Goal: Transaction & Acquisition: Purchase product/service

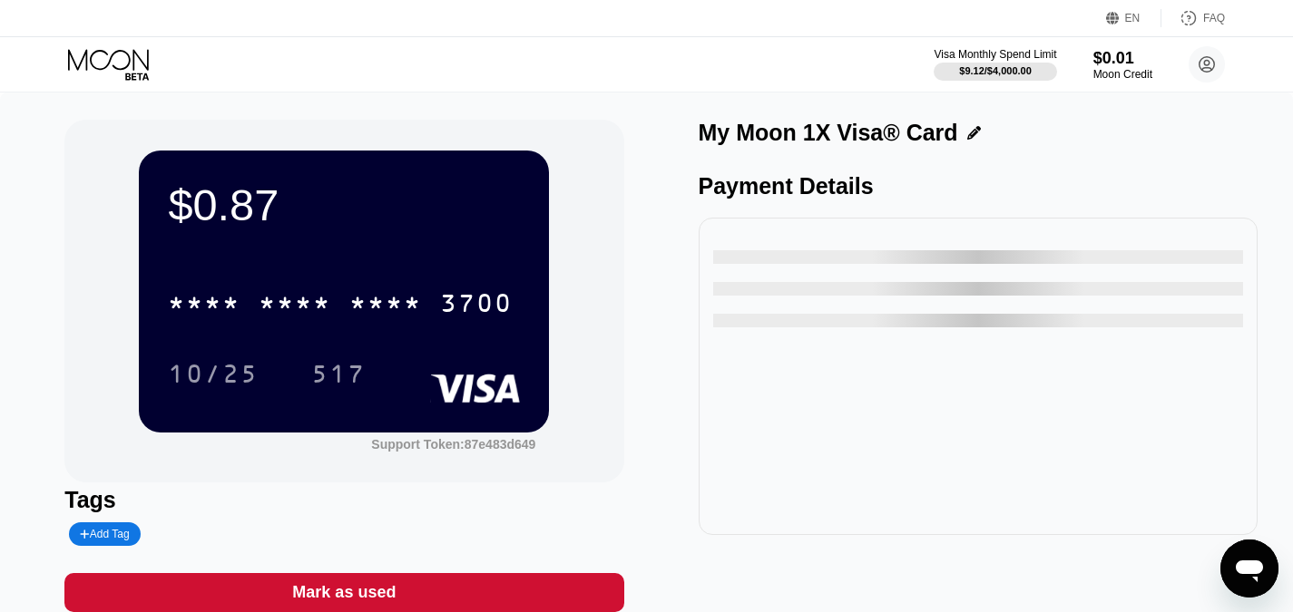
click at [133, 57] on icon at bounding box center [108, 59] width 81 height 21
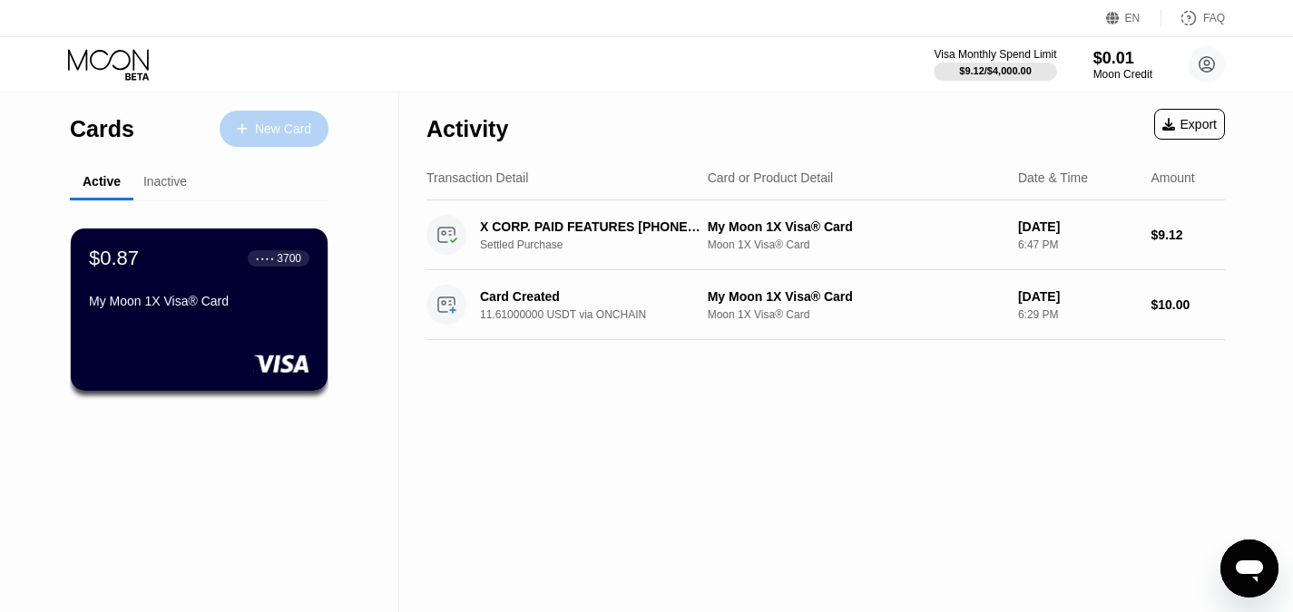
click at [300, 119] on div "New Card" at bounding box center [274, 129] width 109 height 36
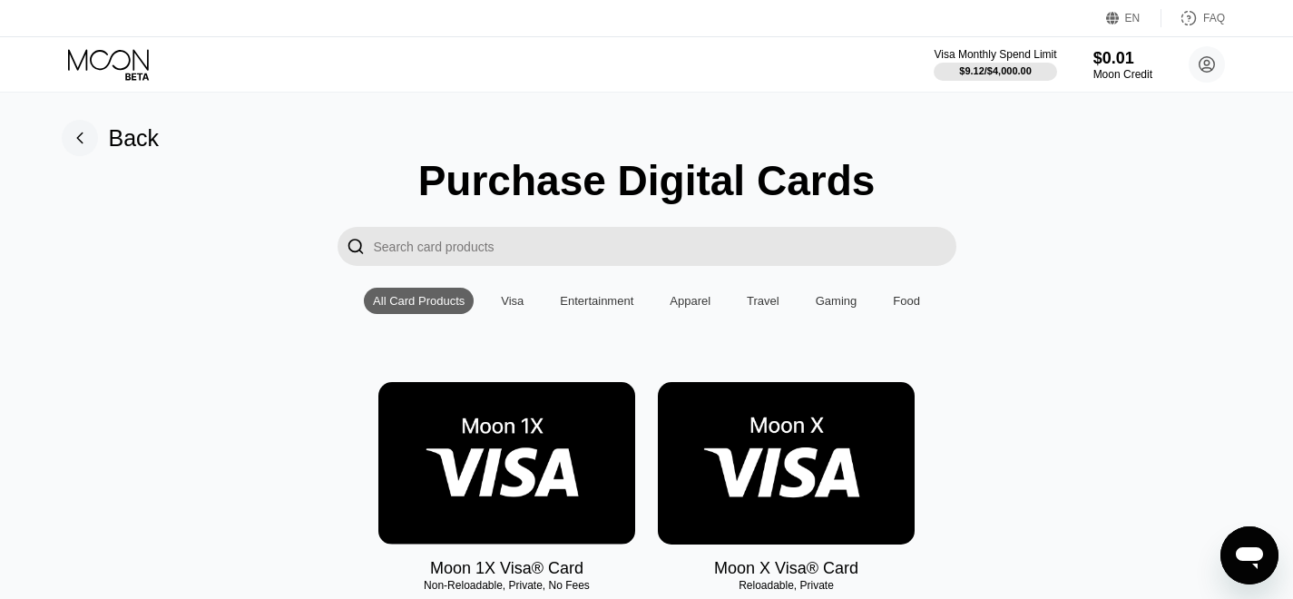
click at [733, 468] on img at bounding box center [786, 463] width 257 height 162
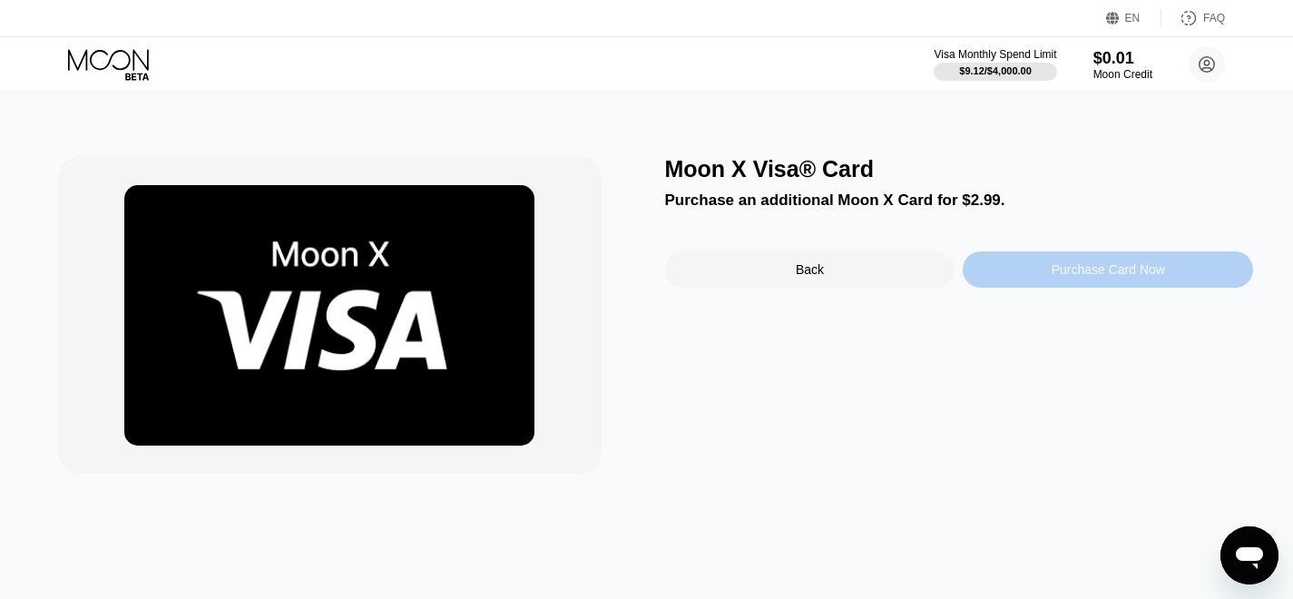
click at [1135, 285] on div "Purchase Card Now" at bounding box center [1108, 269] width 290 height 36
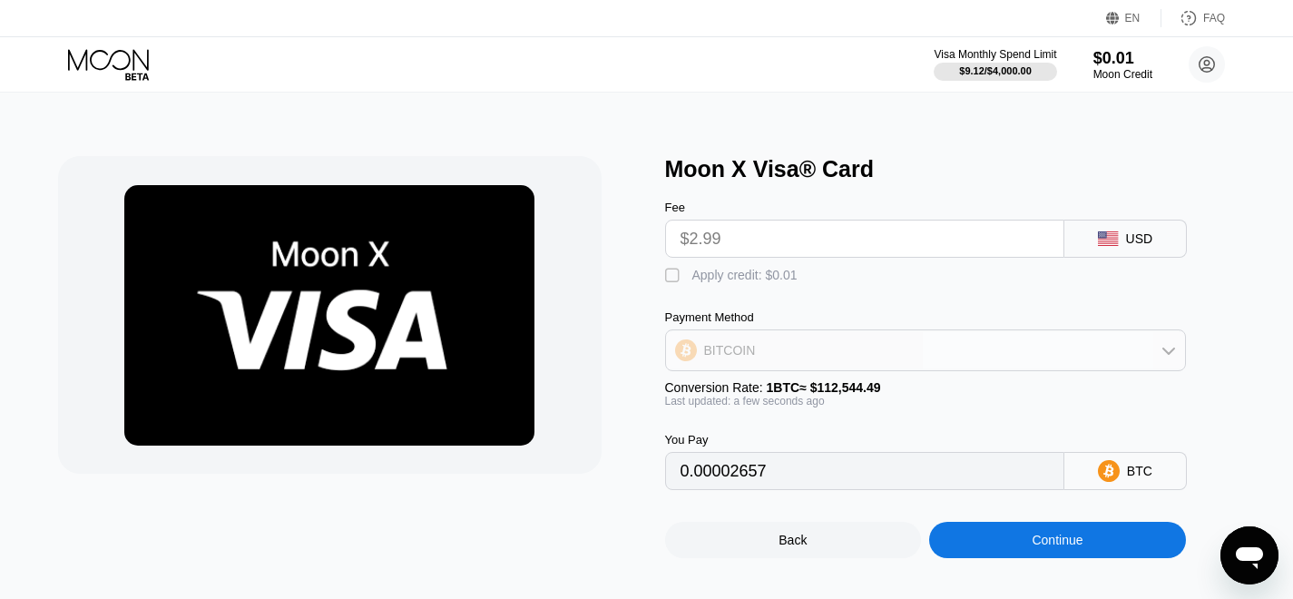
click at [1085, 357] on div "BITCOIN" at bounding box center [925, 350] width 519 height 36
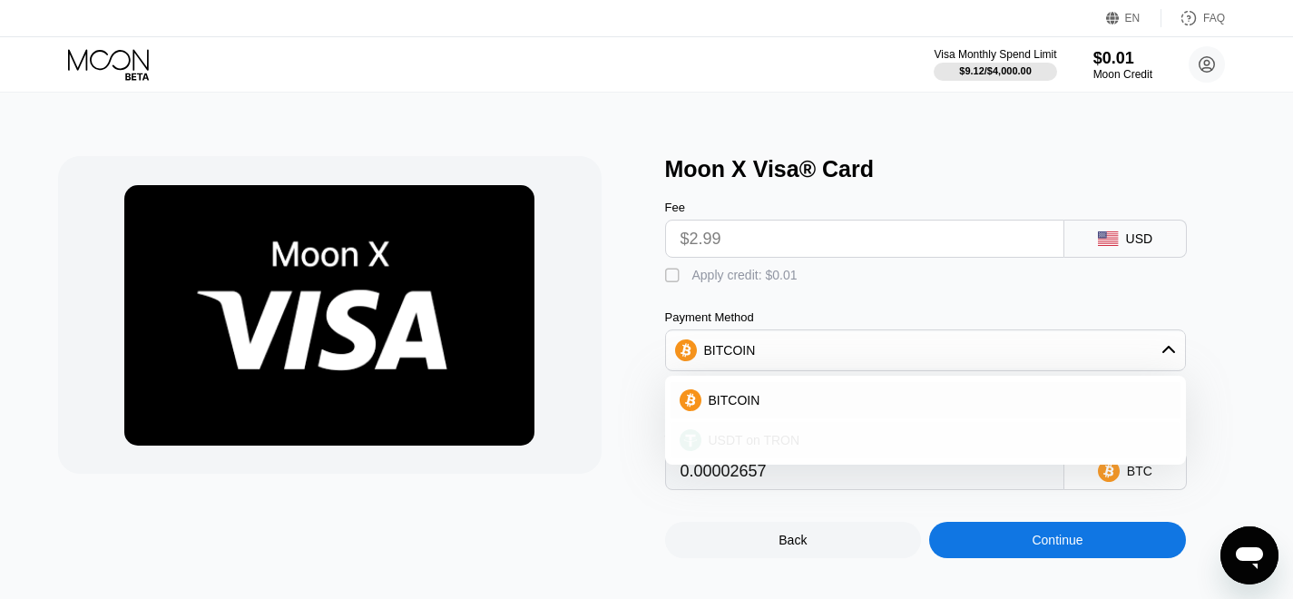
click at [890, 440] on div "USDT on TRON" at bounding box center [926, 440] width 510 height 36
type input "3.02"
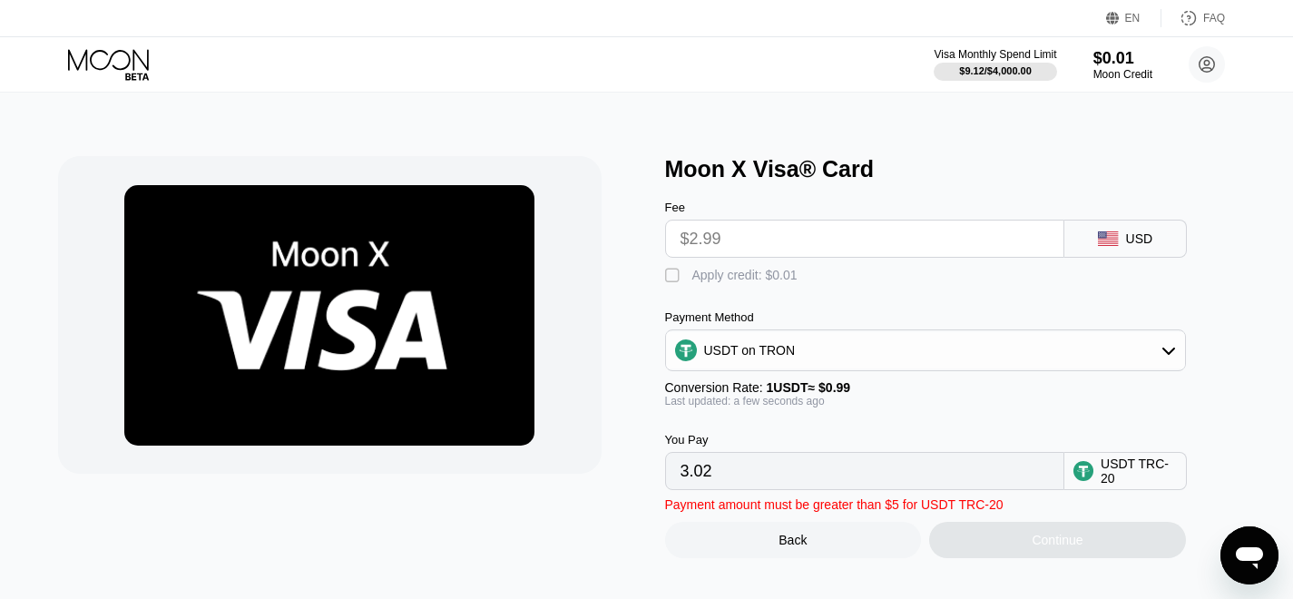
click at [914, 243] on input "$2.99" at bounding box center [865, 238] width 368 height 36
drag, startPoint x: 827, startPoint y: 252, endPoint x: 687, endPoint y: 262, distance: 140.1
click at [687, 257] on input "$2.99" at bounding box center [865, 238] width 368 height 36
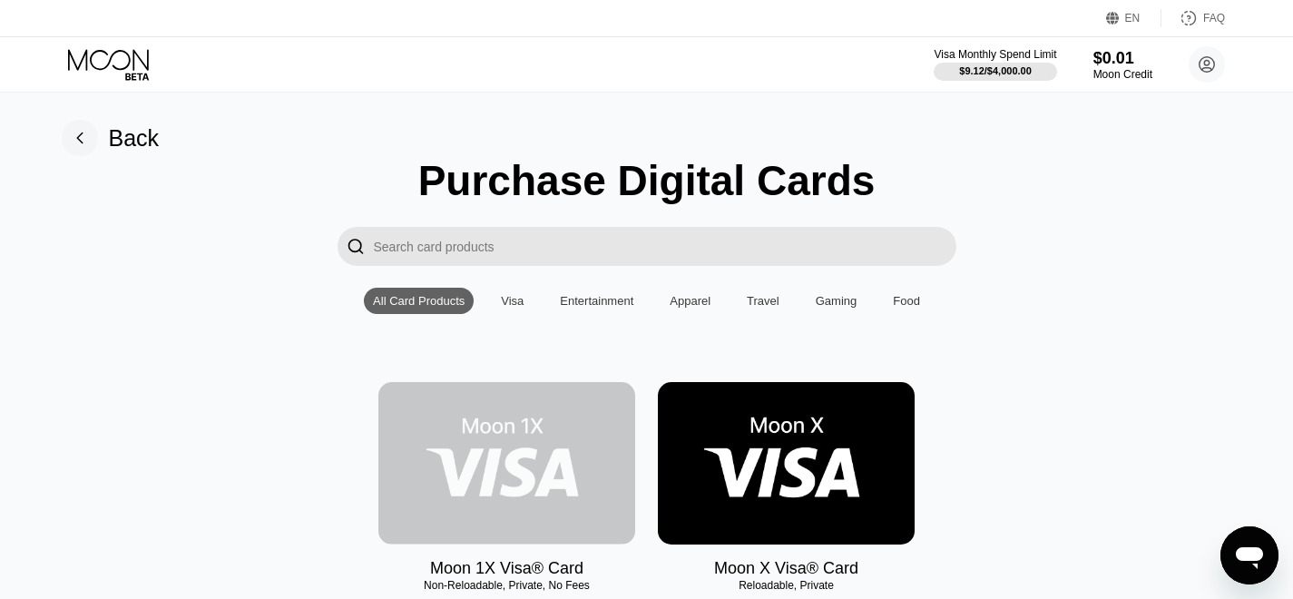
click at [531, 453] on img at bounding box center [506, 463] width 257 height 162
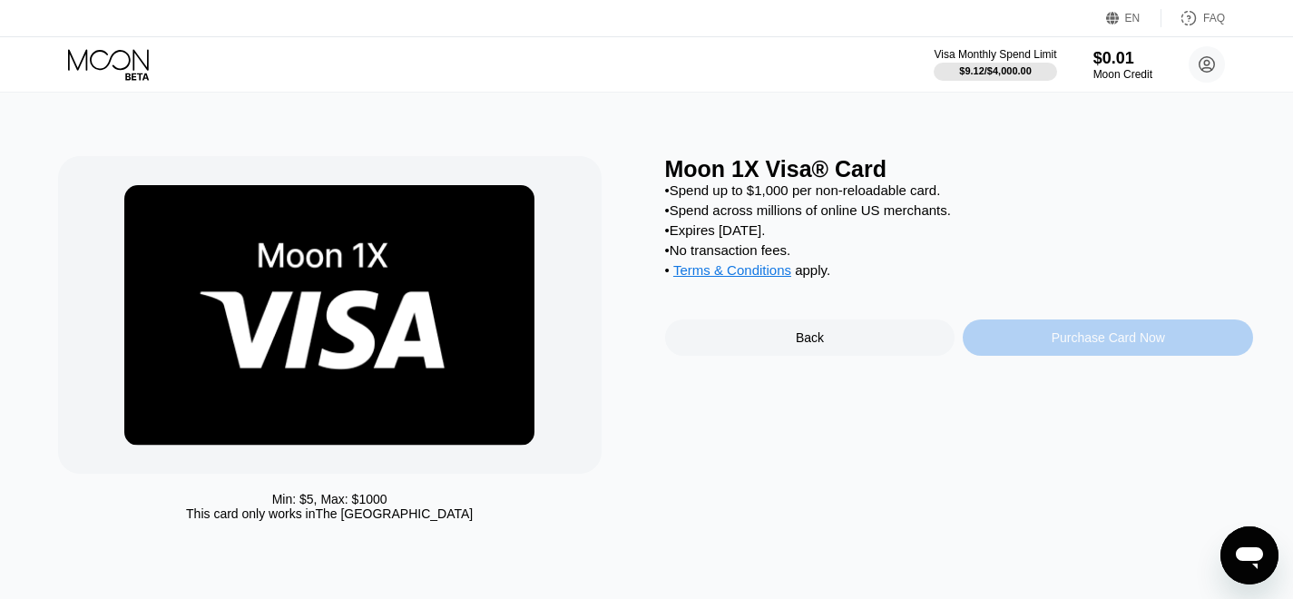
click at [1059, 345] on div "Purchase Card Now" at bounding box center [1108, 337] width 113 height 15
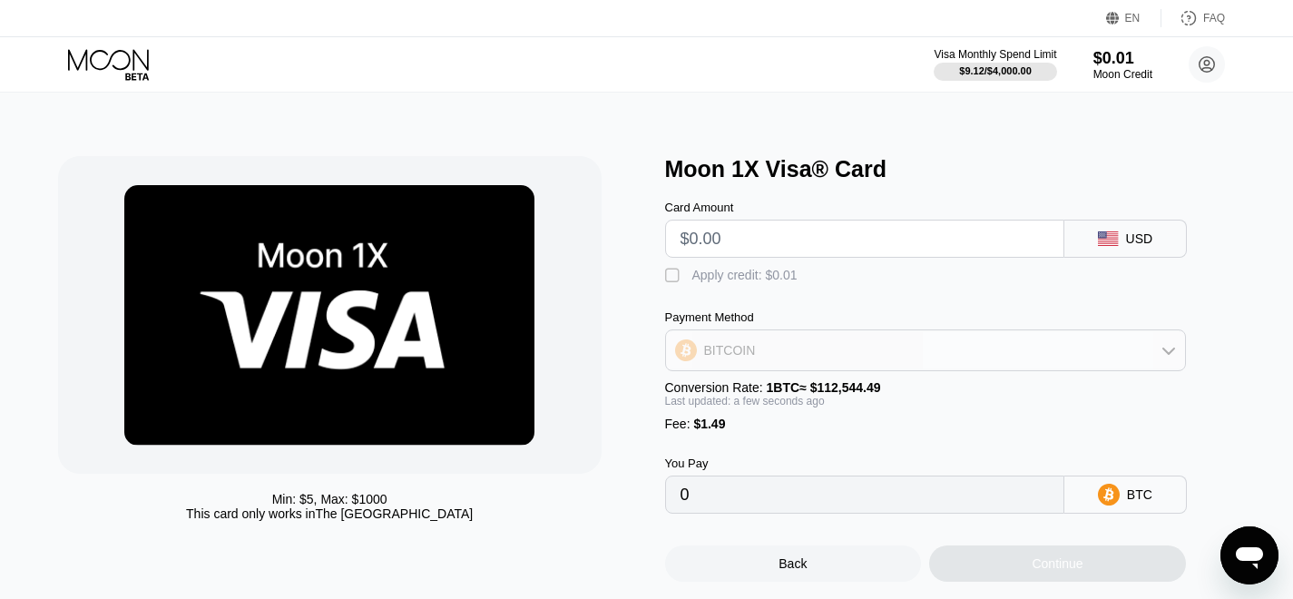
click at [1020, 348] on div "BITCOIN" at bounding box center [925, 350] width 519 height 36
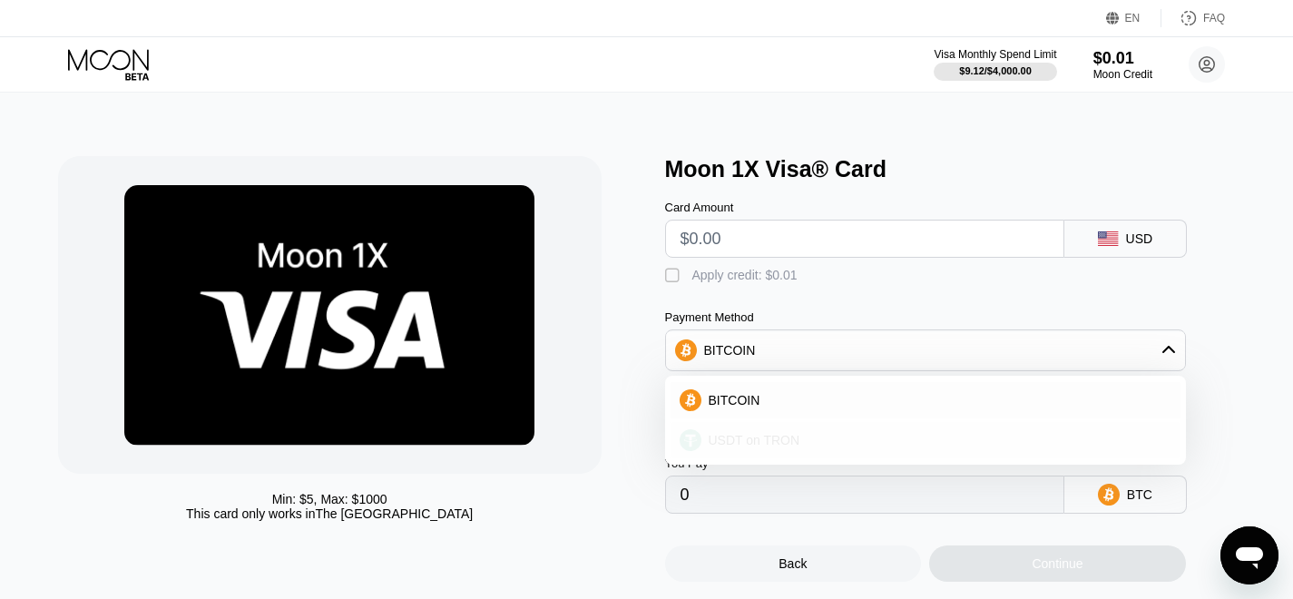
click at [879, 444] on div "USDT on TRON" at bounding box center [936, 440] width 470 height 15
type input "0.00"
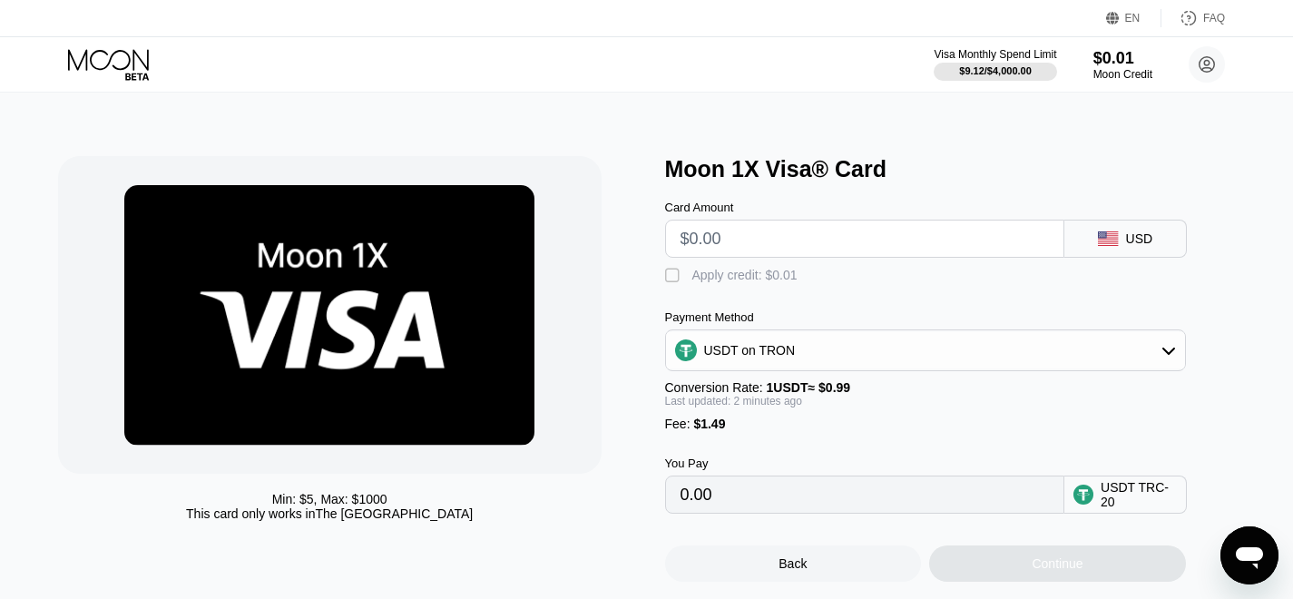
click at [779, 243] on input "text" at bounding box center [865, 238] width 368 height 36
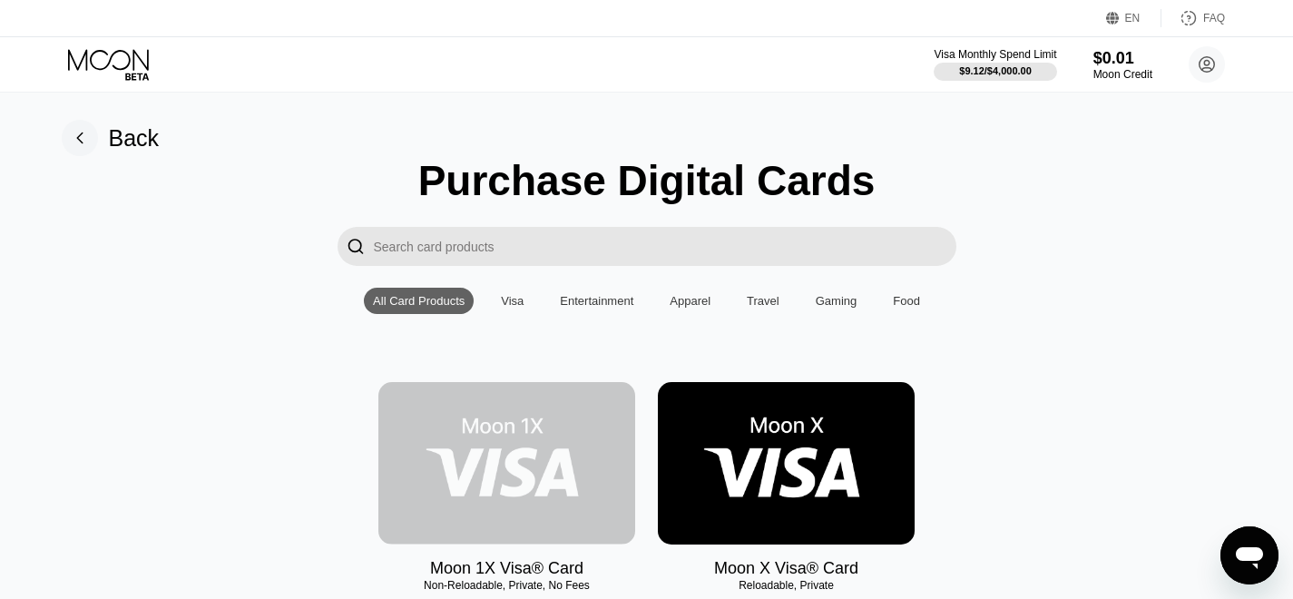
click at [568, 453] on img at bounding box center [506, 463] width 257 height 162
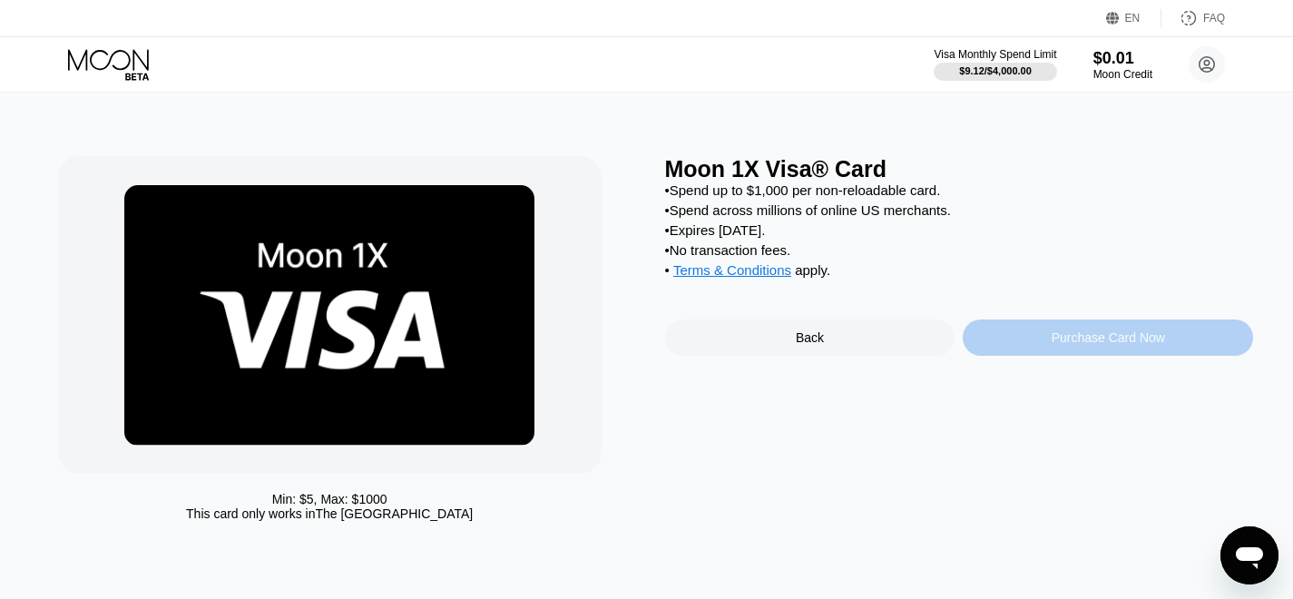
click at [1100, 345] on div "Purchase Card Now" at bounding box center [1108, 337] width 113 height 15
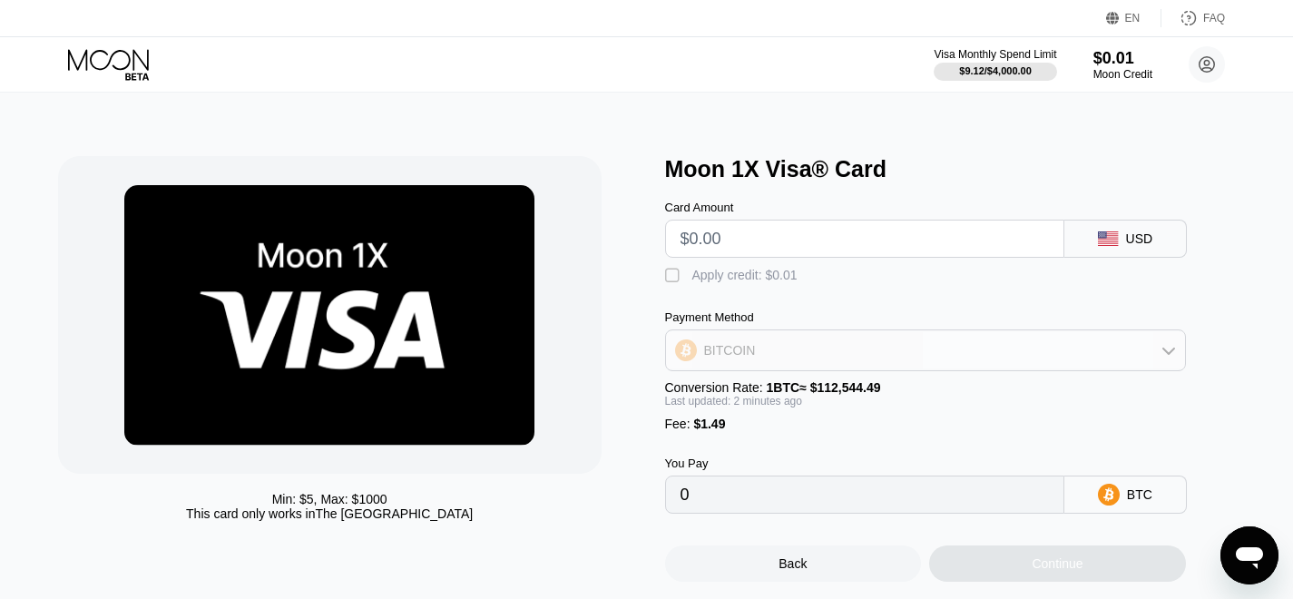
click at [835, 354] on div "BITCOIN" at bounding box center [925, 350] width 519 height 36
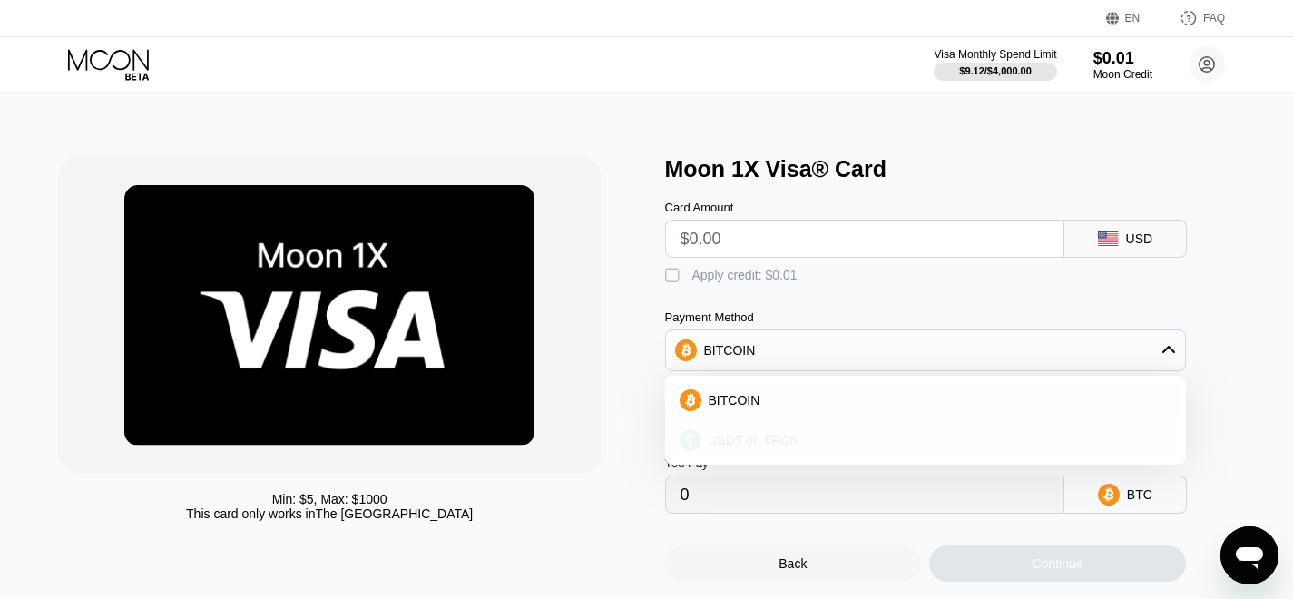
click at [833, 446] on div "USDT on TRON" at bounding box center [936, 440] width 470 height 15
type input "0.00"
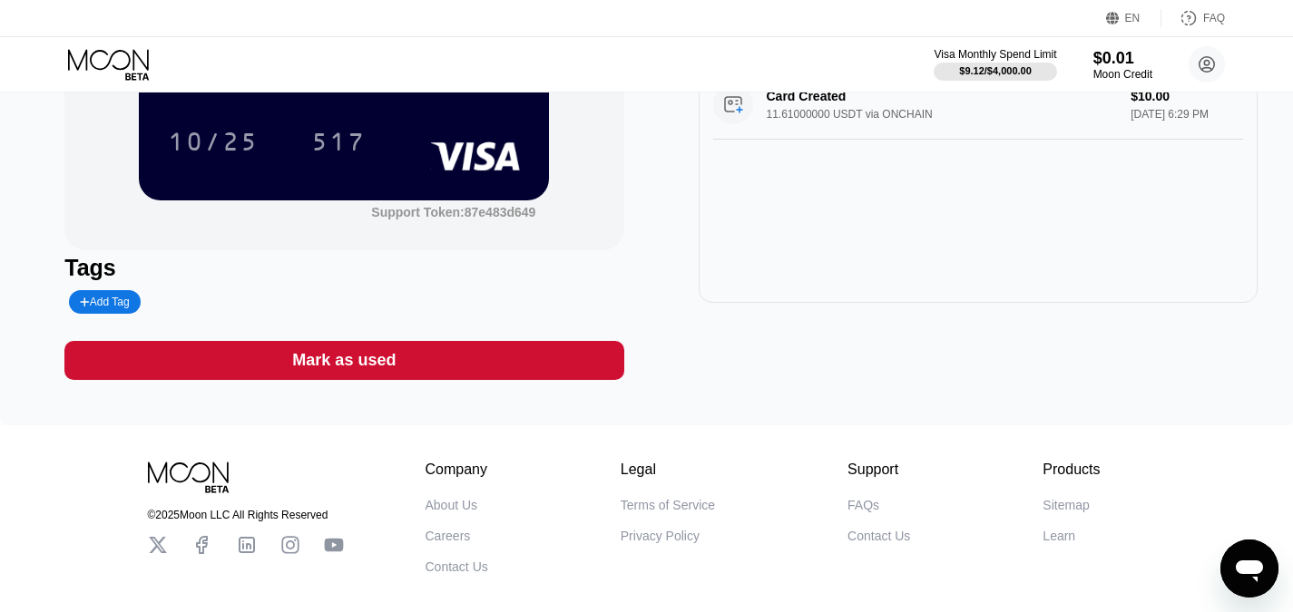
scroll to position [272, 0]
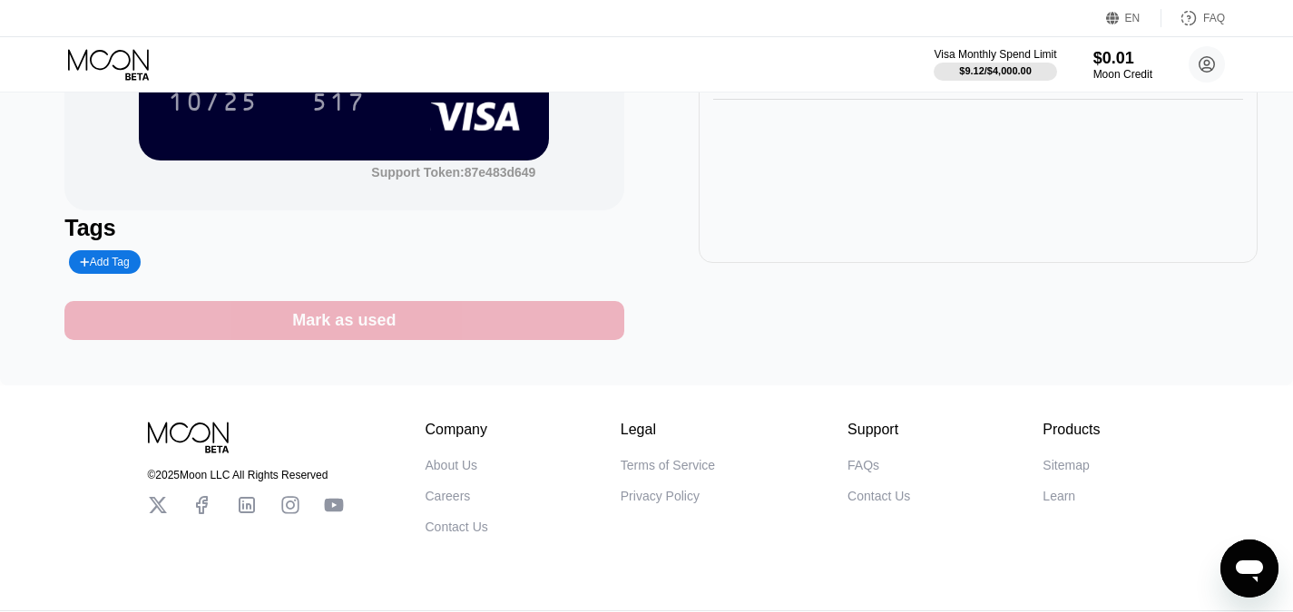
click at [368, 326] on div "Mark as used" at bounding box center [343, 320] width 103 height 21
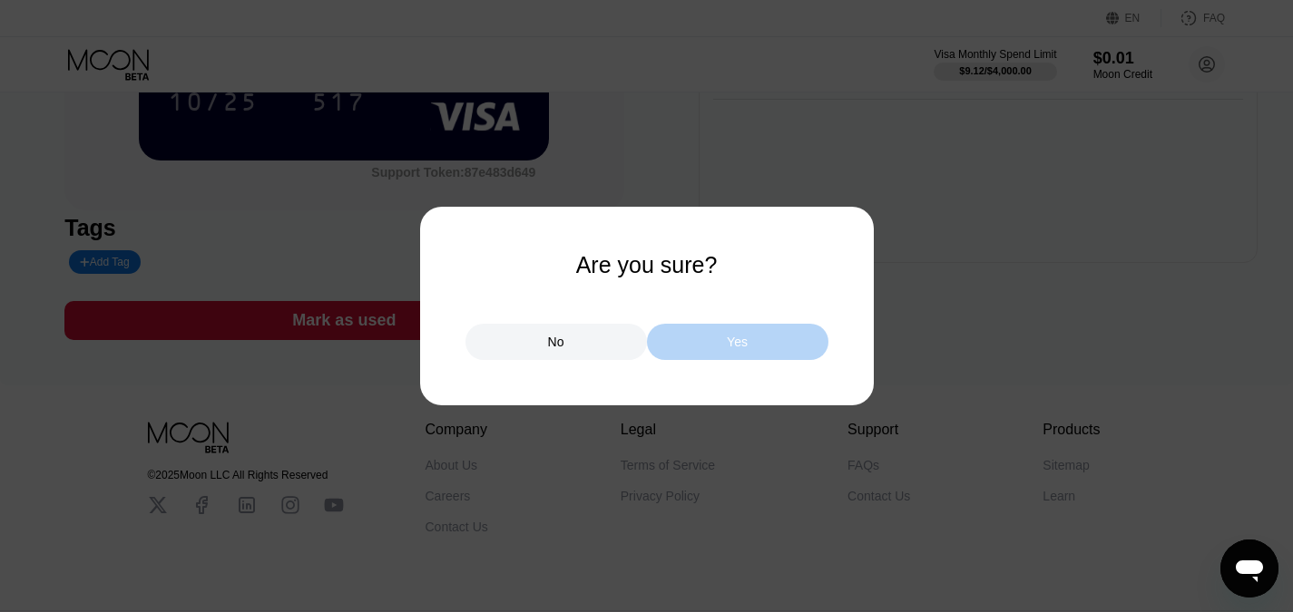
click at [693, 344] on div "Yes" at bounding box center [737, 342] width 181 height 36
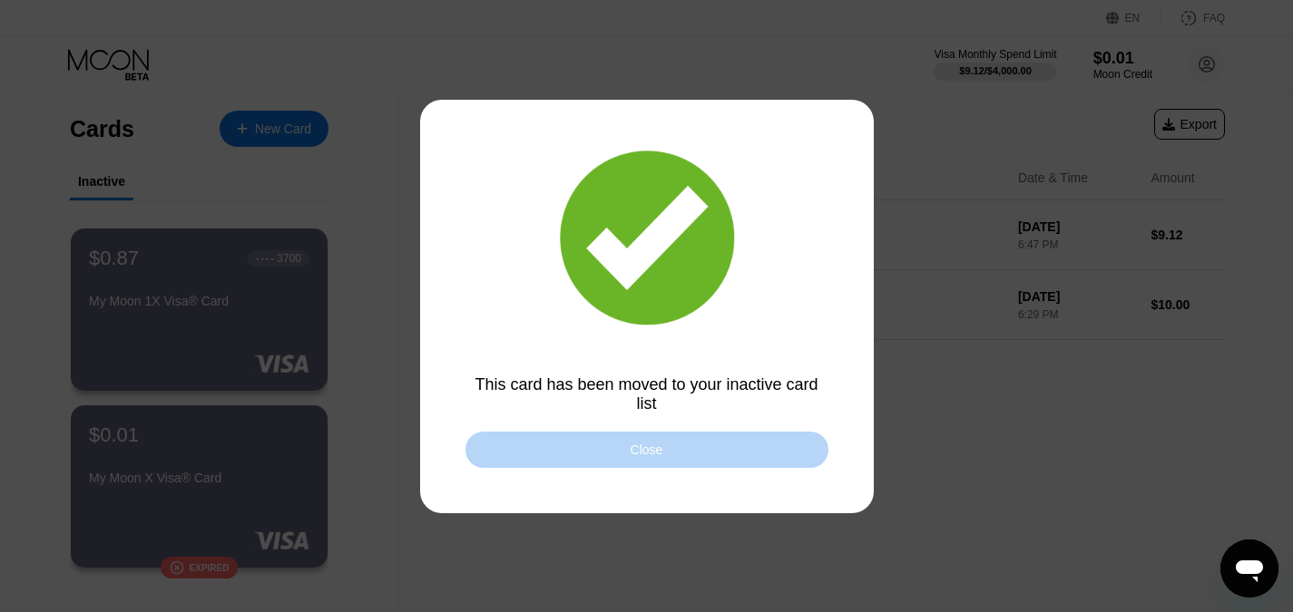
click at [735, 444] on div "Close" at bounding box center [646, 450] width 363 height 36
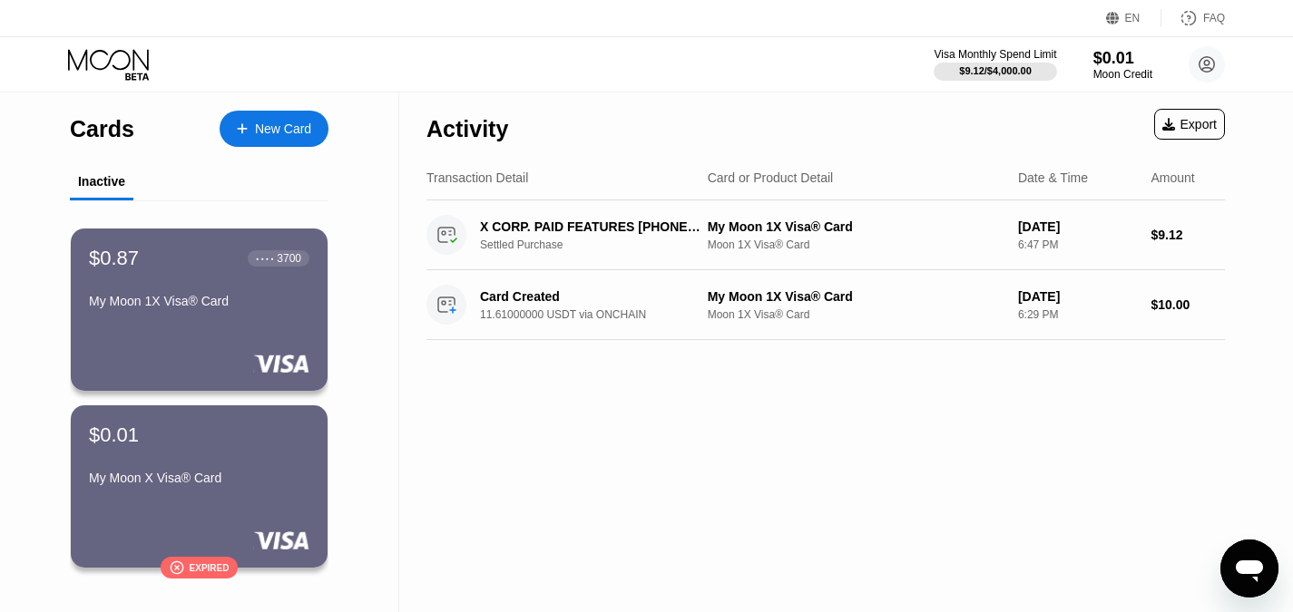
click at [697, 450] on div "Activity Export Transaction Detail Card or Product Detail Date & Time Amount X …" at bounding box center [825, 359] width 853 height 532
click at [285, 122] on div "New Card" at bounding box center [283, 129] width 56 height 15
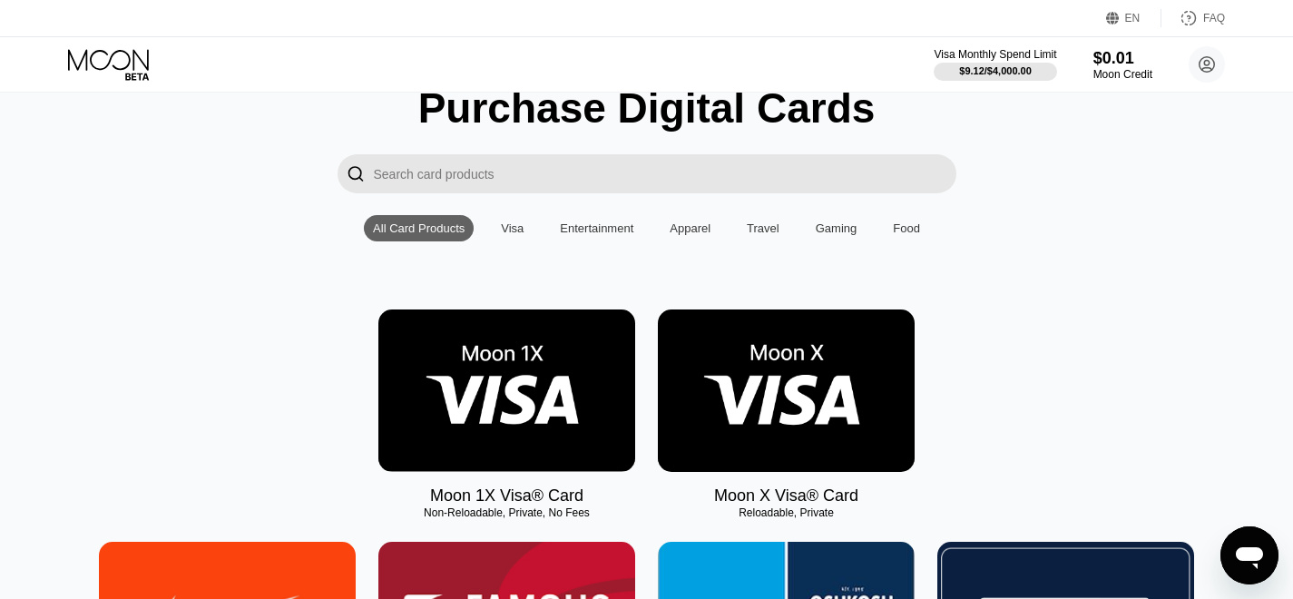
scroll to position [181, 0]
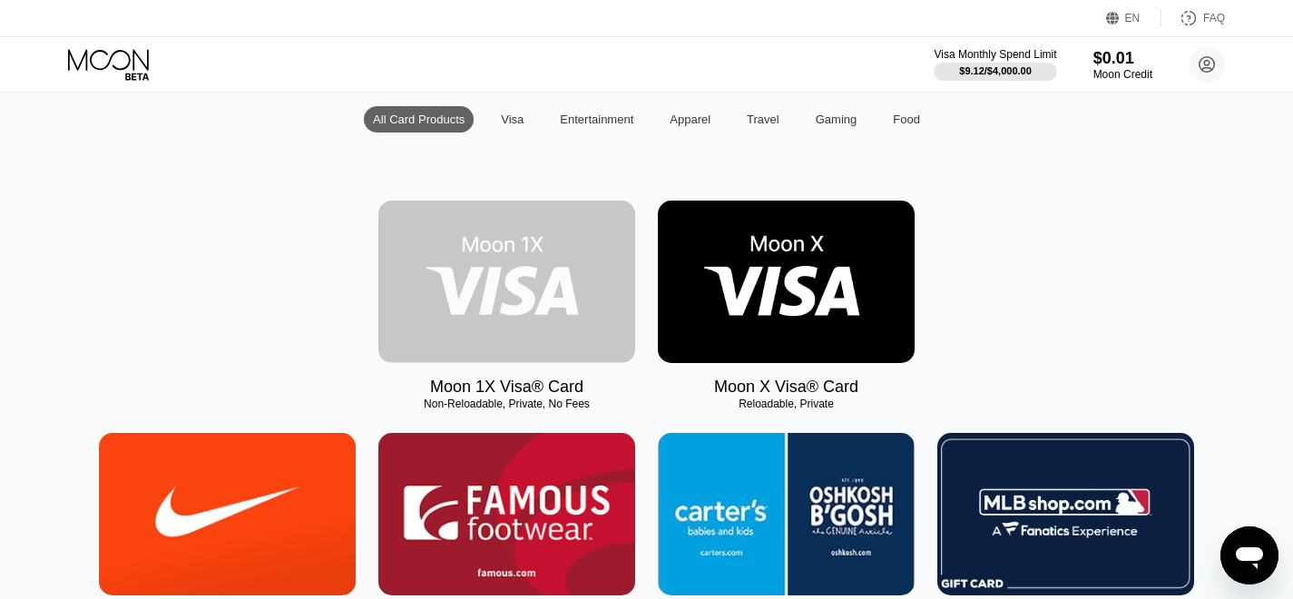
click at [524, 308] on img at bounding box center [506, 282] width 257 height 162
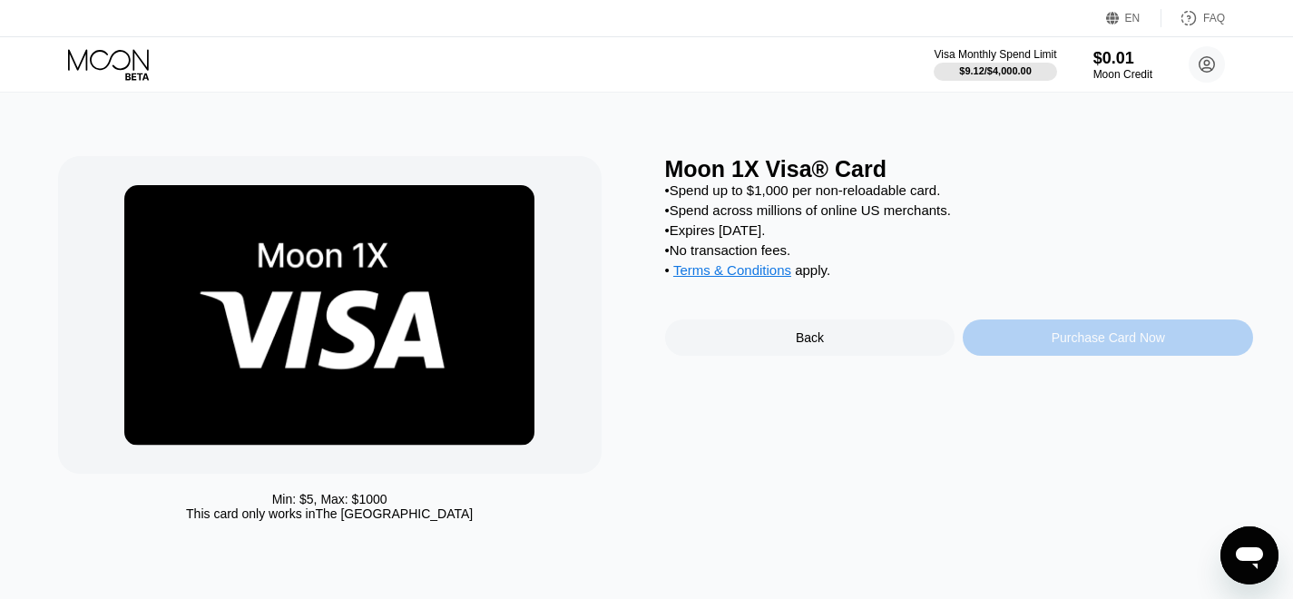
click at [1065, 345] on div "Purchase Card Now" at bounding box center [1108, 337] width 113 height 15
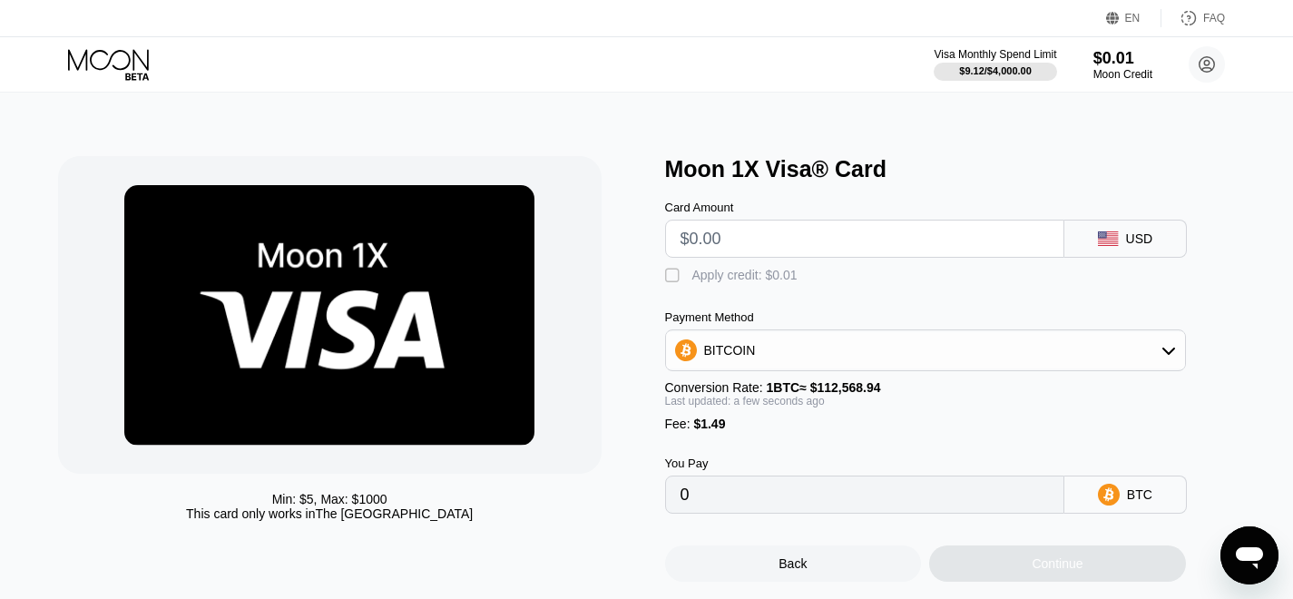
click at [753, 241] on input "text" at bounding box center [865, 238] width 368 height 36
type input "$9"
type input "0.00009319"
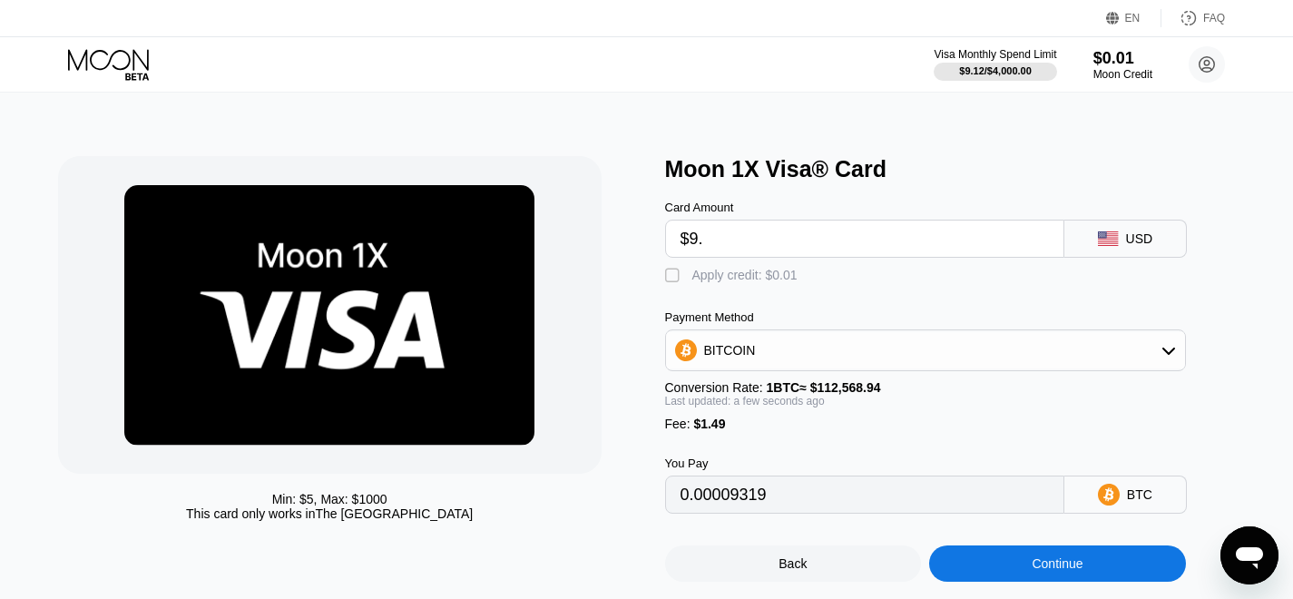
type input "$9.5"
type input "0.00009763"
type input "$9.5"
click at [824, 354] on div "BITCOIN" at bounding box center [925, 350] width 519 height 36
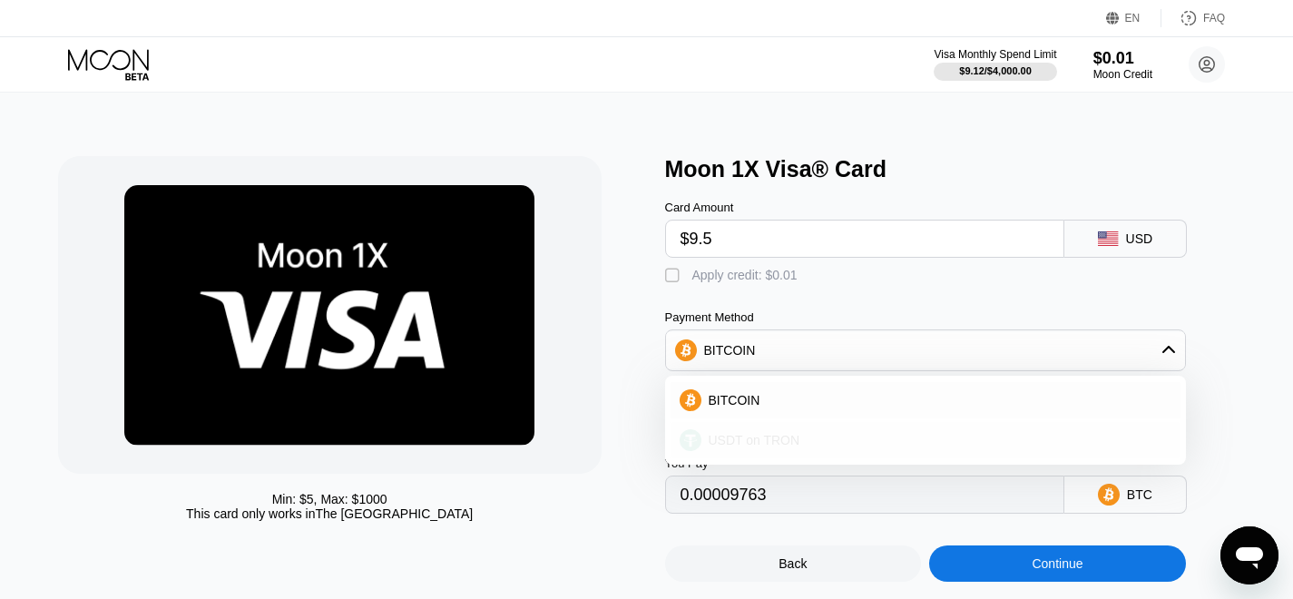
click at [785, 447] on span "USDT on TRON" at bounding box center [755, 440] width 92 height 15
type input "11.10"
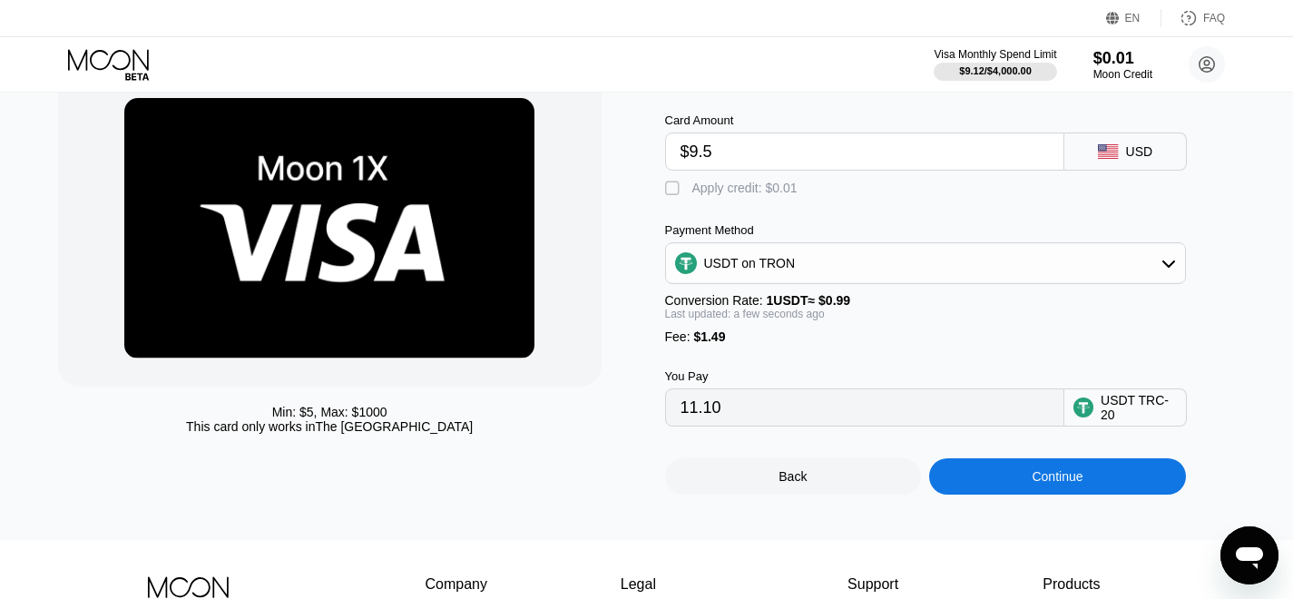
scroll to position [91, 0]
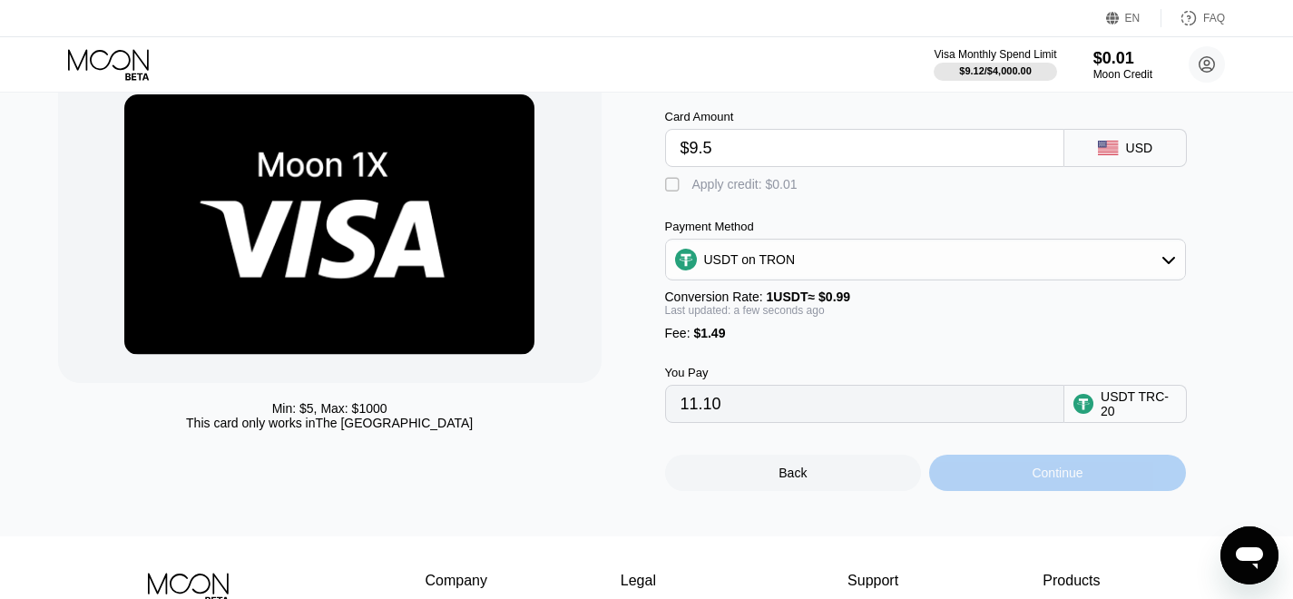
click at [1085, 490] on div "Continue" at bounding box center [1057, 473] width 257 height 36
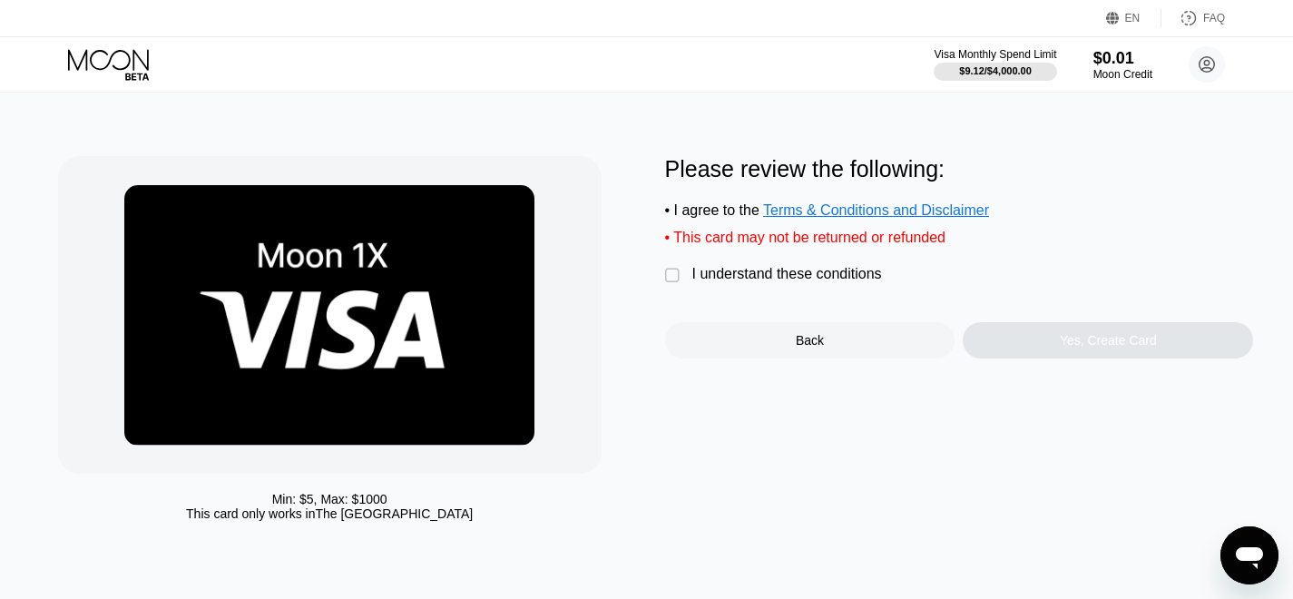
click at [674, 282] on div "" at bounding box center [674, 276] width 18 height 18
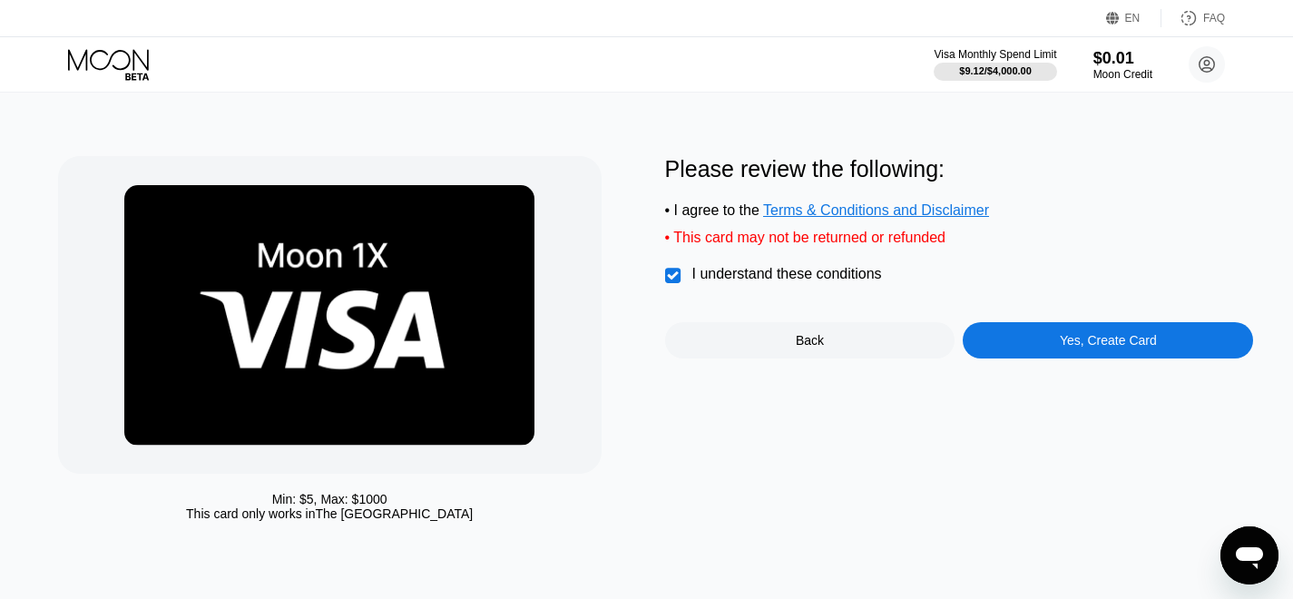
click at [1123, 348] on div "Yes, Create Card" at bounding box center [1108, 340] width 97 height 15
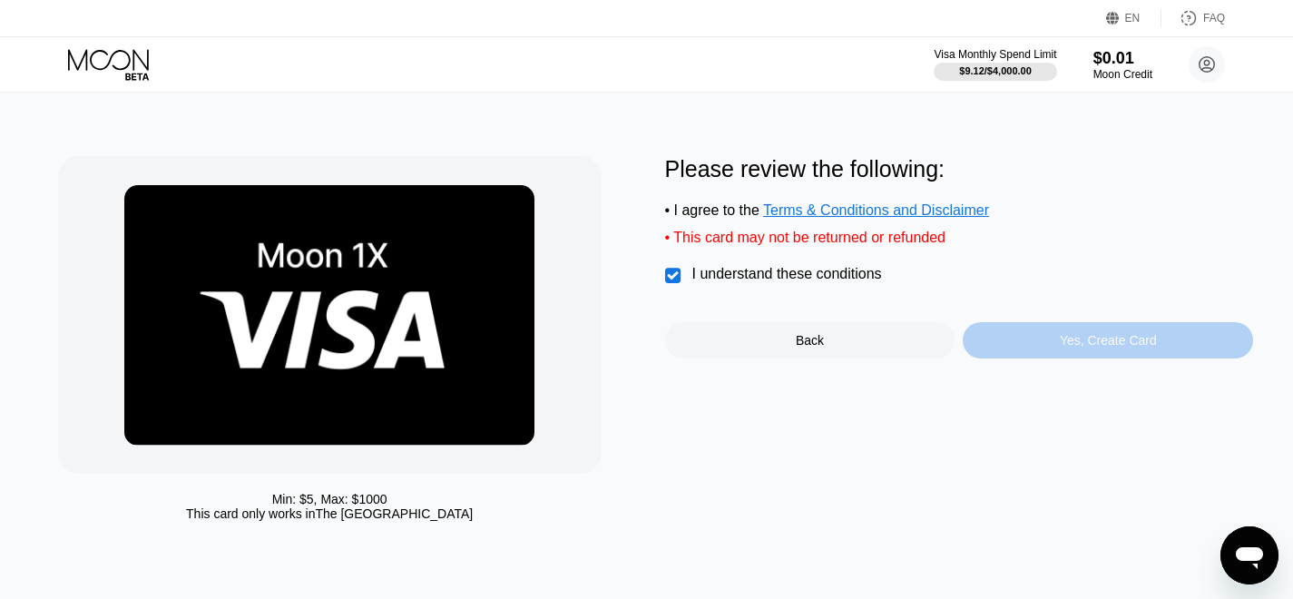
click at [1112, 348] on div "Yes, Create Card" at bounding box center [1108, 340] width 97 height 15
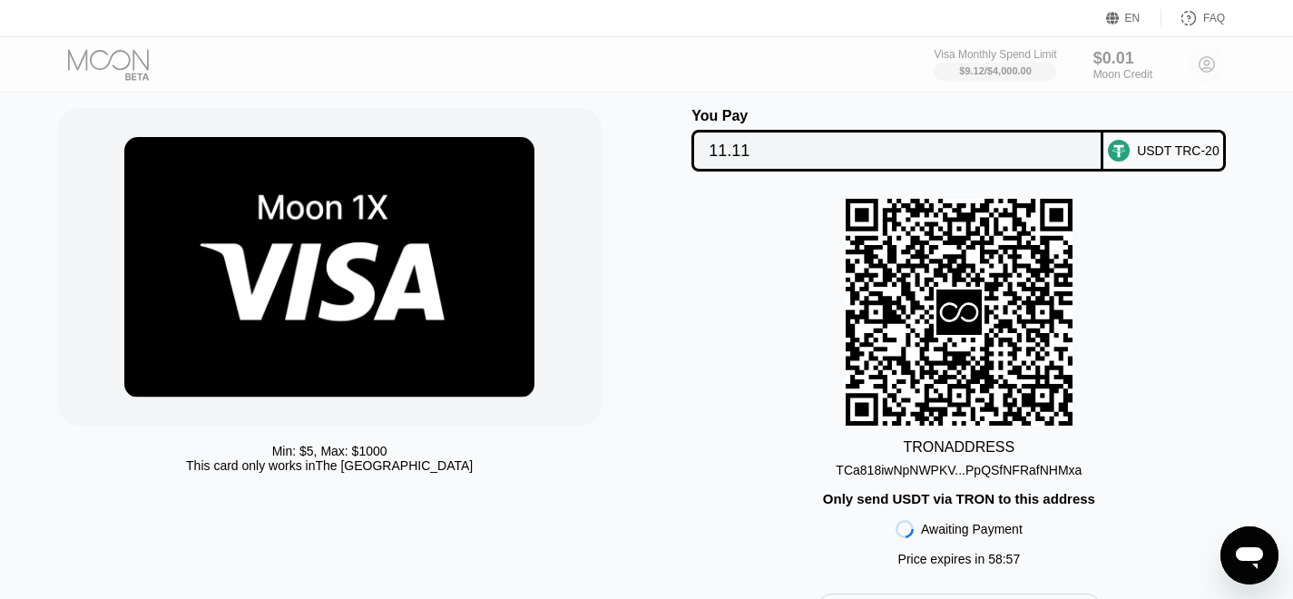
scroll to position [91, 0]
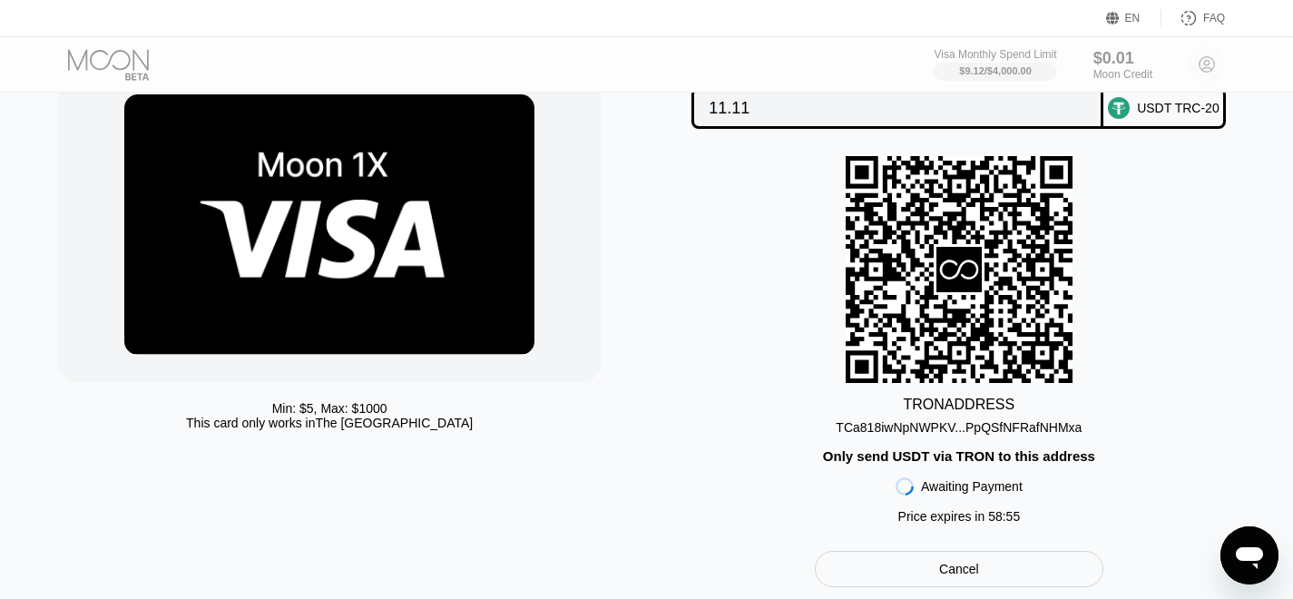
drag, startPoint x: 1085, startPoint y: 435, endPoint x: 858, endPoint y: 434, distance: 226.8
click at [858, 434] on div "TRON ADDRESS TCa818iwNpNWPKV...PpQSfNFRafNHMxa Only send USDT via TRON to this …" at bounding box center [959, 344] width 589 height 377
click at [998, 435] on div "TCa818iwNpNWPKV...PpQSfNFRafNHMxa" at bounding box center [959, 427] width 246 height 15
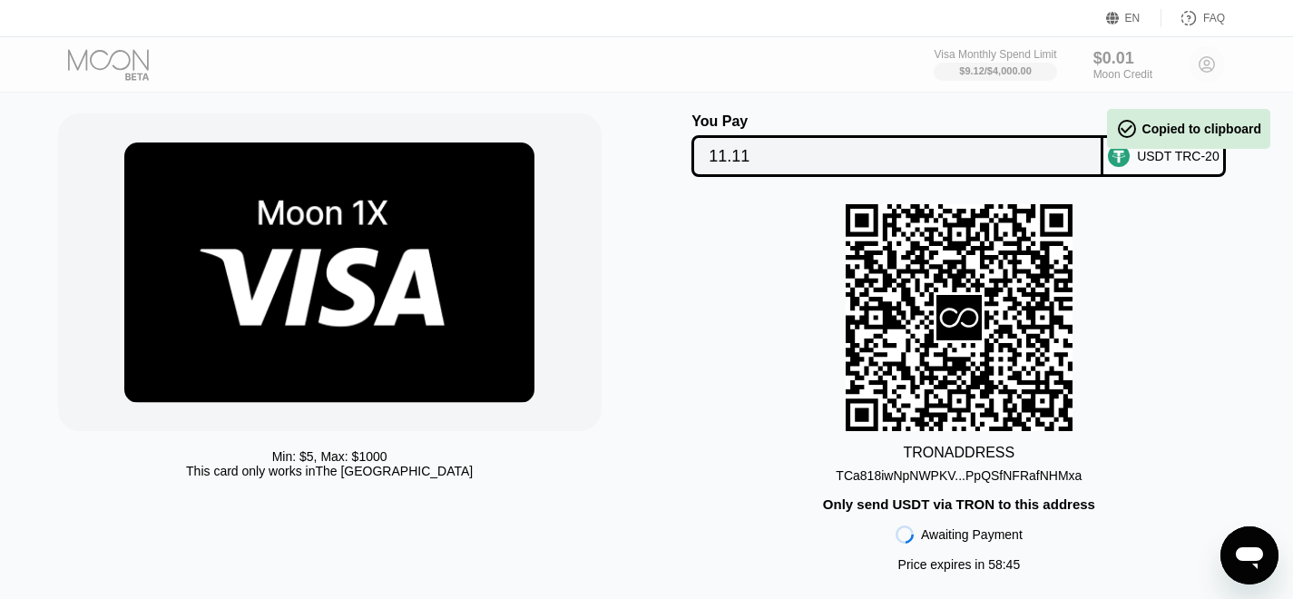
scroll to position [0, 0]
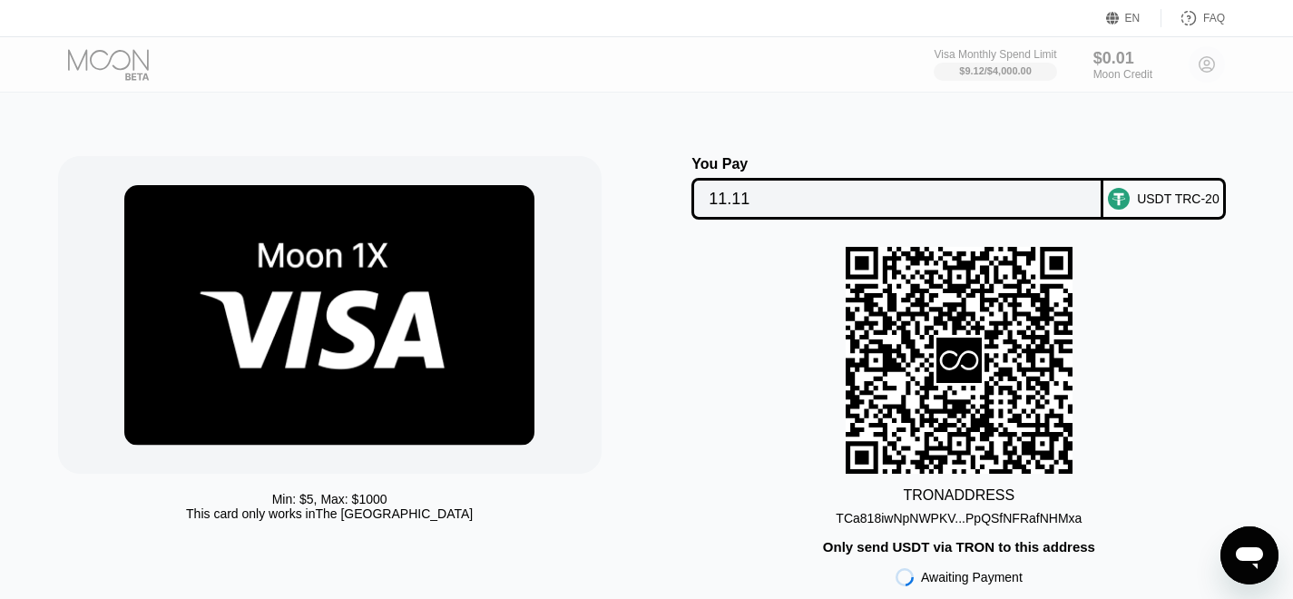
scroll to position [147, 0]
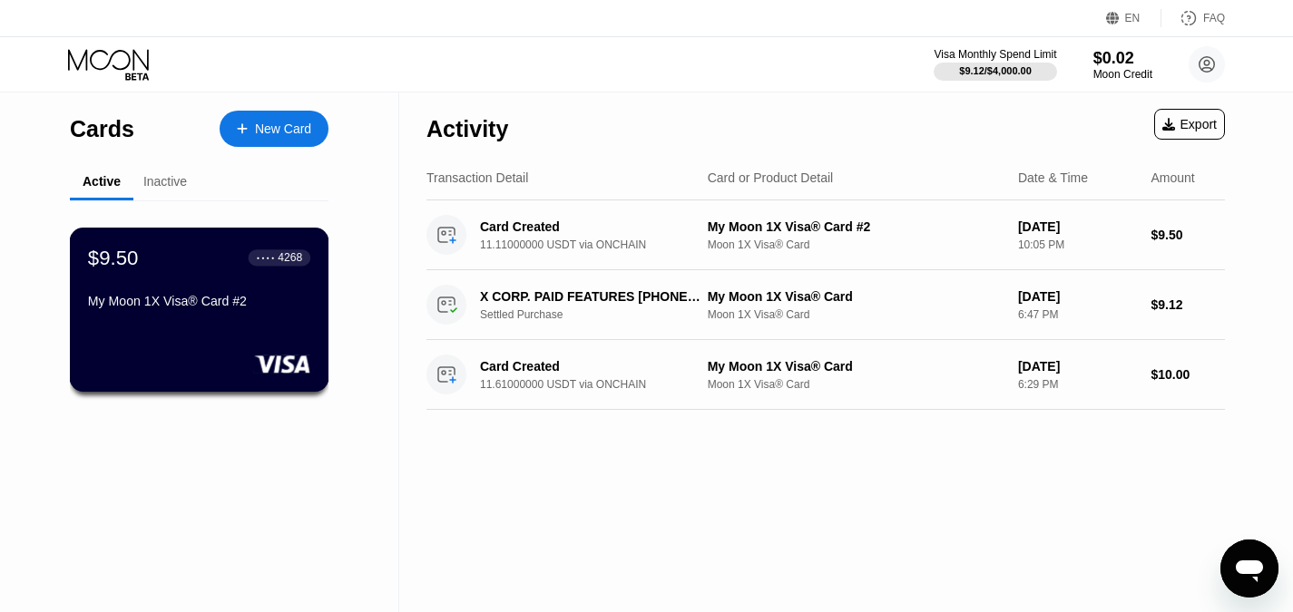
click at [229, 308] on div "My Moon 1X Visa® Card #2" at bounding box center [199, 301] width 222 height 15
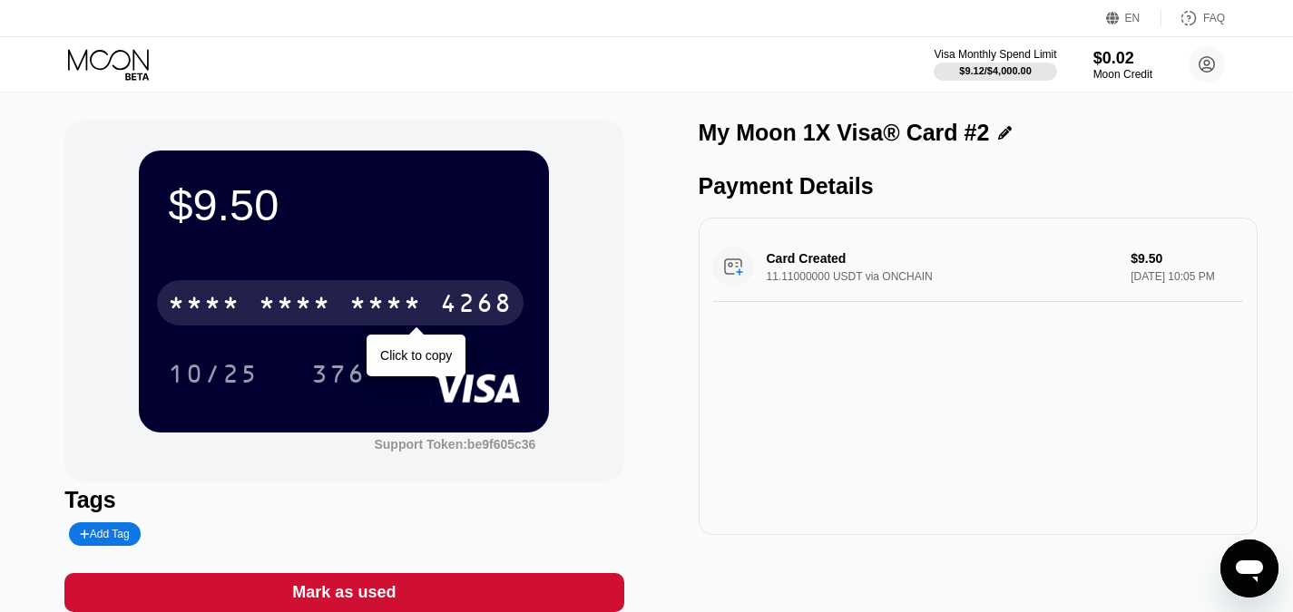
click at [387, 307] on div "* * * *" at bounding box center [385, 305] width 73 height 29
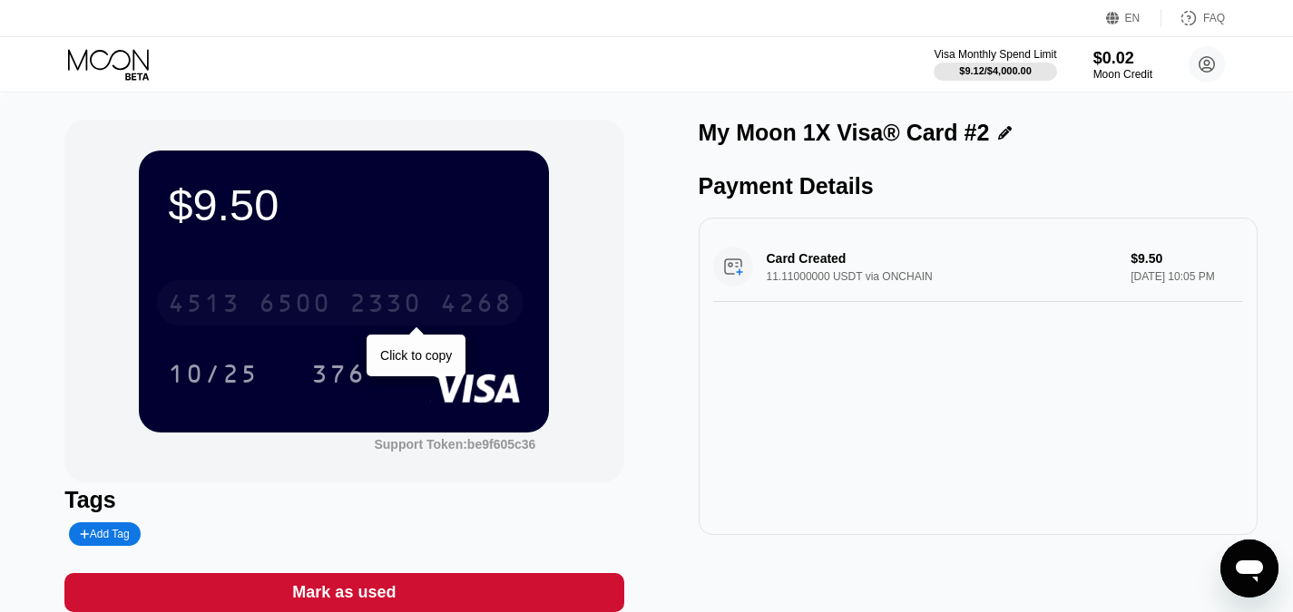
click at [492, 305] on div "4268" at bounding box center [476, 305] width 73 height 29
click at [488, 307] on div "4268" at bounding box center [476, 305] width 73 height 29
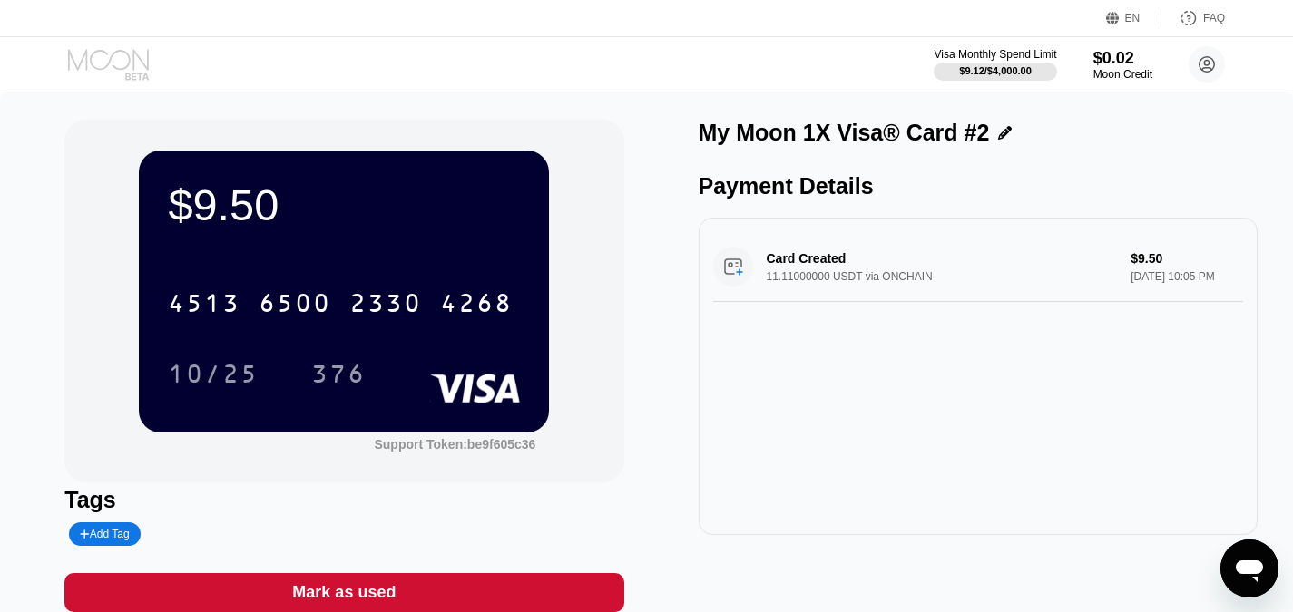
click at [129, 59] on icon at bounding box center [108, 59] width 81 height 21
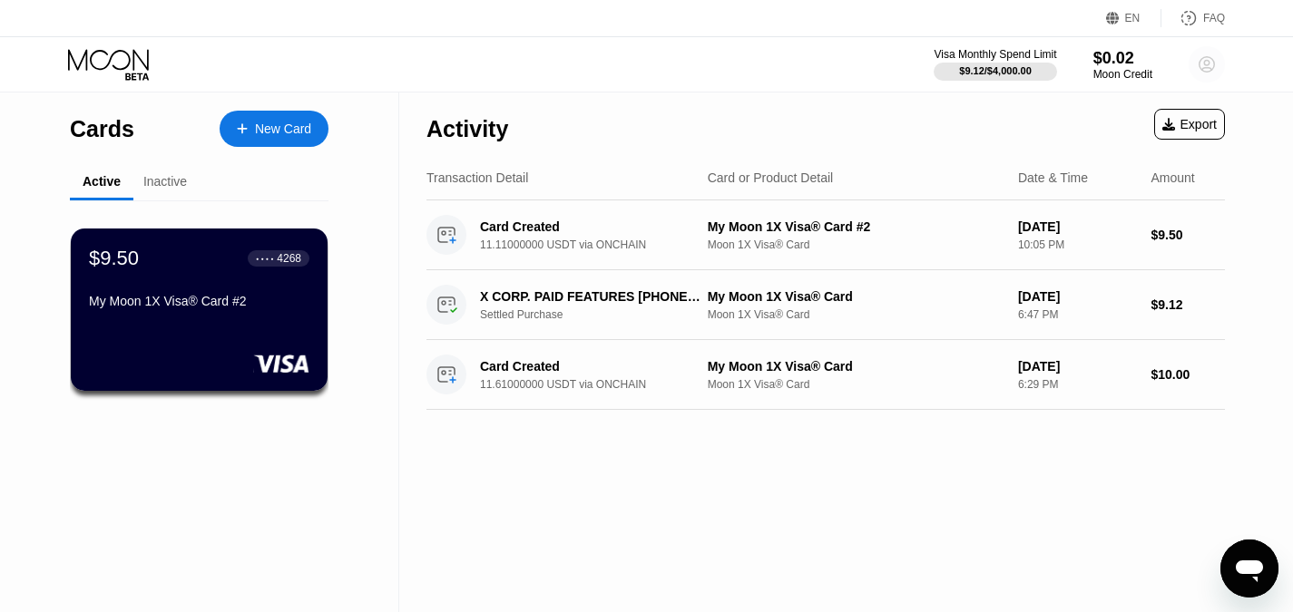
click at [1207, 63] on circle at bounding box center [1207, 64] width 36 height 36
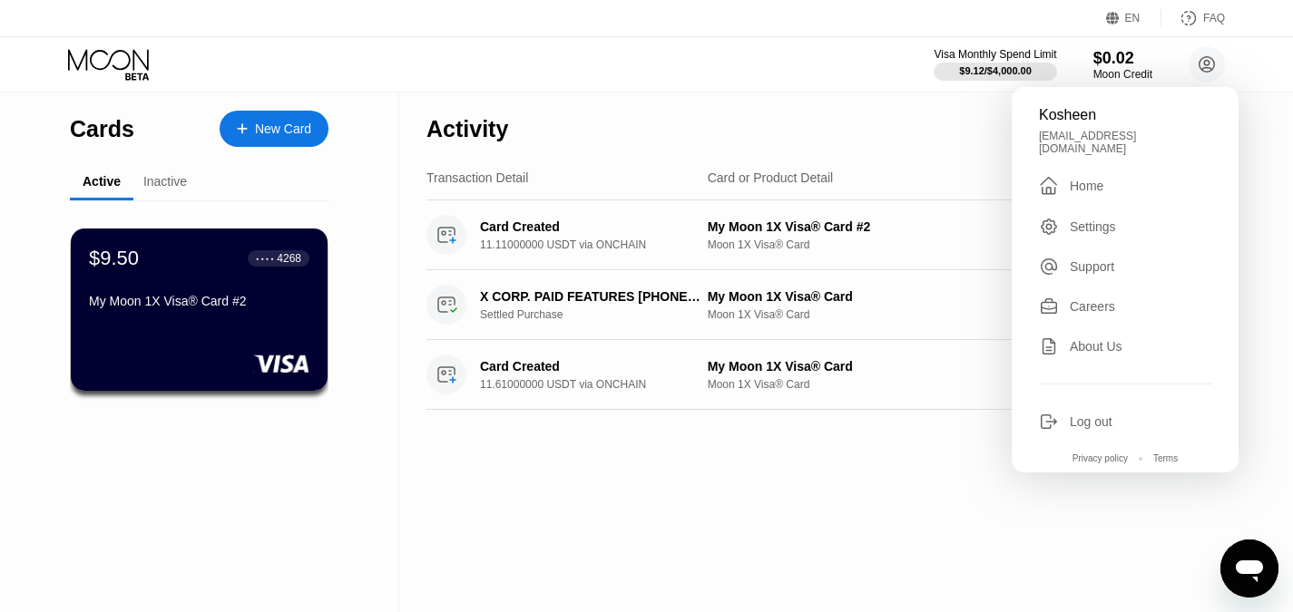
click at [174, 187] on div "Inactive" at bounding box center [165, 181] width 44 height 15
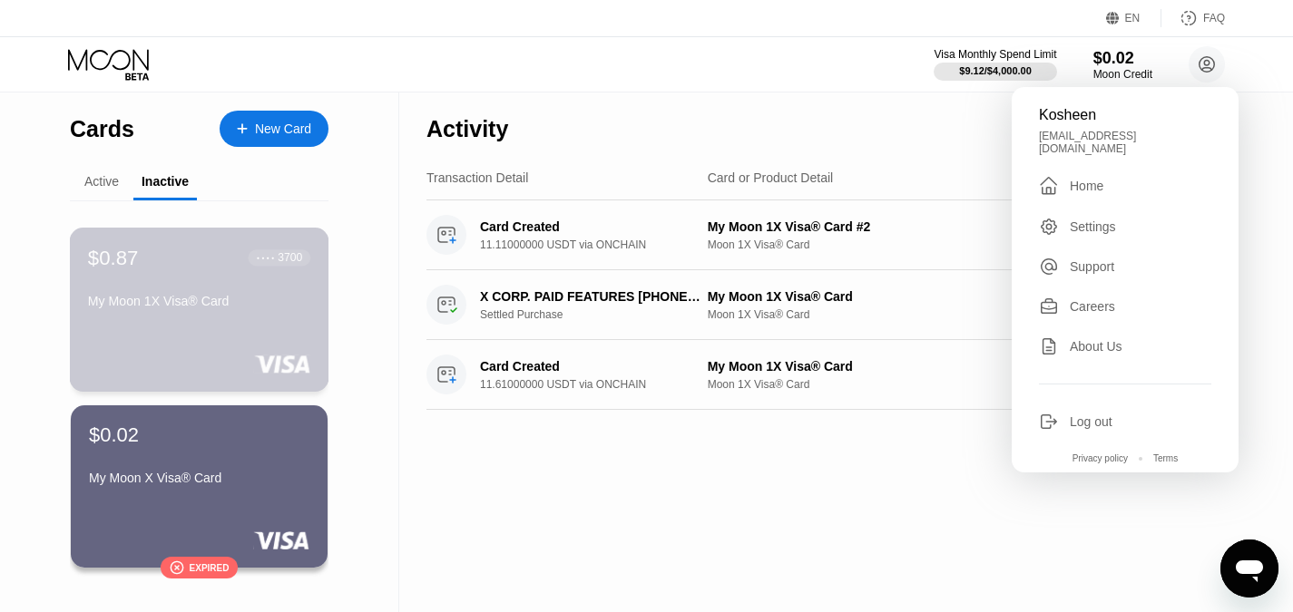
click at [193, 302] on div "My Moon 1X Visa® Card" at bounding box center [199, 301] width 222 height 15
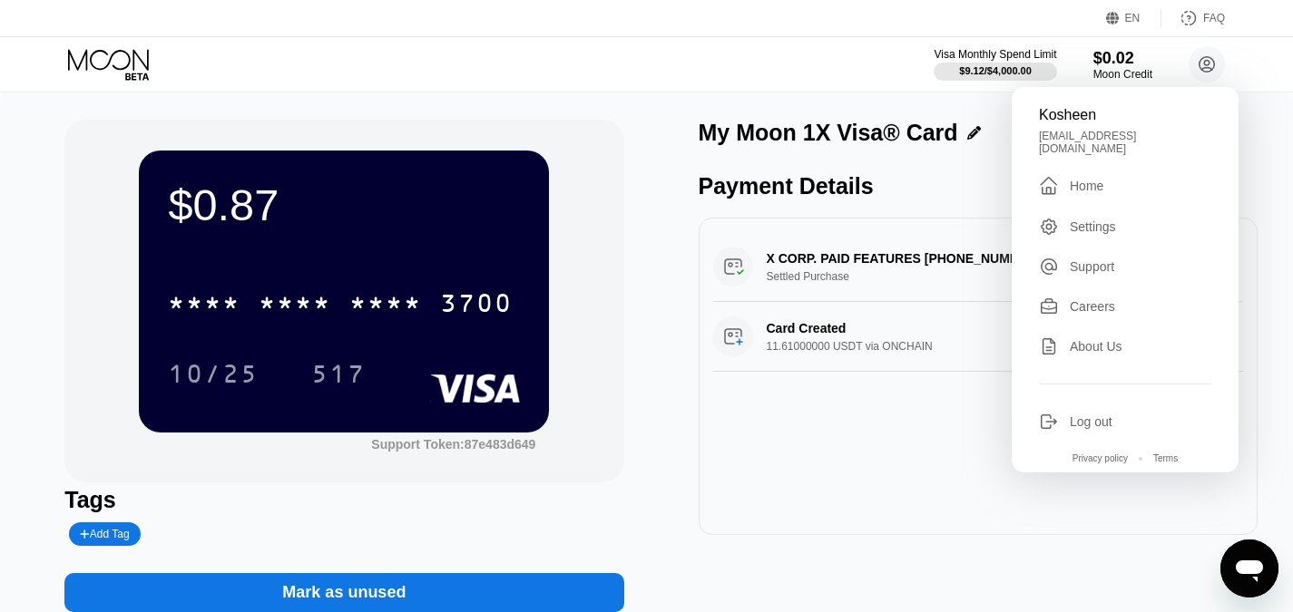
click at [792, 269] on div "X CORP. PAID FEATURES [PHONE_NUMBER] US Settled Purchase $9.12 [DATE] 6:47 PM" at bounding box center [978, 267] width 530 height 70
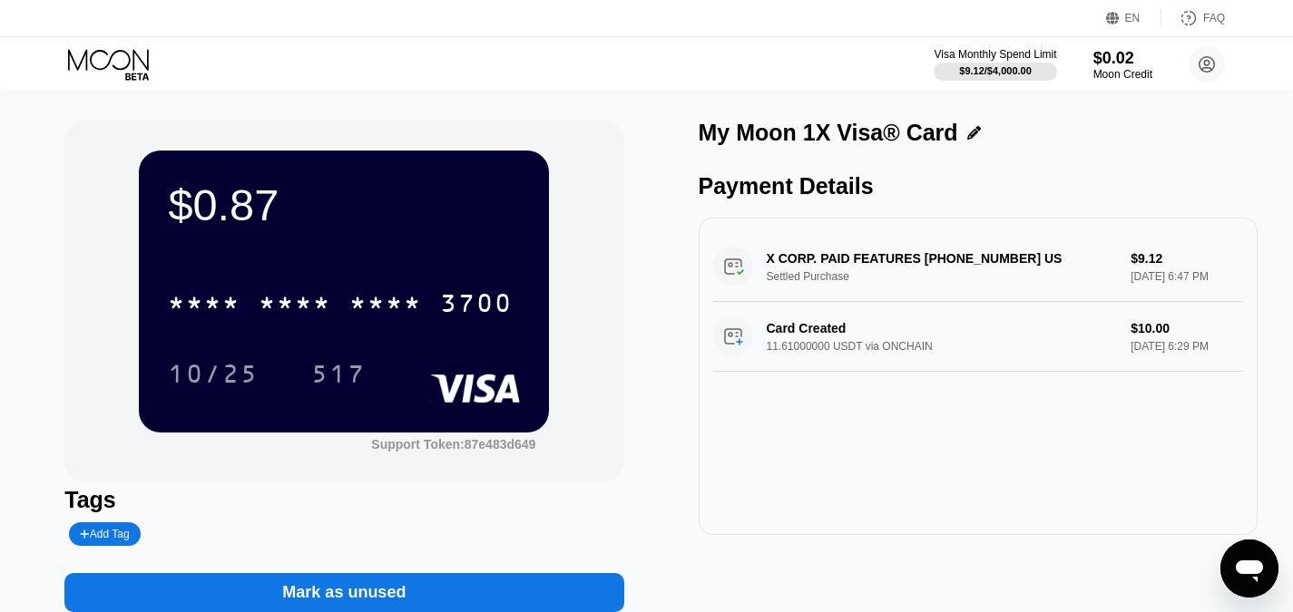
click at [783, 270] on div "X CORP. PAID FEATURES [PHONE_NUMBER] US Settled Purchase $9.12 [DATE] 6:47 PM" at bounding box center [978, 267] width 530 height 70
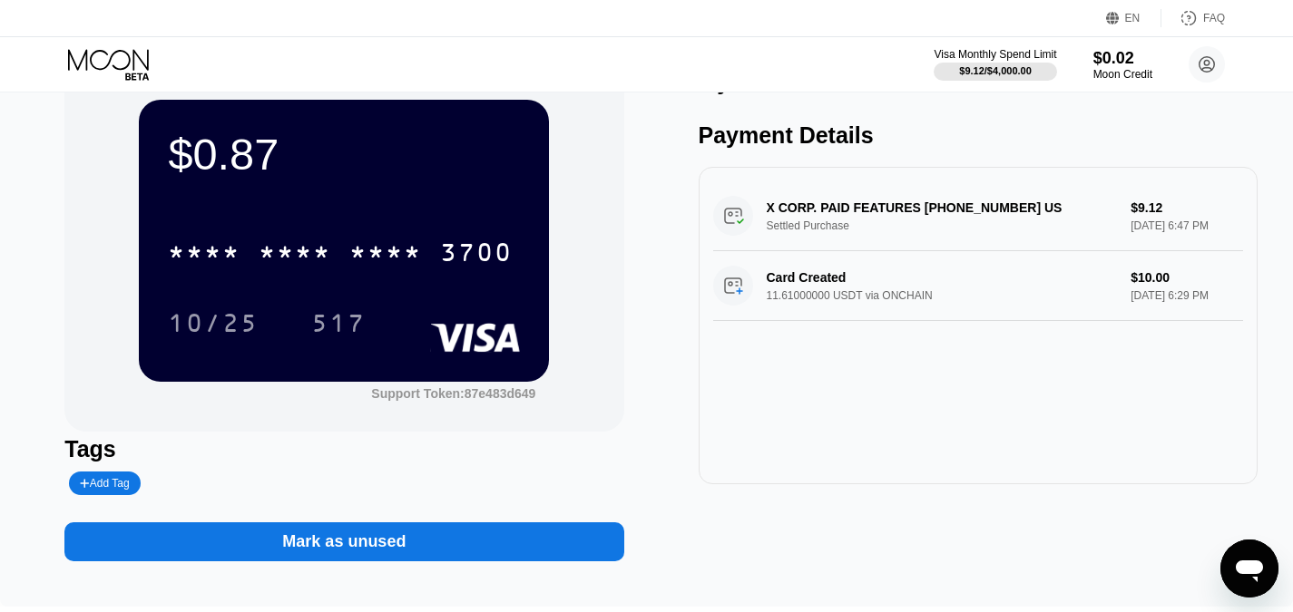
scroll to position [91, 0]
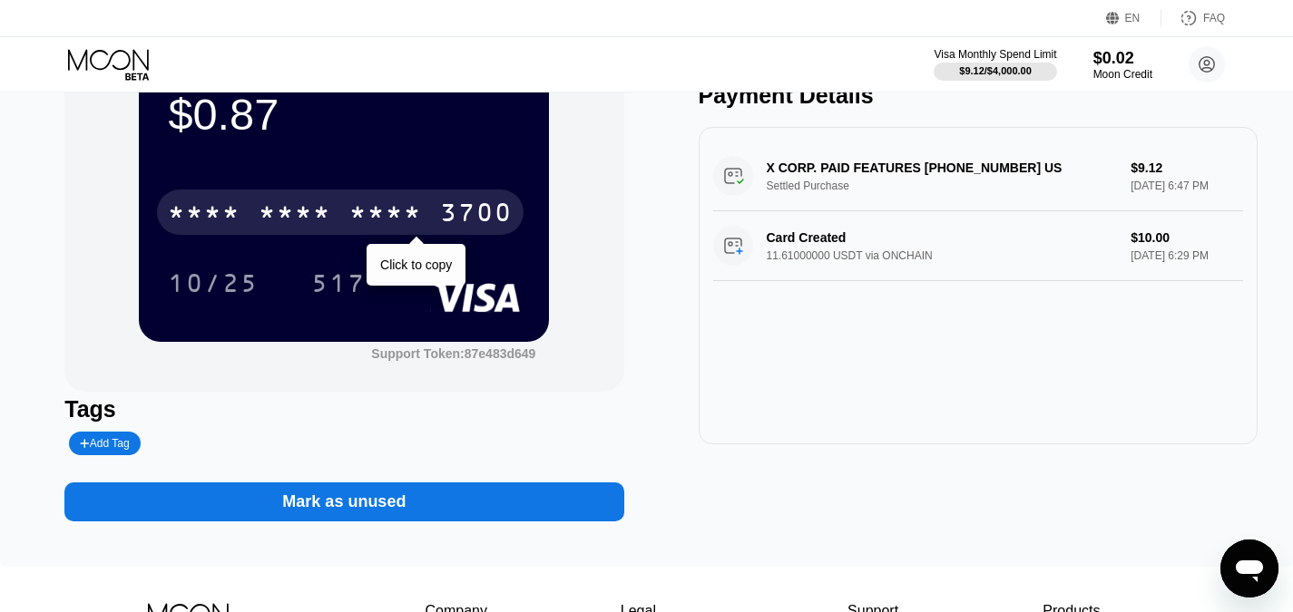
click at [418, 208] on div "* * * *" at bounding box center [385, 215] width 73 height 29
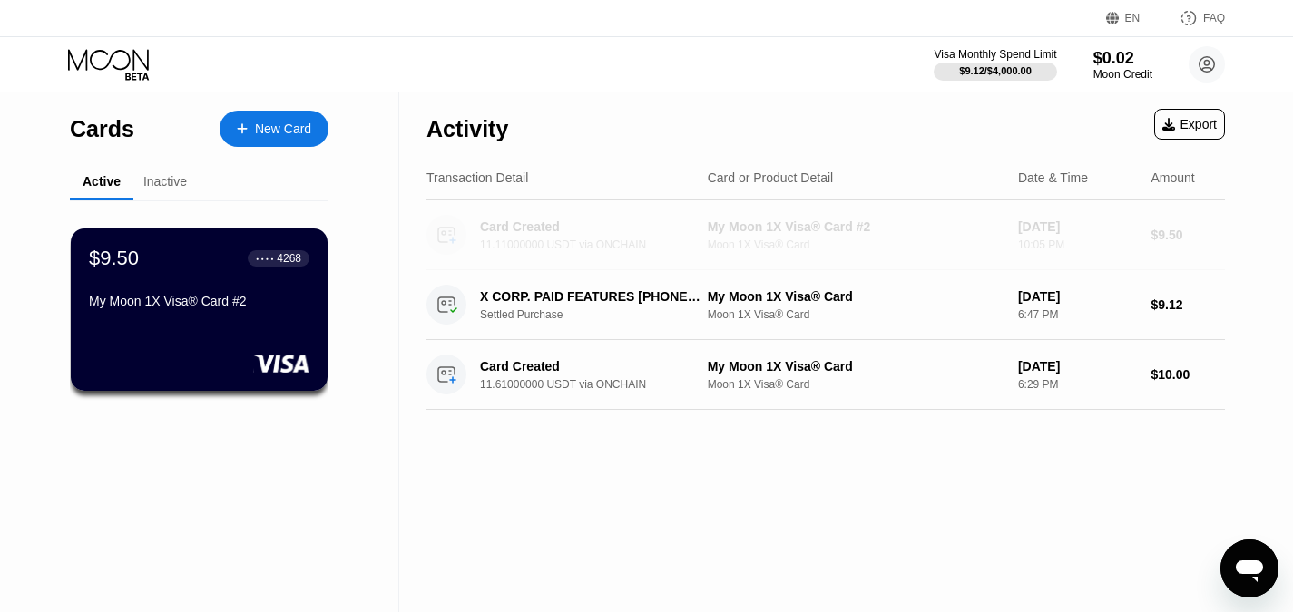
click at [807, 220] on div "My Moon 1X Visa® Card #2" at bounding box center [856, 227] width 296 height 15
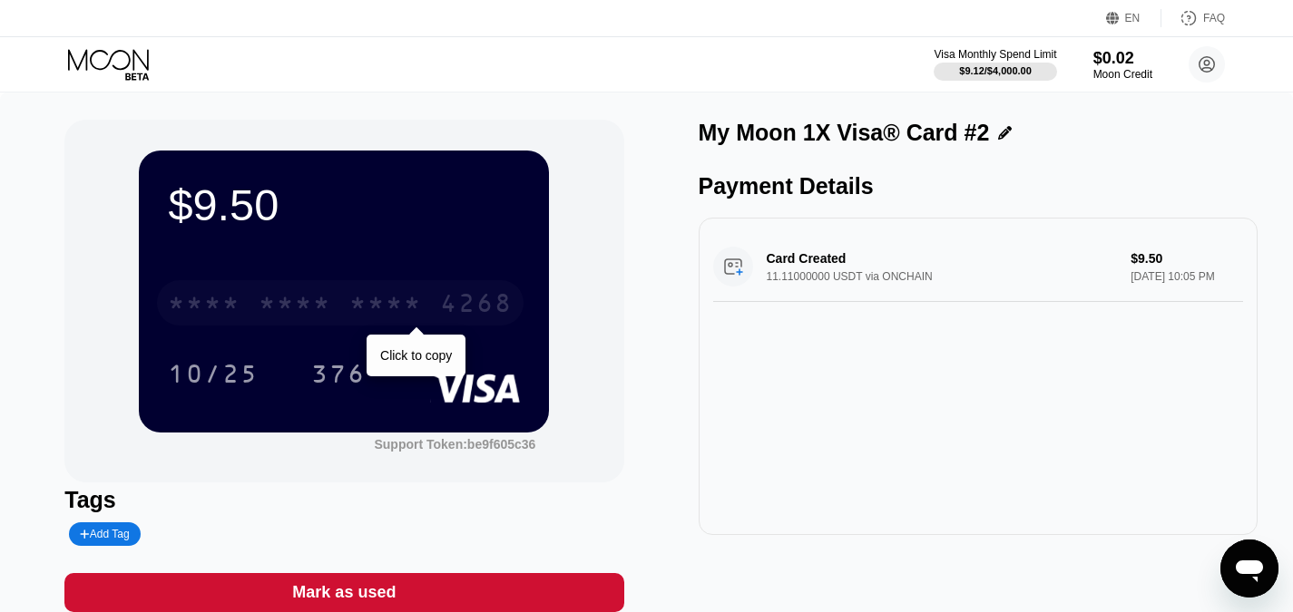
click at [507, 301] on div "4268" at bounding box center [476, 305] width 73 height 29
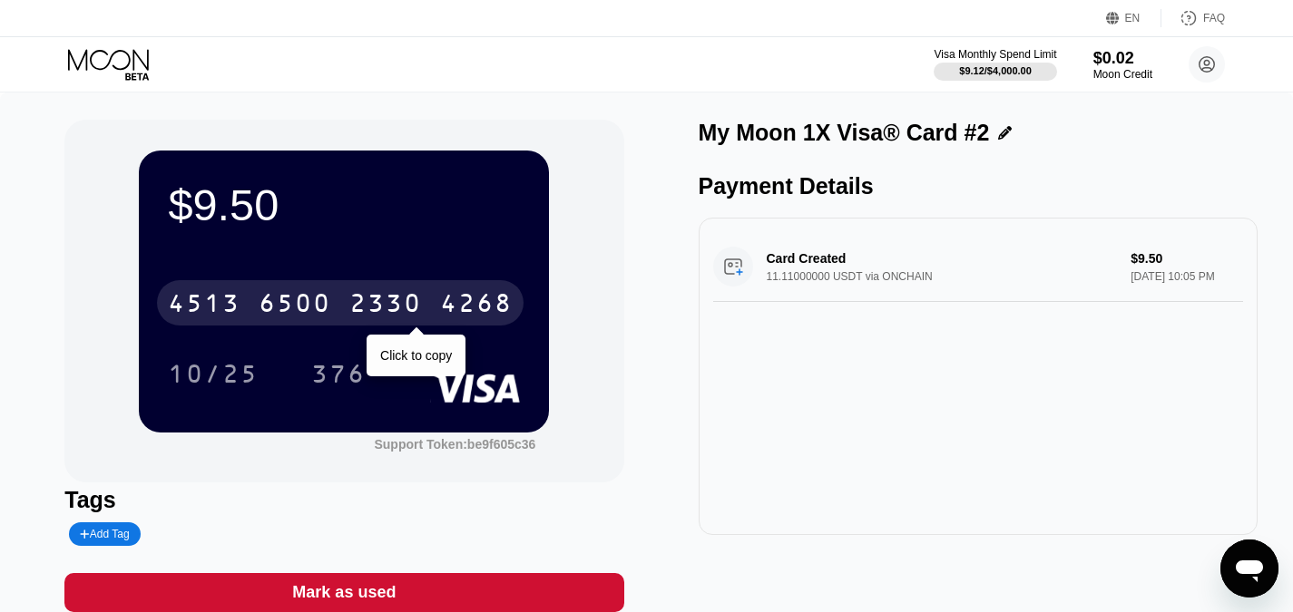
click at [477, 303] on div "4268" at bounding box center [476, 305] width 73 height 29
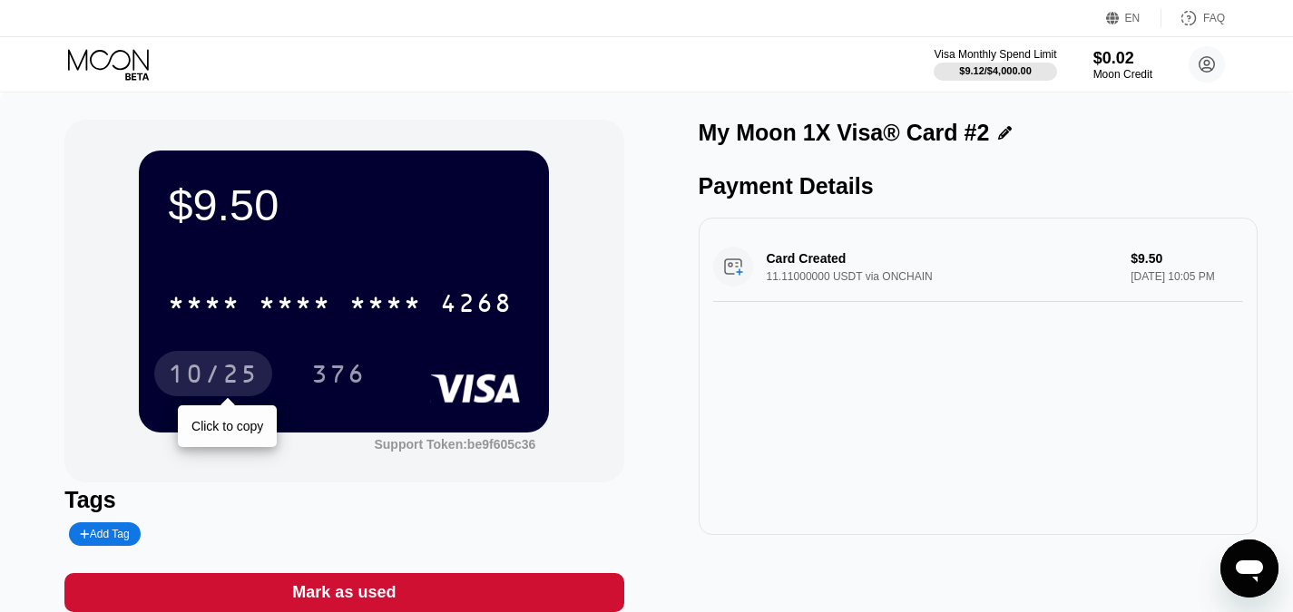
click at [245, 377] on div "10/25" at bounding box center [213, 376] width 91 height 29
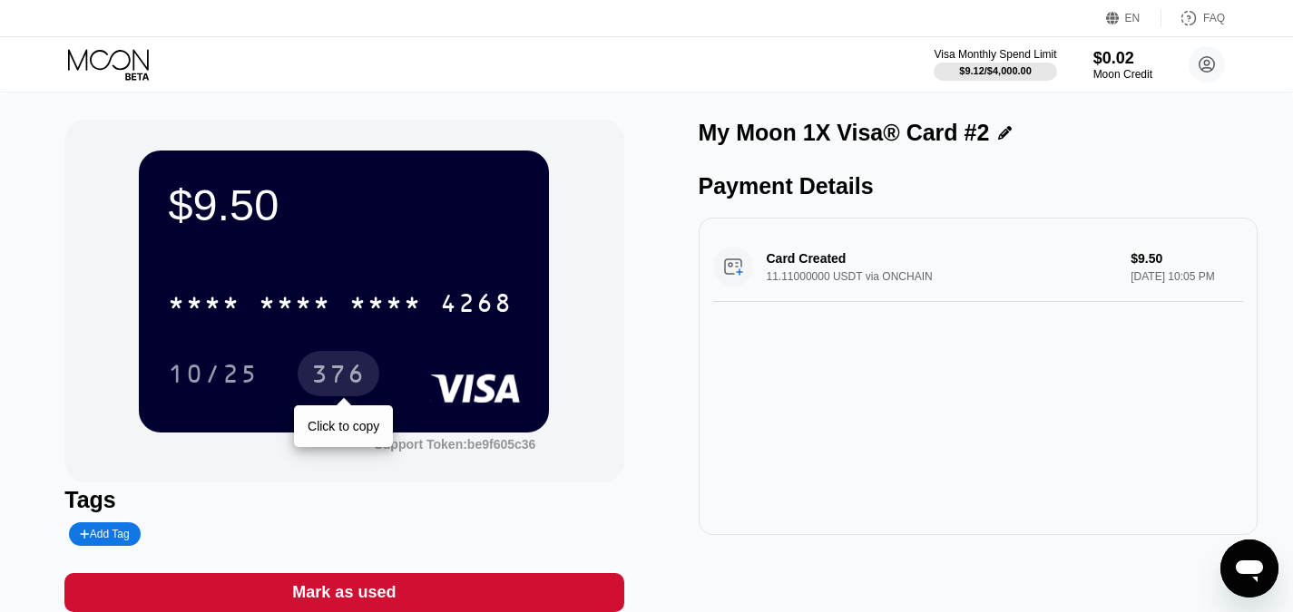
drag, startPoint x: 337, startPoint y: 380, endPoint x: 352, endPoint y: 383, distance: 15.7
click at [337, 380] on div "376" at bounding box center [338, 376] width 54 height 29
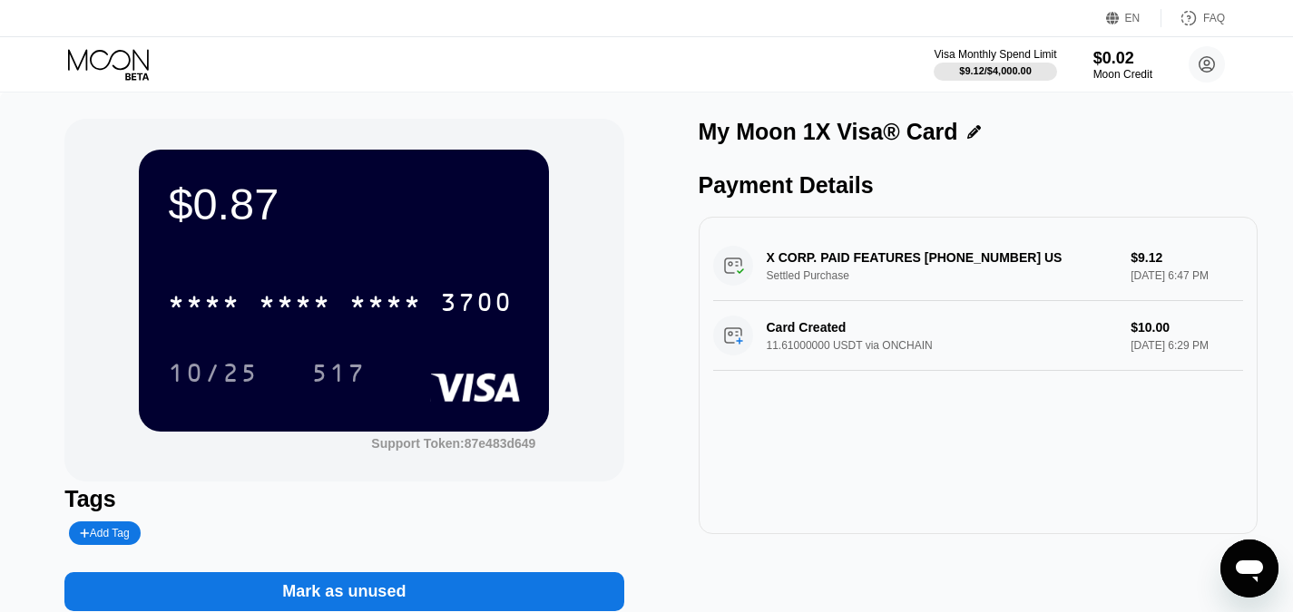
scroll to position [91, 0]
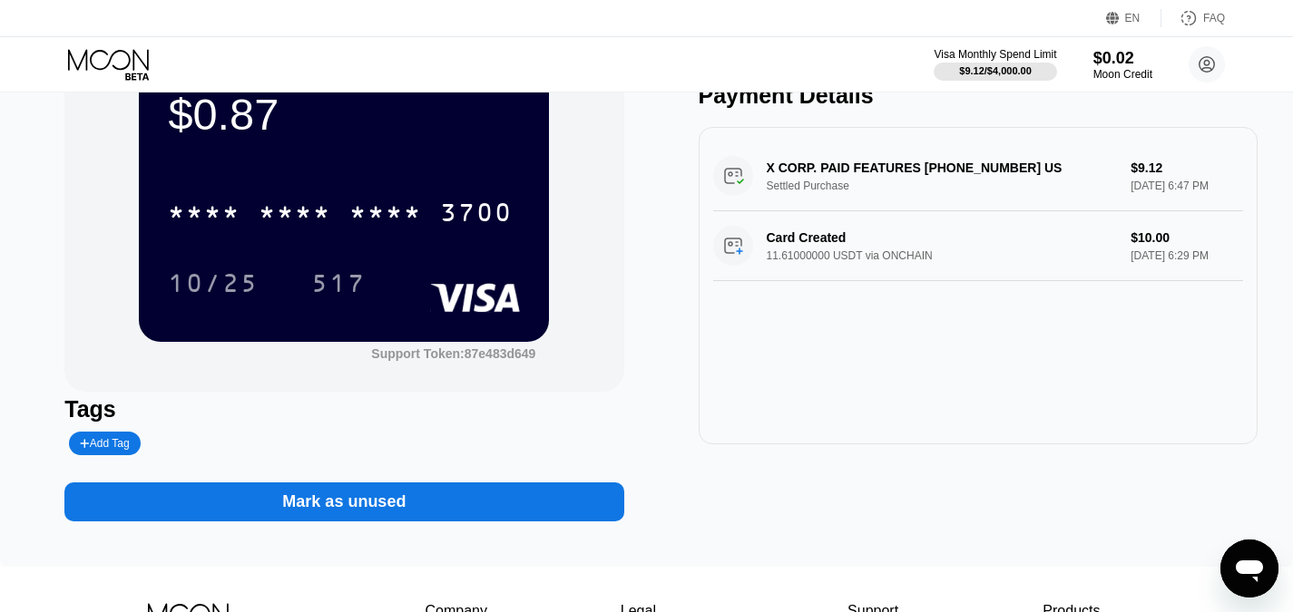
click at [95, 55] on icon at bounding box center [110, 65] width 84 height 32
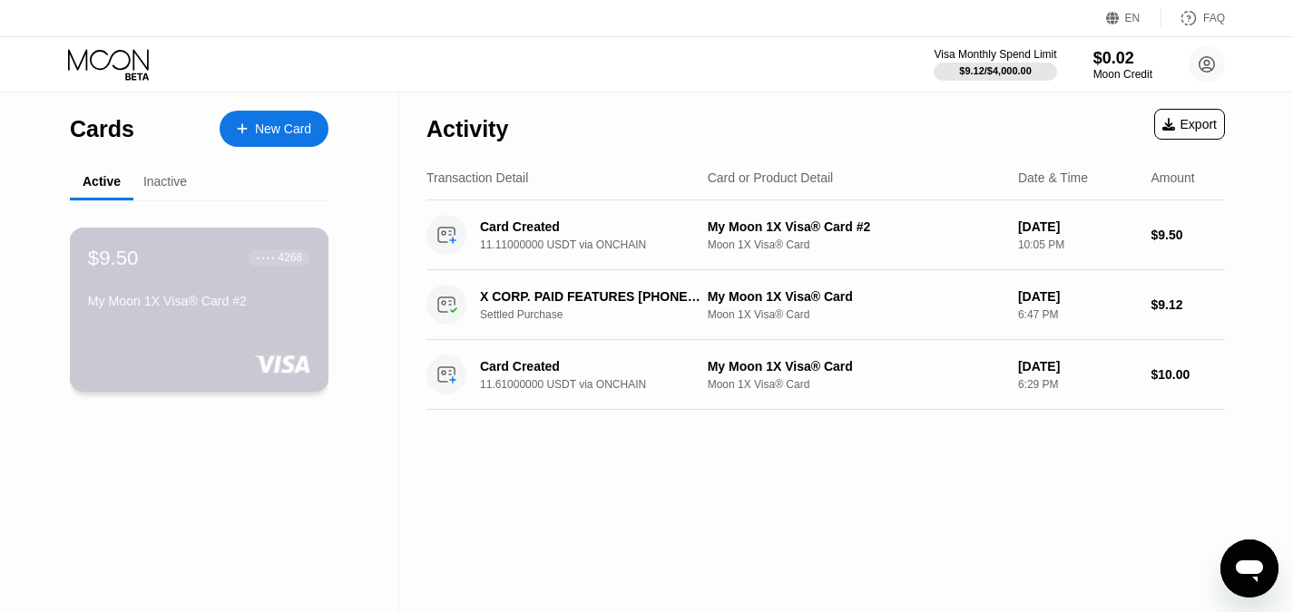
click at [195, 281] on div "$9.50 ● ● ● ● 4268 My Moon 1X Visa® Card #2" at bounding box center [199, 281] width 222 height 70
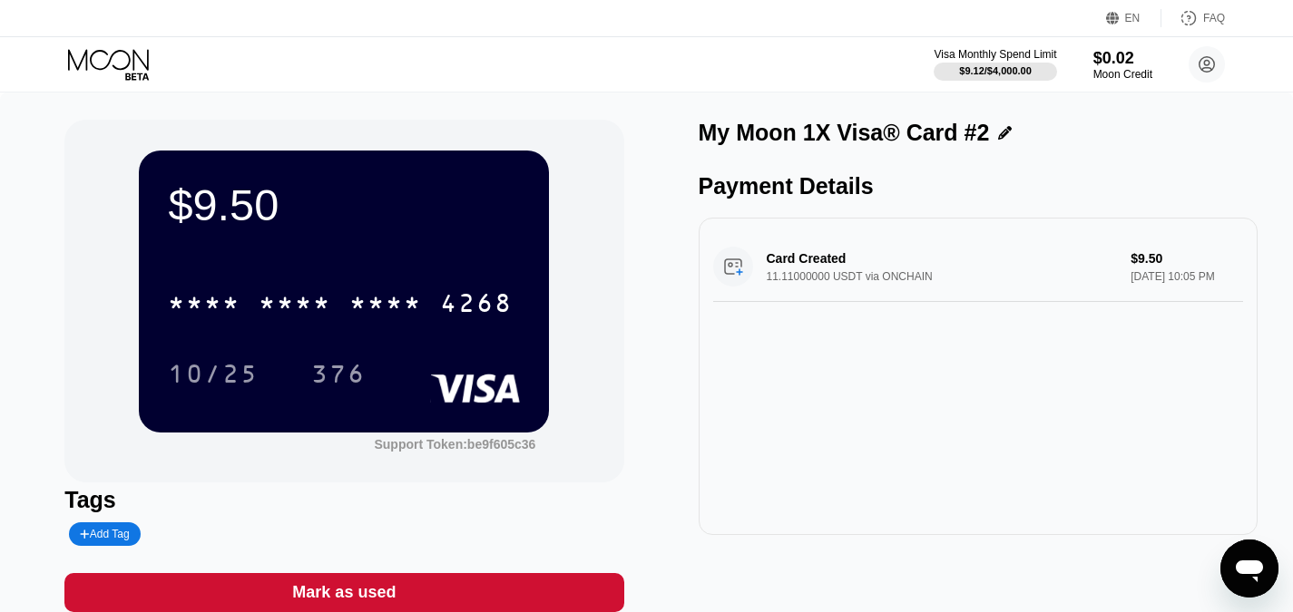
click at [432, 240] on div "$9.50 * * * * * * * * * * * * 4268 10/25 376" at bounding box center [344, 291] width 410 height 281
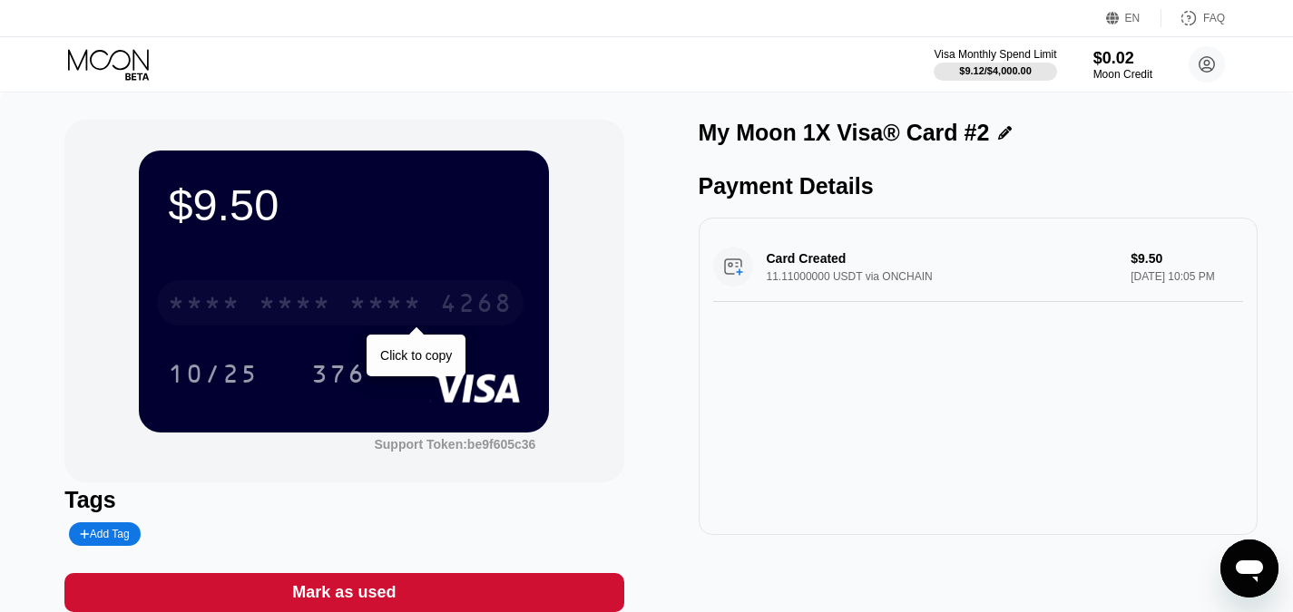
click at [452, 308] on div "4268" at bounding box center [476, 305] width 73 height 29
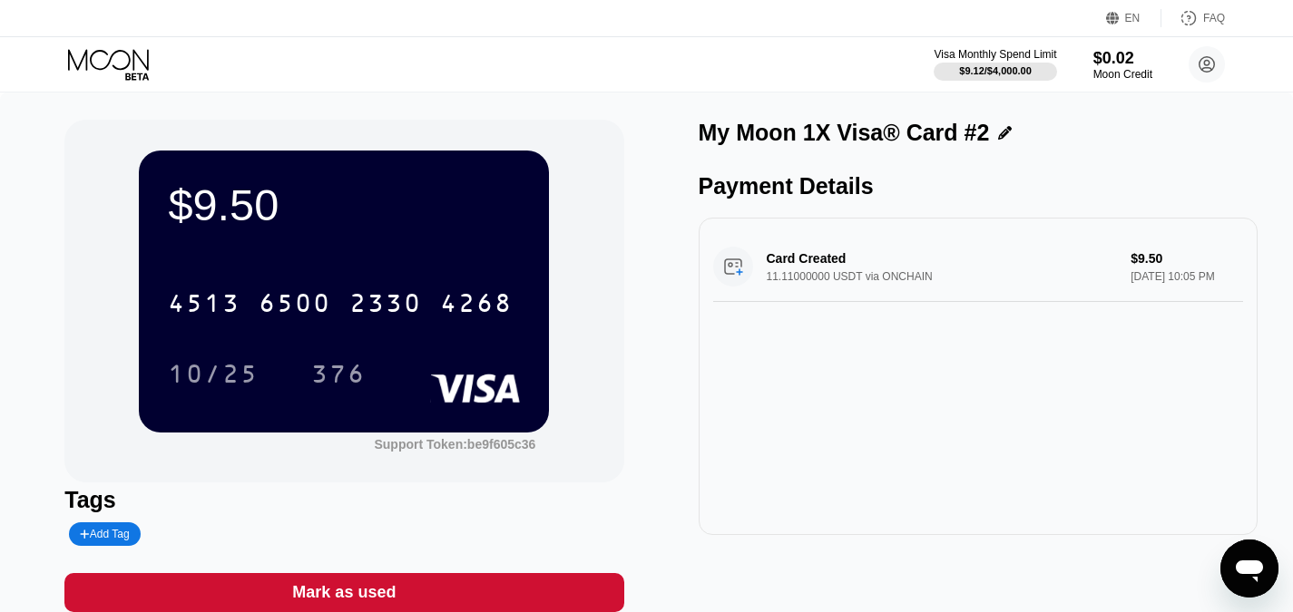
click at [766, 214] on div "Payment Details Card Created 11.11000000 USDT via ONCHAIN $9.50 Aug 20, 2025 10…" at bounding box center [978, 354] width 559 height 362
click at [780, 272] on div "Card Created 11.11000000 USDT via ONCHAIN $9.50 [DATE] 10:05 PM" at bounding box center [978, 267] width 530 height 70
click at [734, 277] on div "Card Created 11.11000000 USDT via ONCHAIN $9.50 [DATE] 10:05 PM" at bounding box center [978, 267] width 530 height 70
drag, startPoint x: 1152, startPoint y: 257, endPoint x: 1131, endPoint y: 265, distance: 22.4
click at [1146, 260] on div "Card Created 11.11000000 USDT via ONCHAIN $9.50 [DATE] 10:05 PM" at bounding box center [978, 267] width 530 height 70
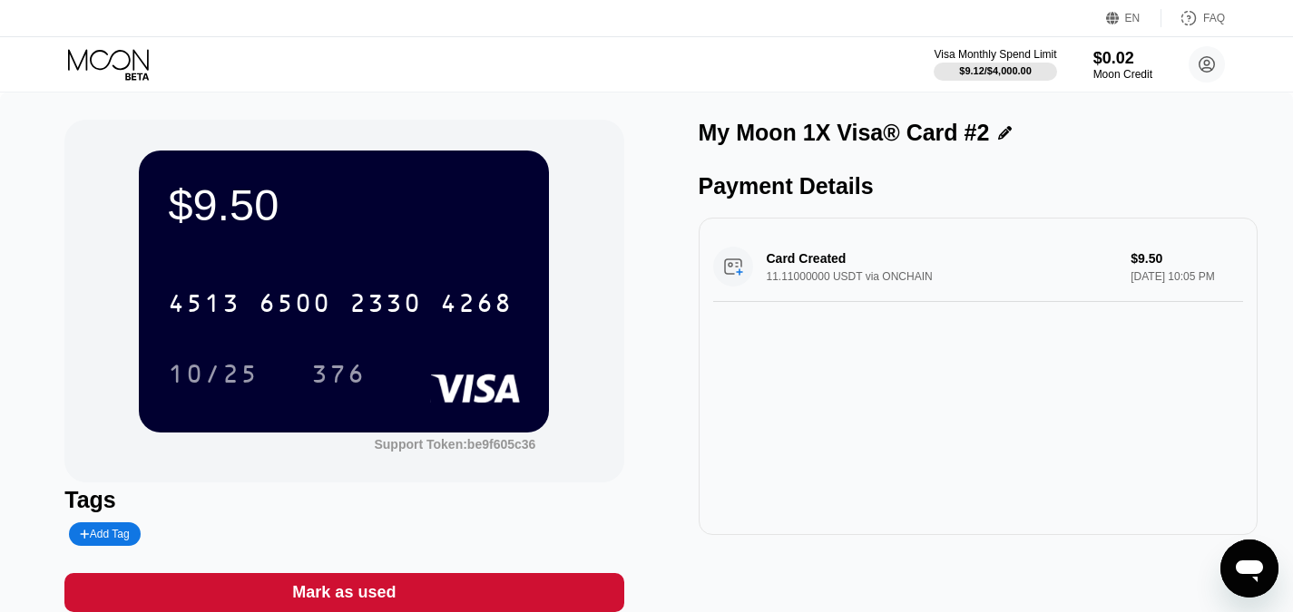
click at [877, 302] on div "Card Created 11.11000000 USDT via ONCHAIN $9.50 [DATE] 10:05 PM" at bounding box center [978, 267] width 530 height 70
click at [876, 294] on div "Card Created 11.11000000 USDT via ONCHAIN $9.50 [DATE] 10:05 PM" at bounding box center [978, 267] width 530 height 70
click at [877, 294] on div "Card Created 11.11000000 USDT via ONCHAIN $9.50 [DATE] 10:05 PM" at bounding box center [978, 267] width 530 height 70
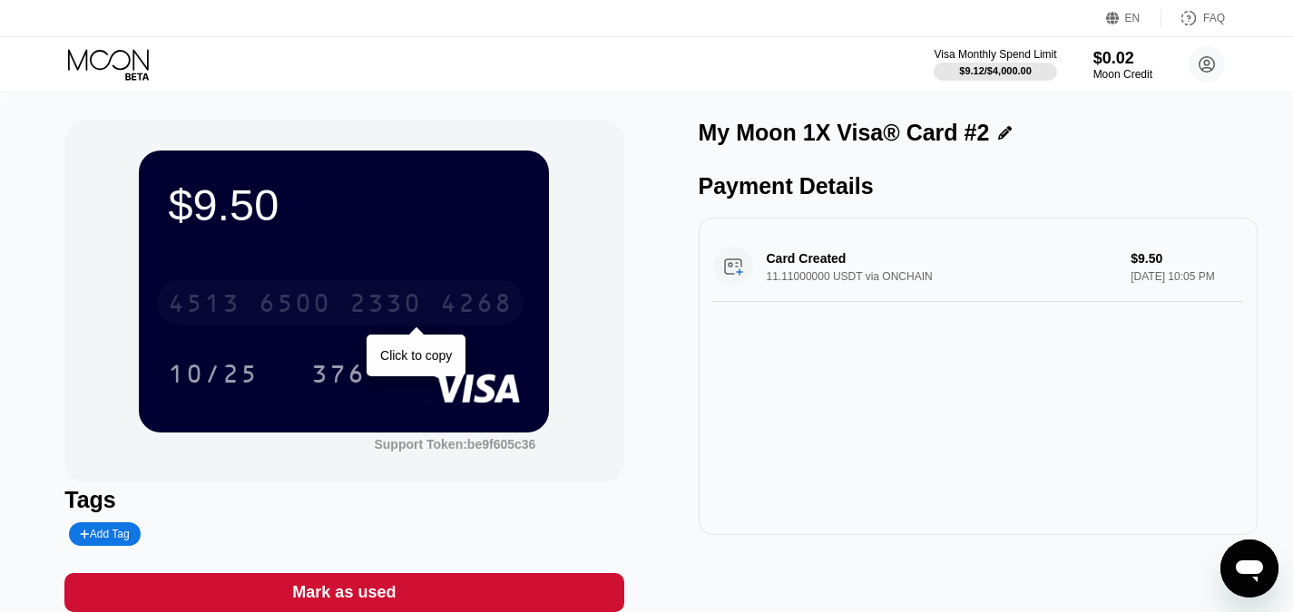
click at [442, 312] on div "4268" at bounding box center [476, 305] width 73 height 29
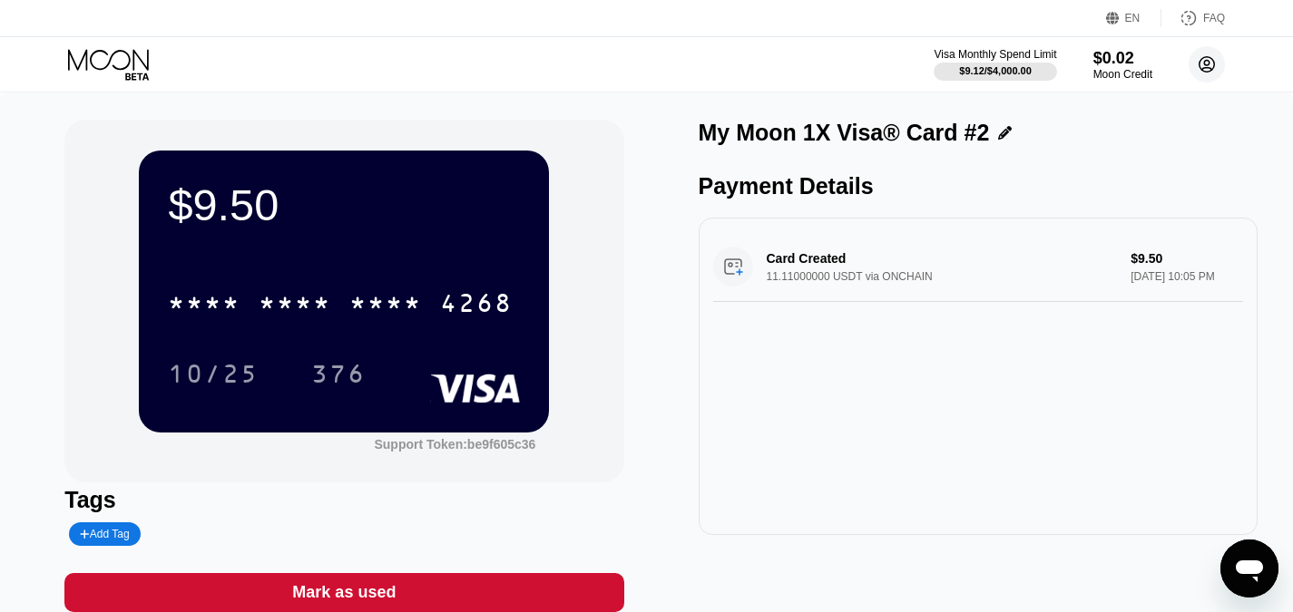
click at [1206, 65] on icon at bounding box center [1207, 65] width 10 height 10
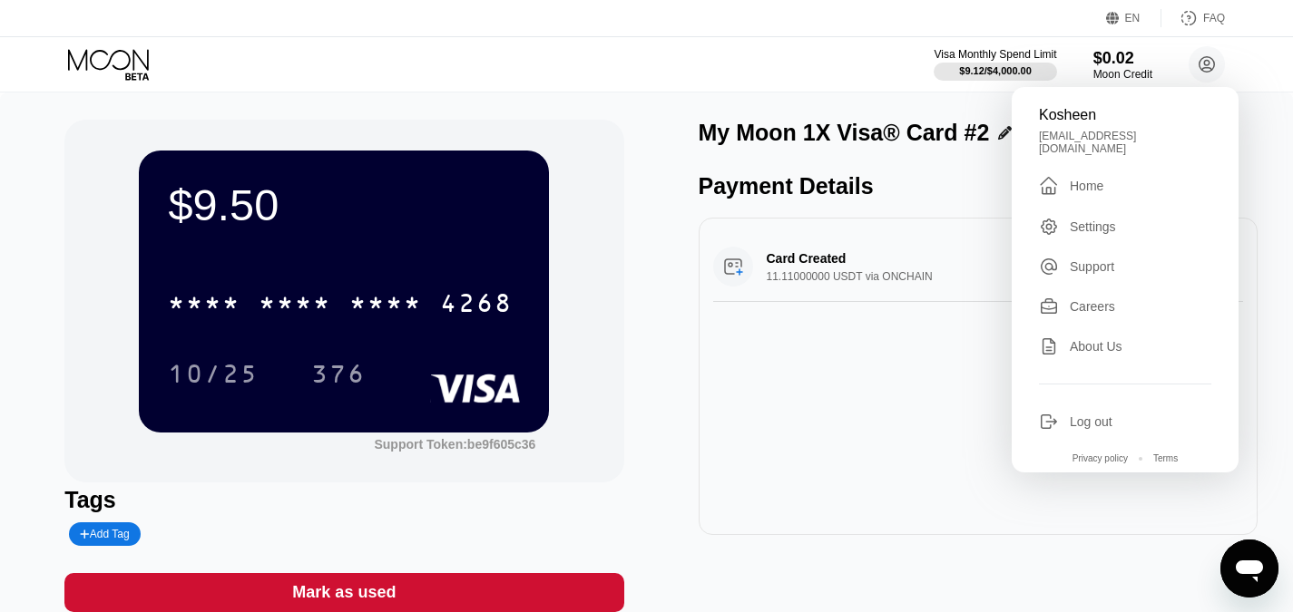
click at [1110, 224] on div "Settings" at bounding box center [1093, 227] width 46 height 15
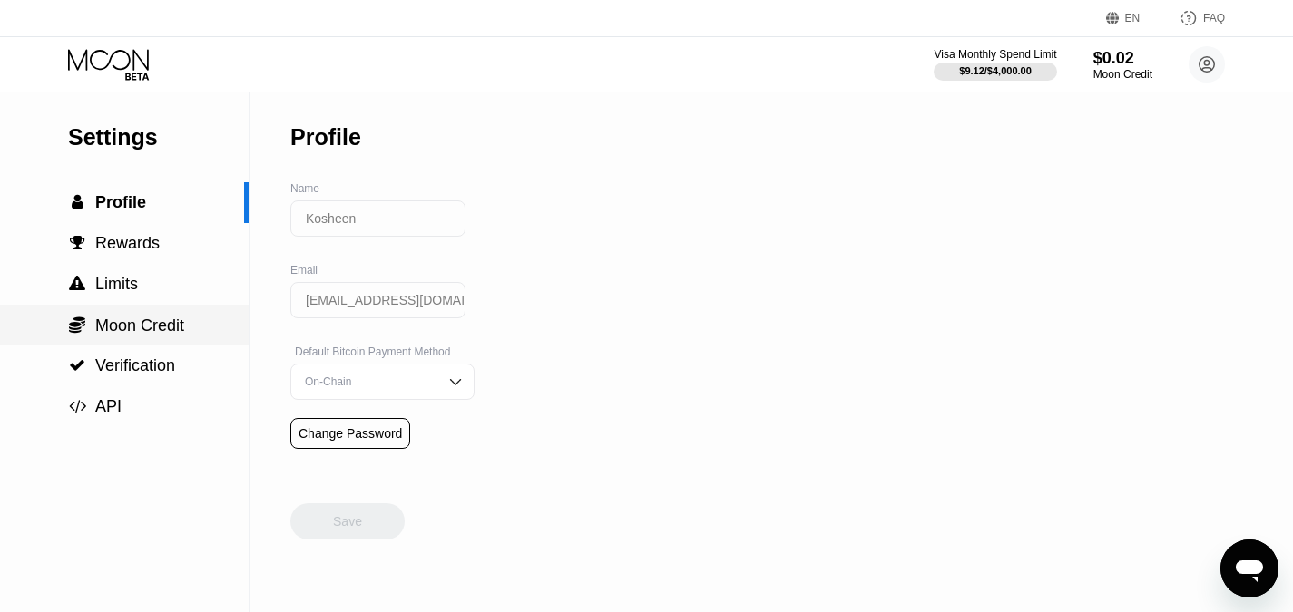
click at [112, 328] on span "Moon Credit" at bounding box center [139, 326] width 89 height 18
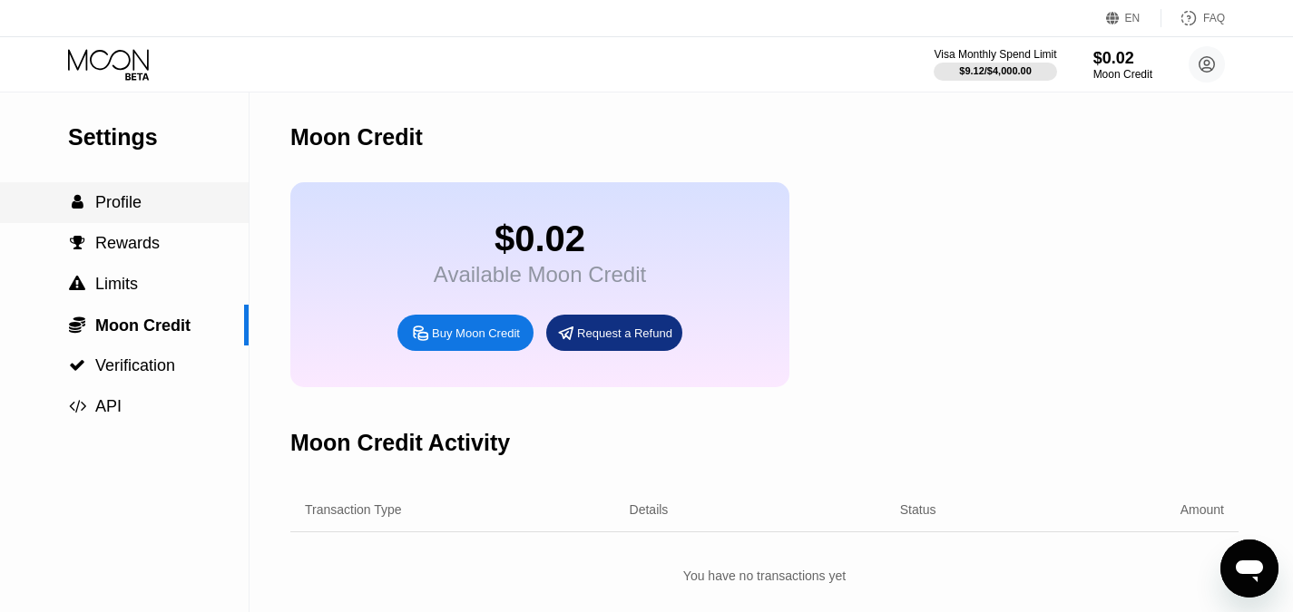
click at [167, 204] on div " Profile" at bounding box center [124, 202] width 249 height 19
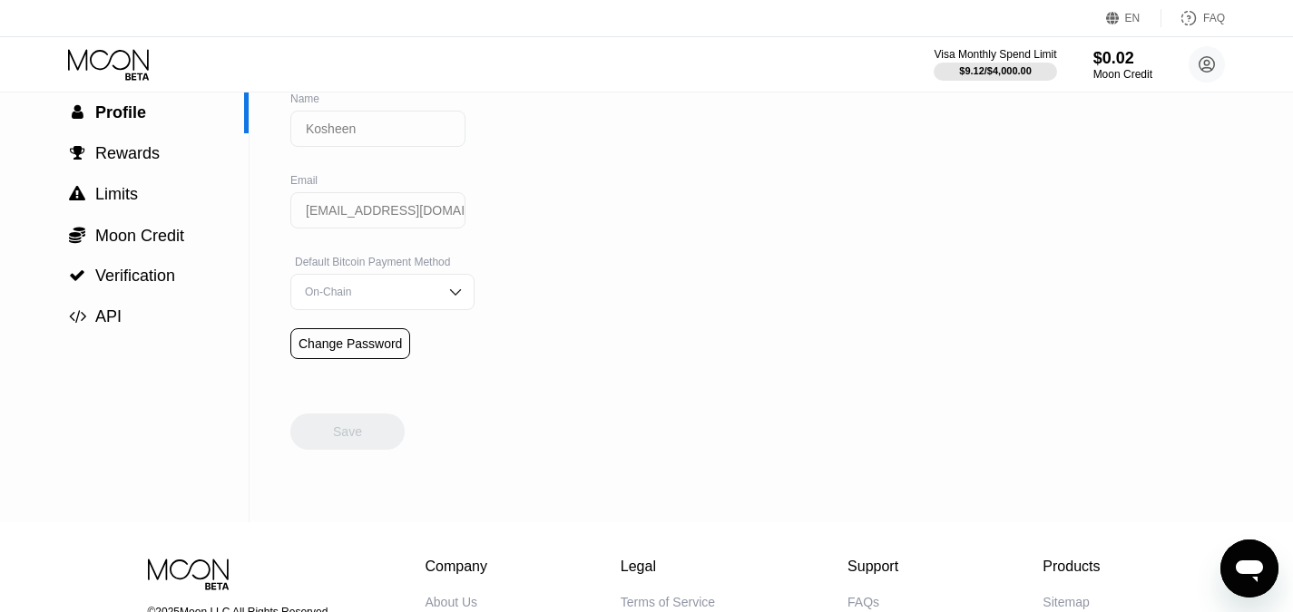
scroll to position [91, 0]
click at [157, 281] on span "Verification" at bounding box center [135, 275] width 80 height 18
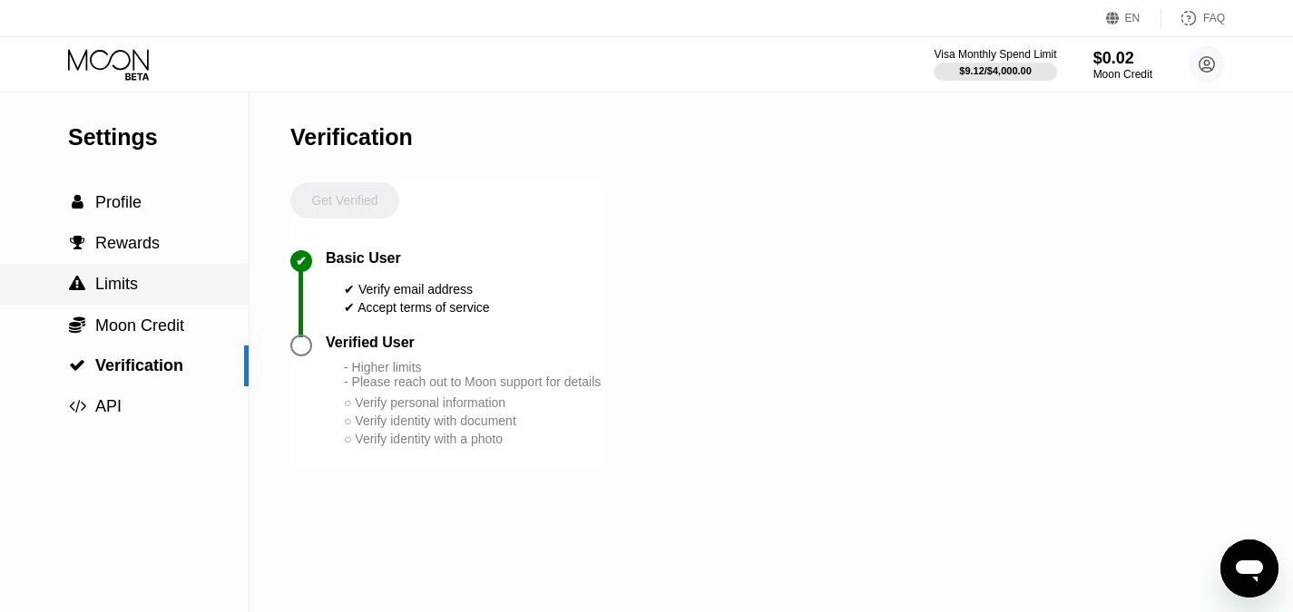
click at [119, 293] on span "Limits" at bounding box center [116, 284] width 43 height 18
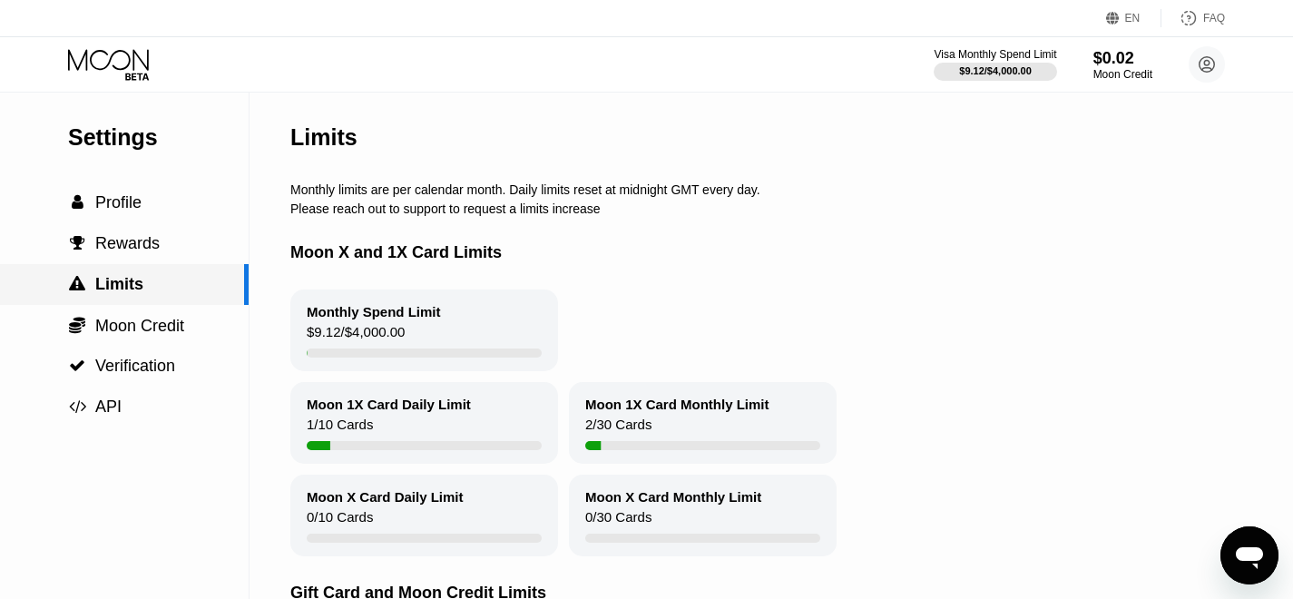
drag, startPoint x: 124, startPoint y: 245, endPoint x: 338, endPoint y: 324, distance: 227.4
click at [338, 324] on div "Settings  Profile  Rewards  Limits  Moon Credit  Verification  API Limits…" at bounding box center [646, 413] width 1293 height 641
click at [338, 319] on div "Monthly Spend Limit" at bounding box center [374, 311] width 134 height 15
click at [340, 431] on div "1 / 10 Cards" at bounding box center [340, 428] width 66 height 24
click at [137, 204] on span "Profile" at bounding box center [118, 202] width 46 height 18
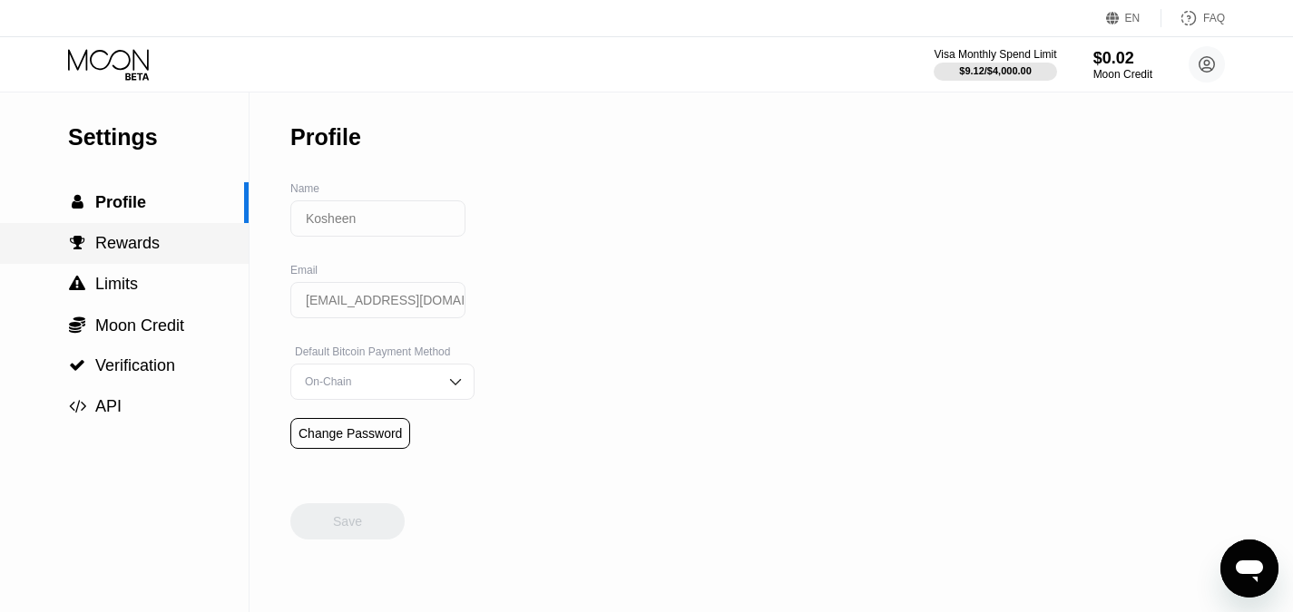
click at [145, 252] on span "Rewards" at bounding box center [127, 243] width 64 height 18
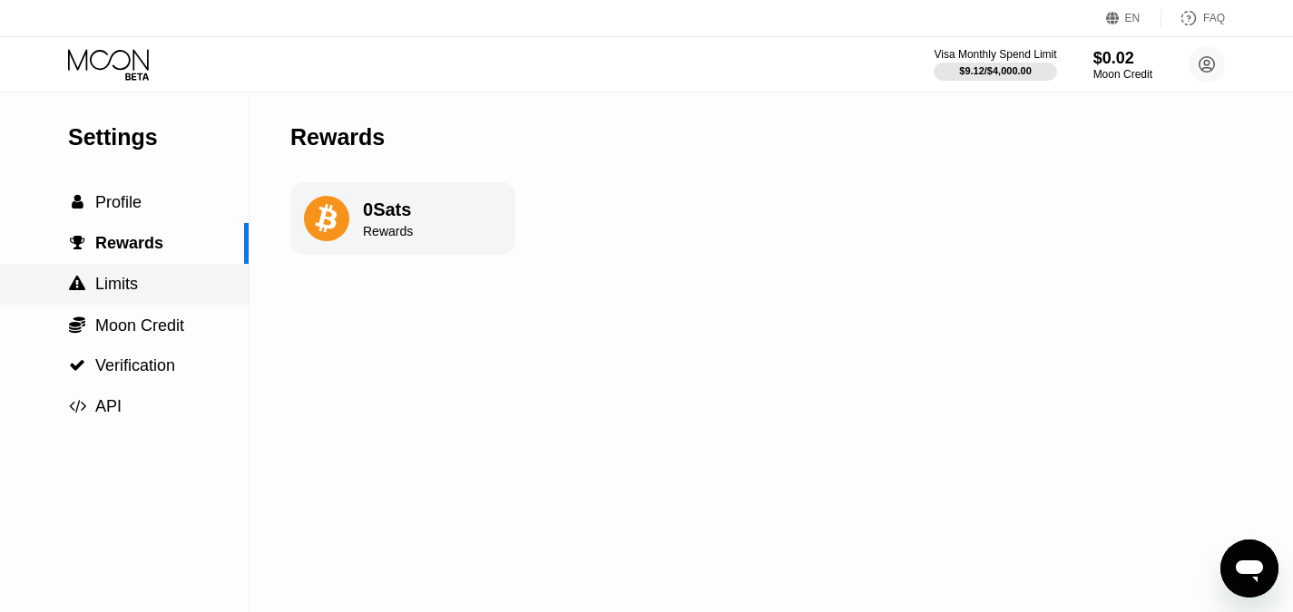
click at [142, 294] on div " Limits" at bounding box center [124, 284] width 249 height 19
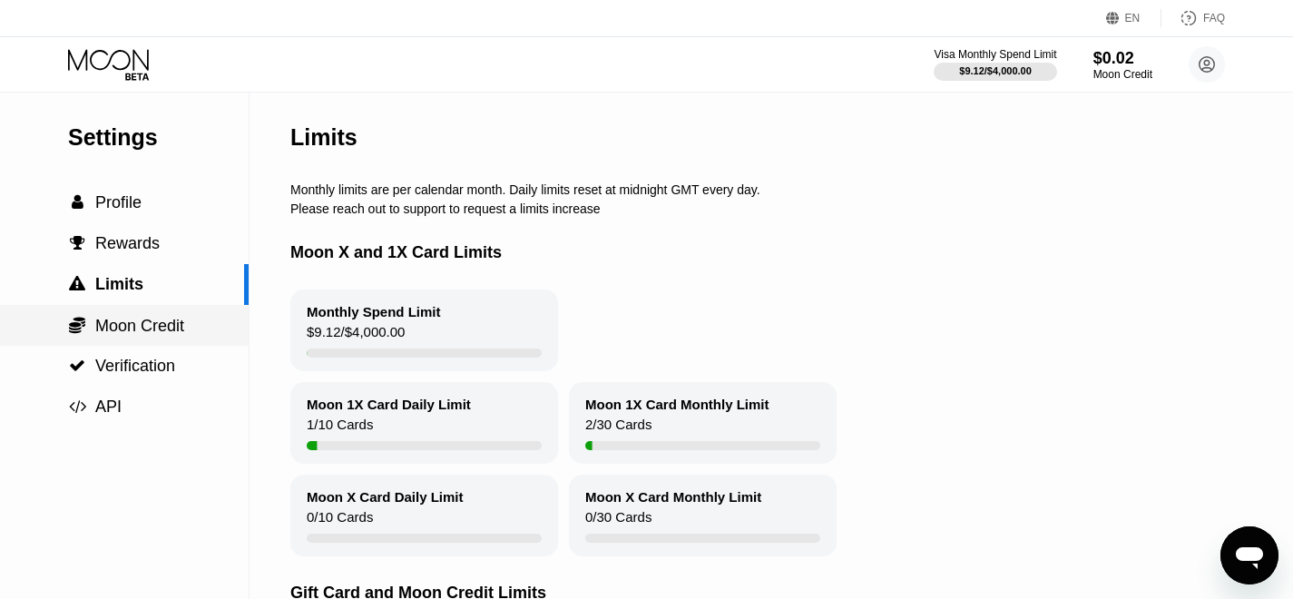
click at [139, 332] on span "Moon Credit" at bounding box center [139, 326] width 89 height 18
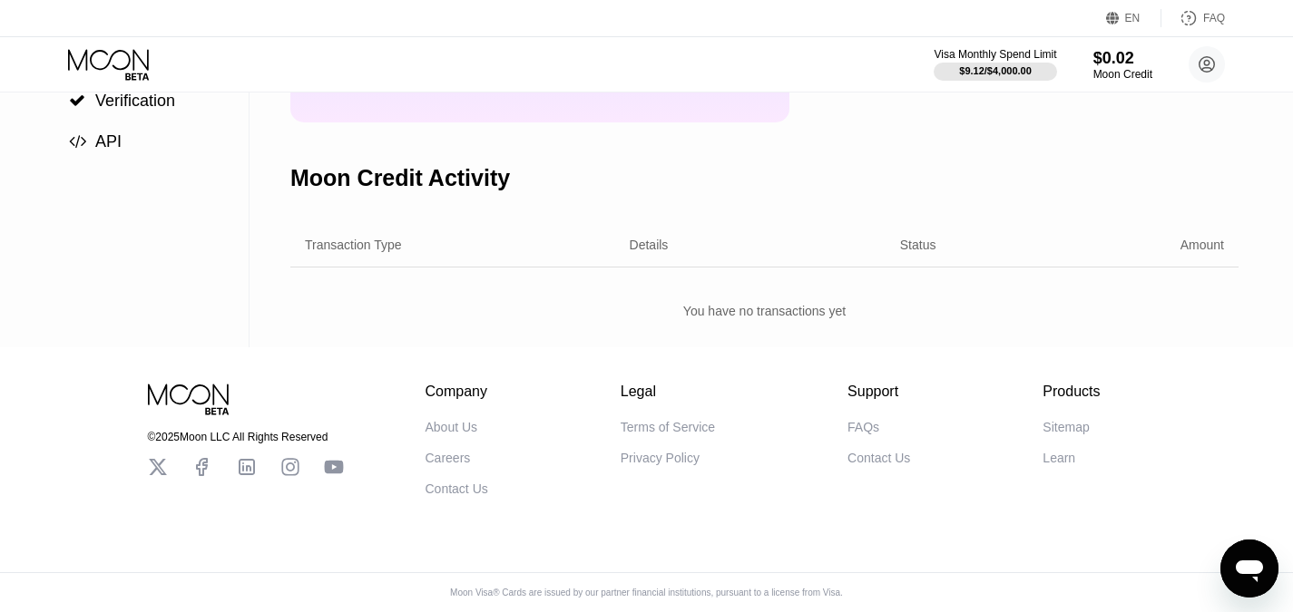
scroll to position [91, 0]
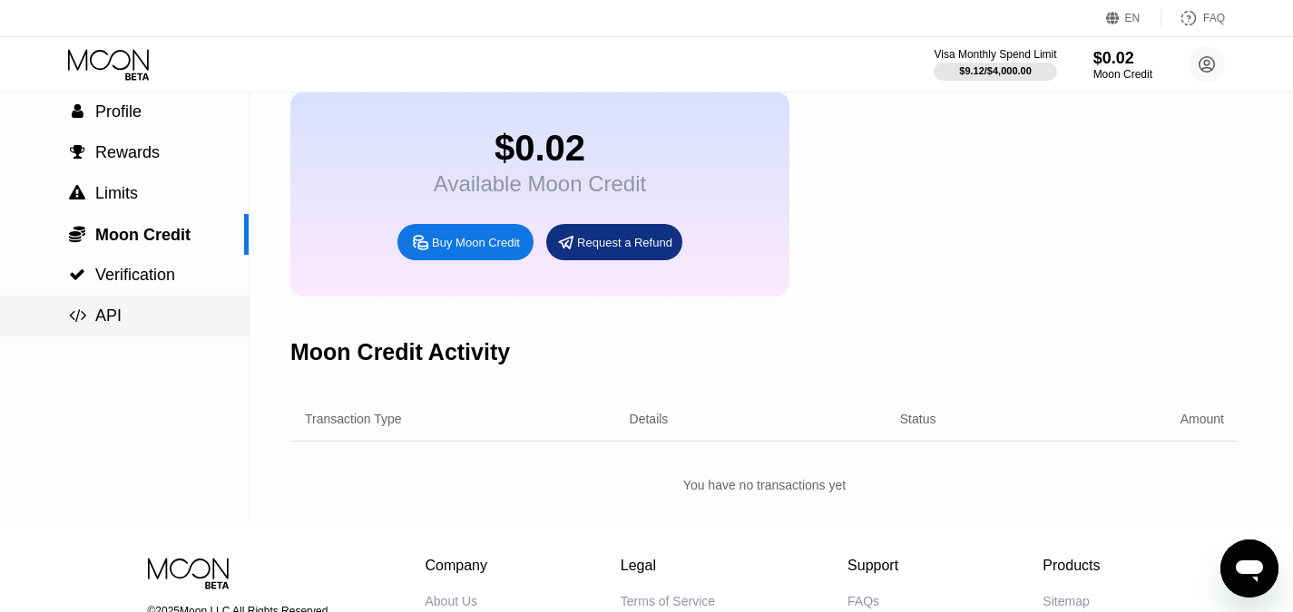
click at [111, 325] on span "API" at bounding box center [108, 316] width 26 height 18
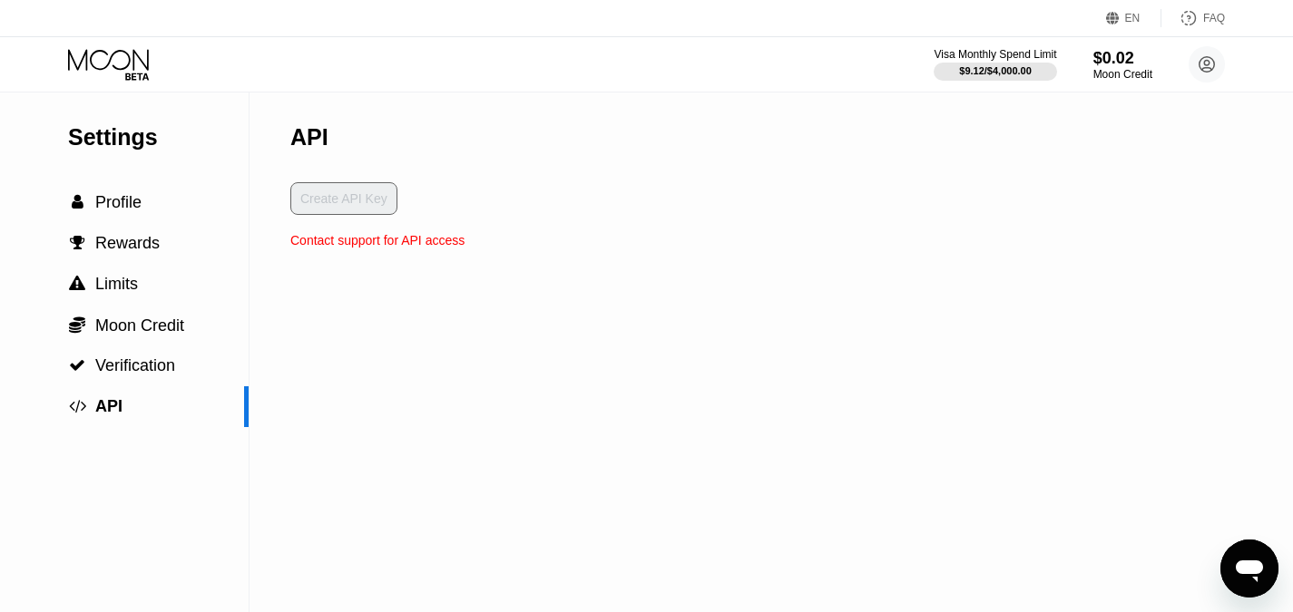
click at [1253, 574] on icon "Открыть окно обмена сообщениями" at bounding box center [1249, 572] width 27 height 22
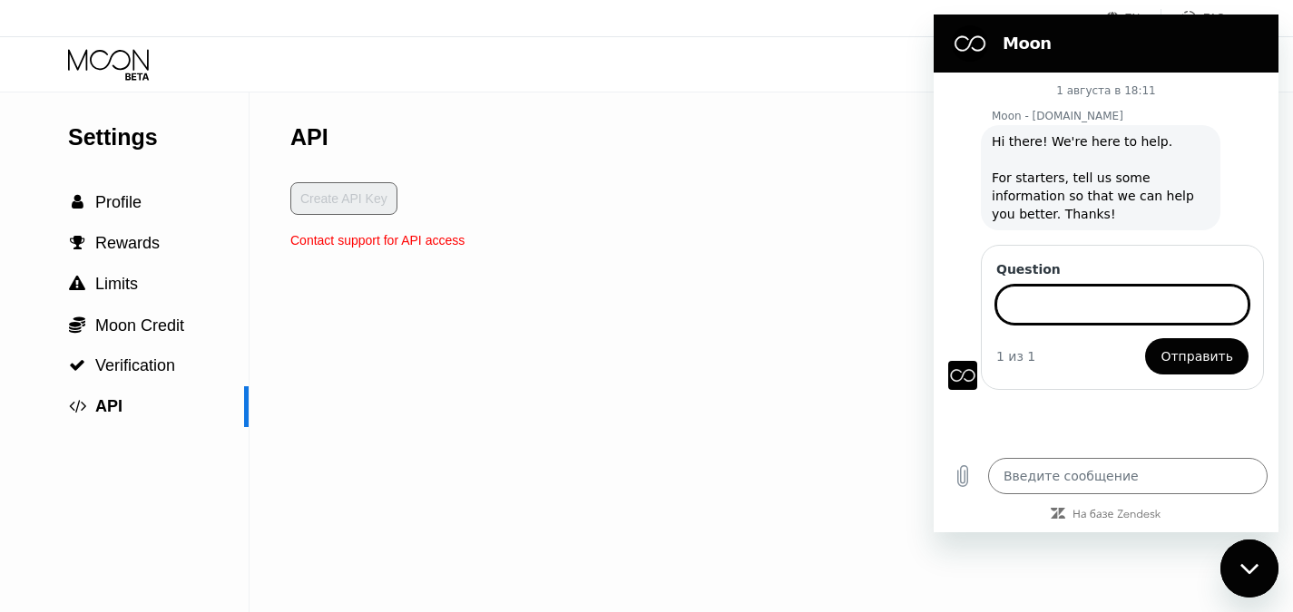
click at [1061, 305] on input "Question" at bounding box center [1122, 305] width 252 height 38
paste input "Can you please provide me with the billing address linked to my Moon 1X Visa ca…"
type input "Can you please provide me with the billing address linked to my Moon 1X Visa ca…"
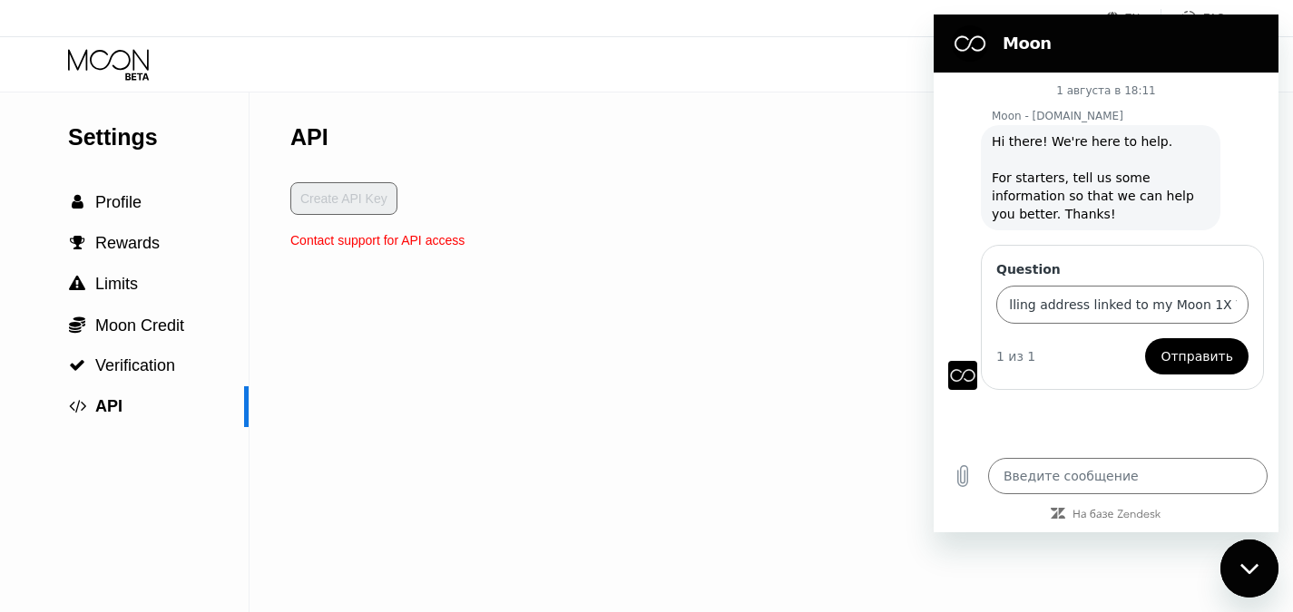
scroll to position [0, 0]
click at [1185, 352] on span "Отправить" at bounding box center [1196, 357] width 73 height 22
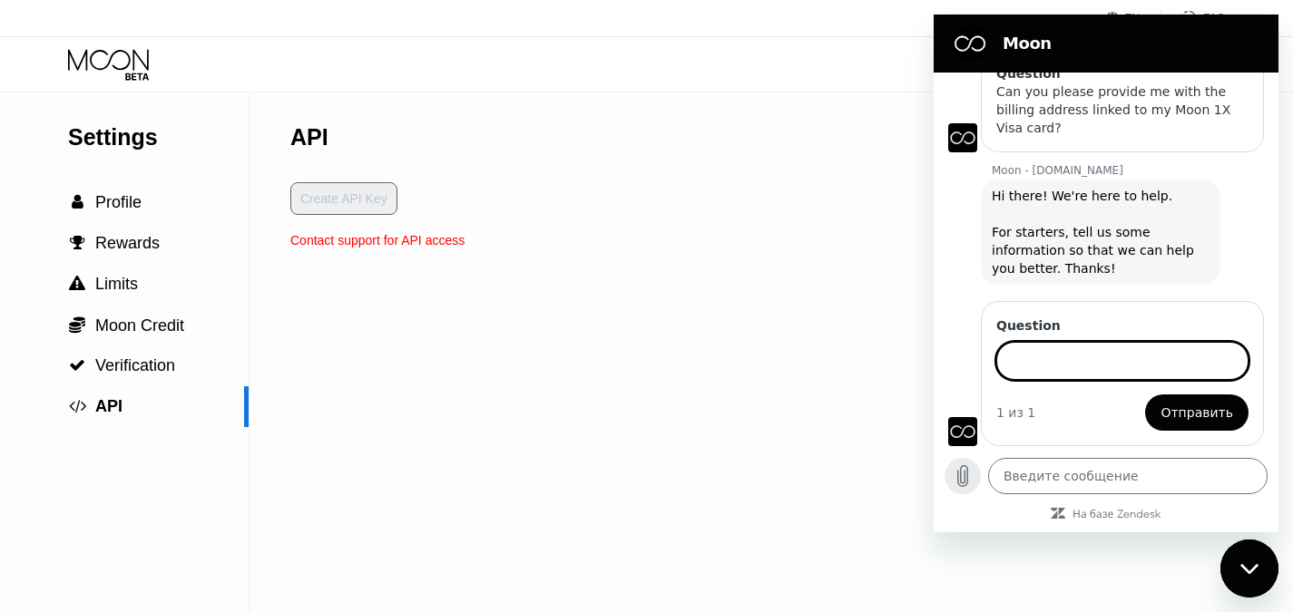
scroll to position [234, 0]
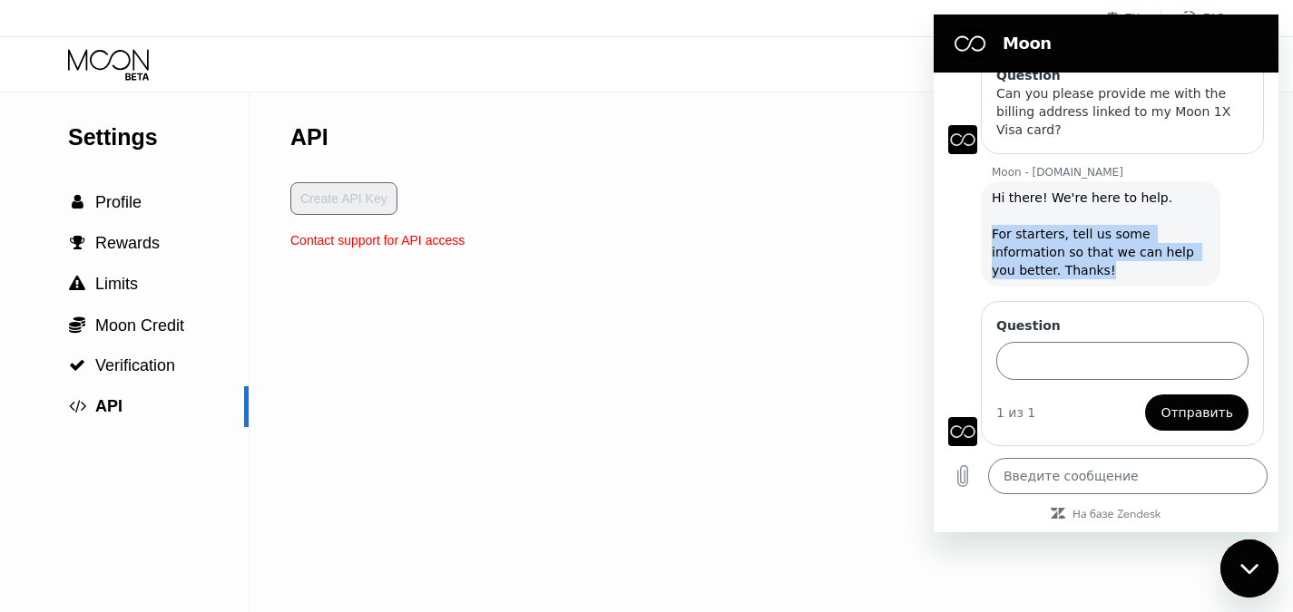
drag, startPoint x: 1077, startPoint y: 278, endPoint x: 984, endPoint y: 230, distance: 103.9
click at [984, 230] on div "Moon - paywithmoon.com говорит: Hi there! We're here to help. For starters, tel…" at bounding box center [1101, 233] width 240 height 105
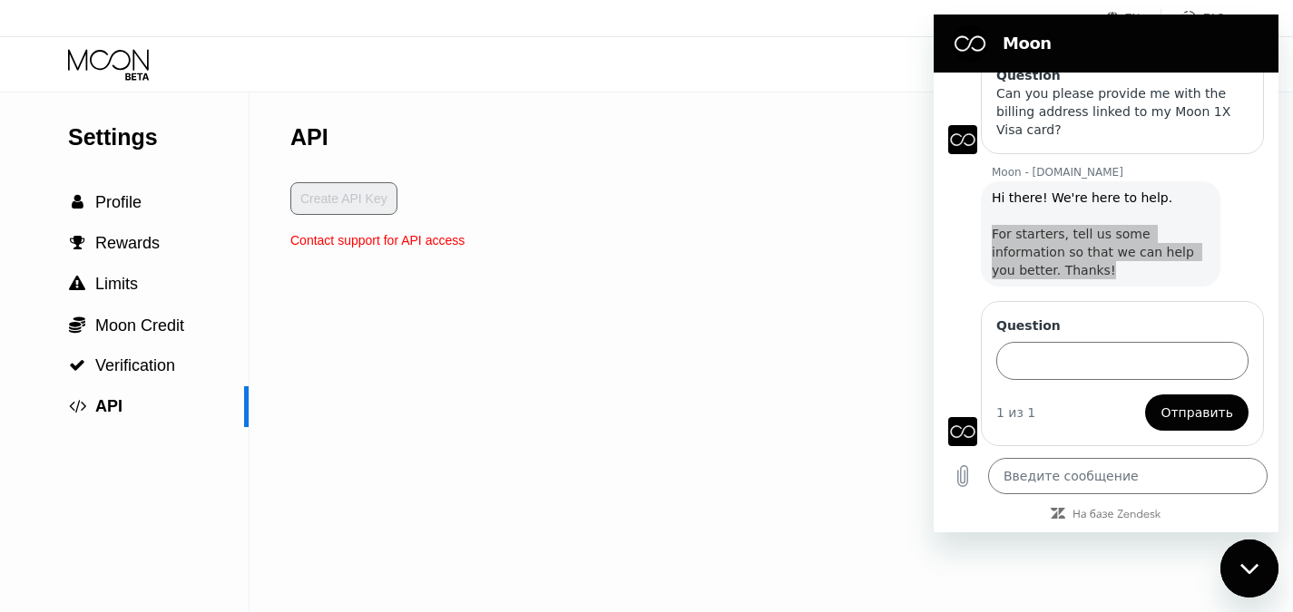
drag, startPoint x: 801, startPoint y: 234, endPoint x: 832, endPoint y: 242, distance: 31.9
click at [801, 234] on div "Settings  Profile  Rewards  Limits  Moon Credit  Verification  API API Cr…" at bounding box center [646, 353] width 1293 height 520
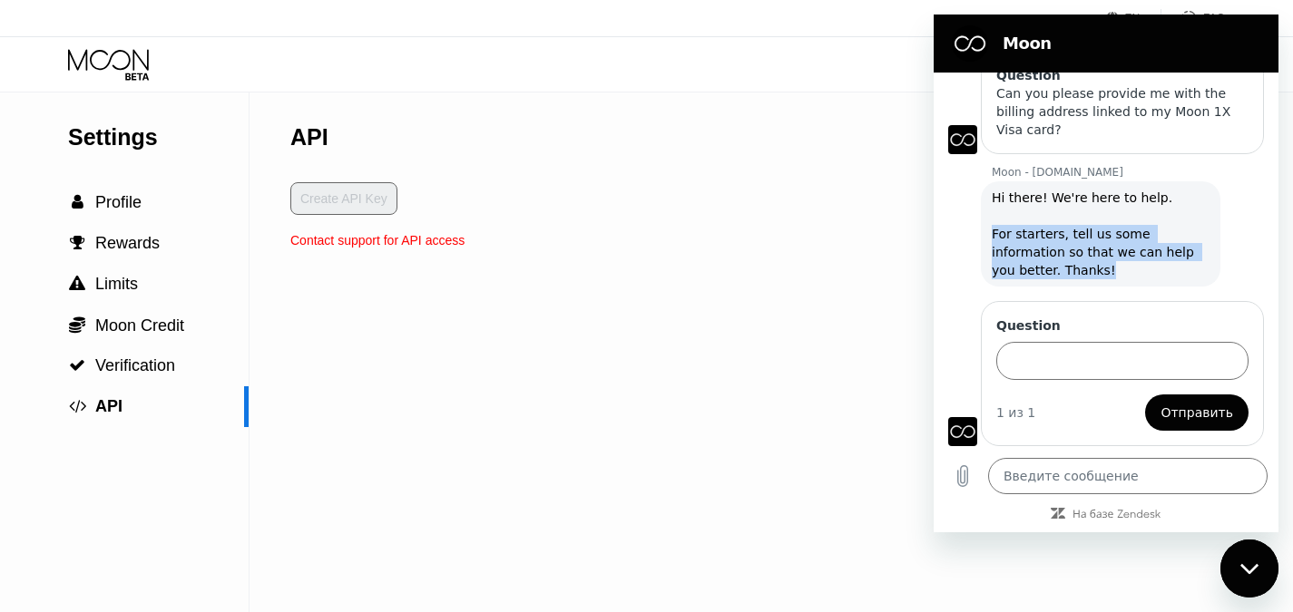
click at [1075, 281] on div "Moon - paywithmoon.com говорит: Hi there! We're here to help. For starters, tel…" at bounding box center [1101, 233] width 240 height 105
drag, startPoint x: 1080, startPoint y: 271, endPoint x: 982, endPoint y: 236, distance: 104.2
click at [982, 236] on div "Moon - paywithmoon.com говорит: Hi there! We're here to help. For starters, tel…" at bounding box center [1101, 233] width 240 height 105
copy span "For starters, tell us some information so that we can help you better. Thanks!"
type textarea "x"
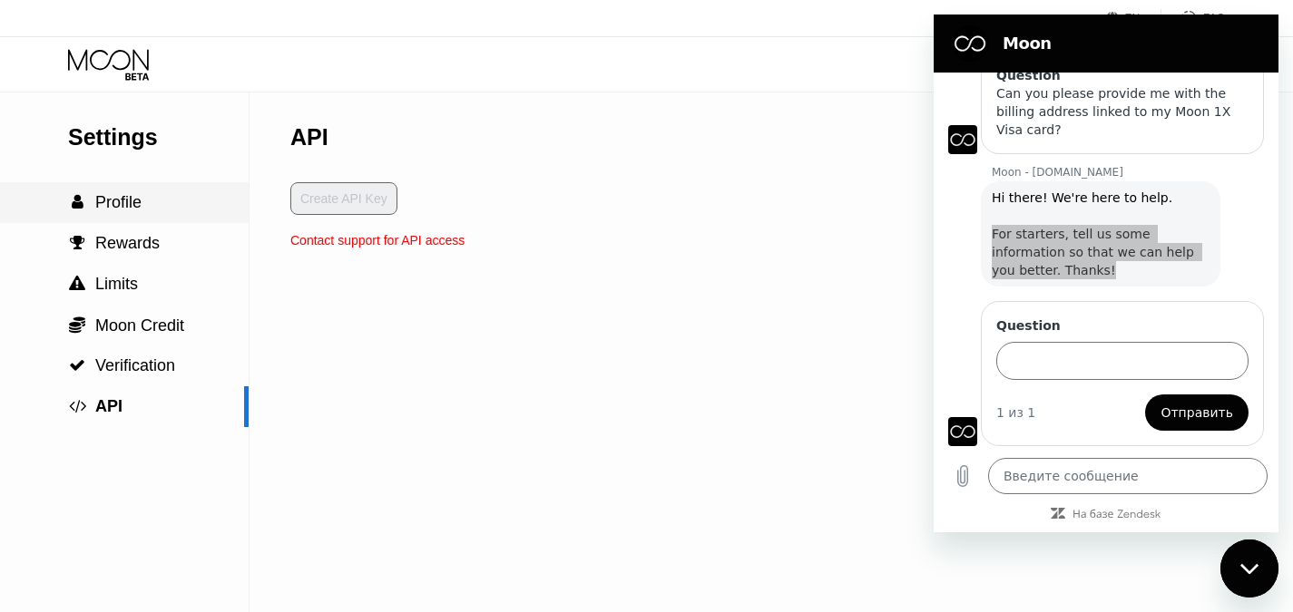
click at [110, 209] on span "Profile" at bounding box center [118, 202] width 46 height 18
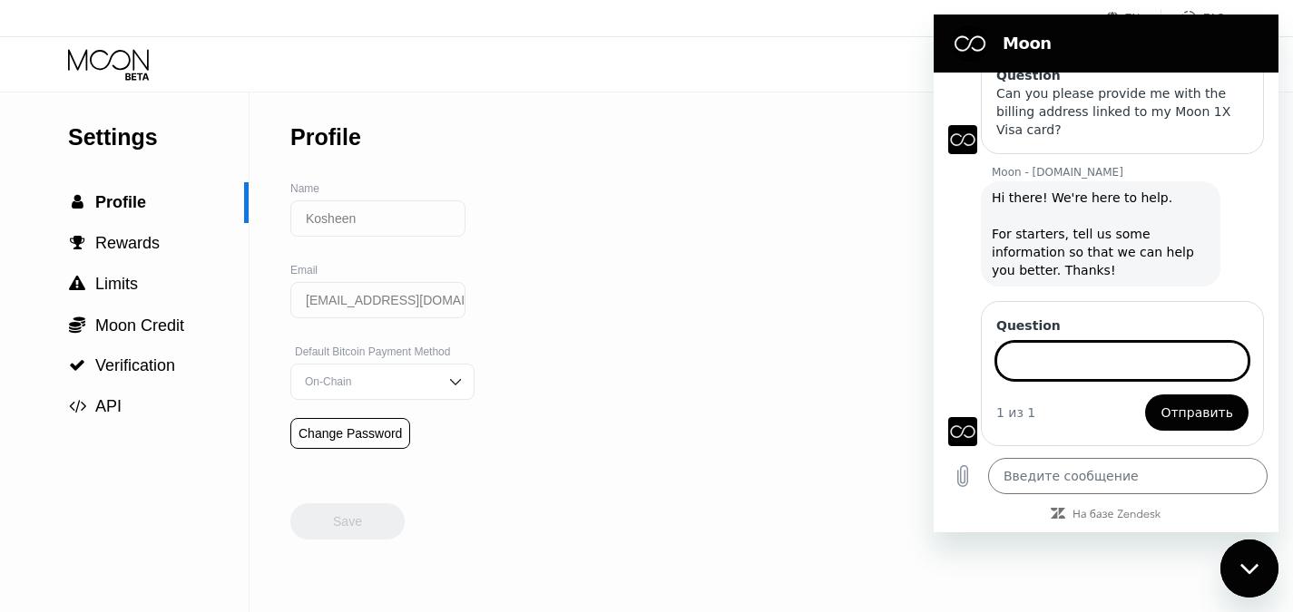
click at [1036, 368] on input "Question" at bounding box center [1122, 361] width 252 height 38
paste input "Hi! I need the billing address for my Moon 1X Visa card ending with 4268. Could…"
type input "Hi! I need the billing address for my Moon 1X Visa card ending with 4268. Could…"
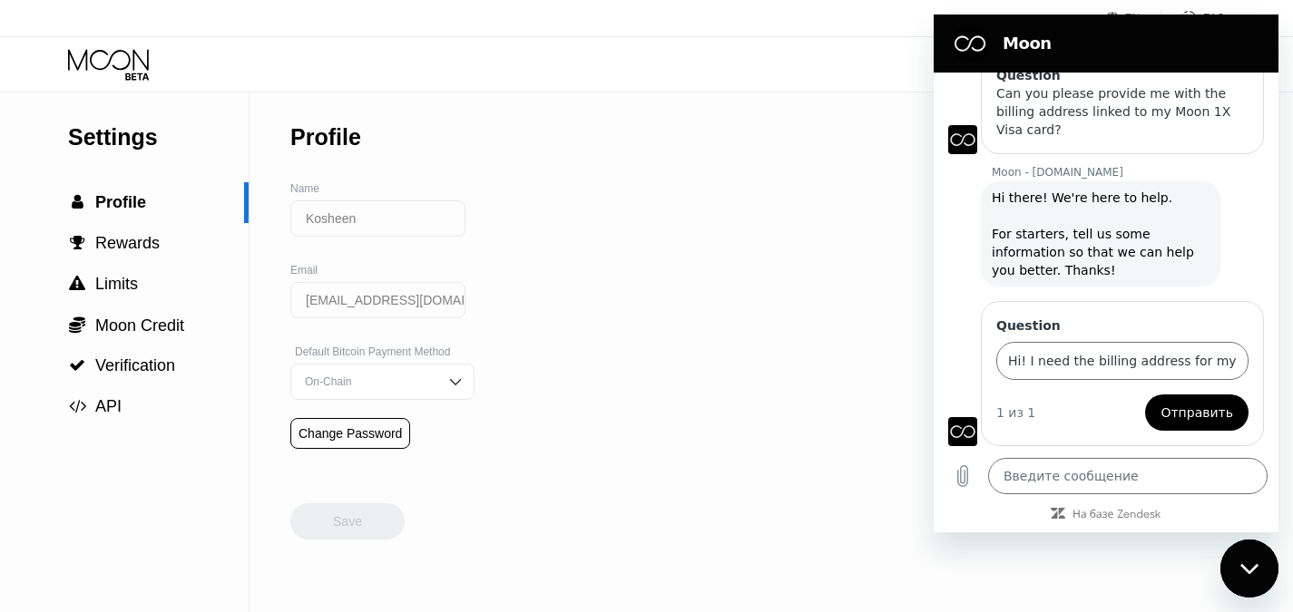
click at [1175, 413] on span "Отправить" at bounding box center [1196, 413] width 73 height 22
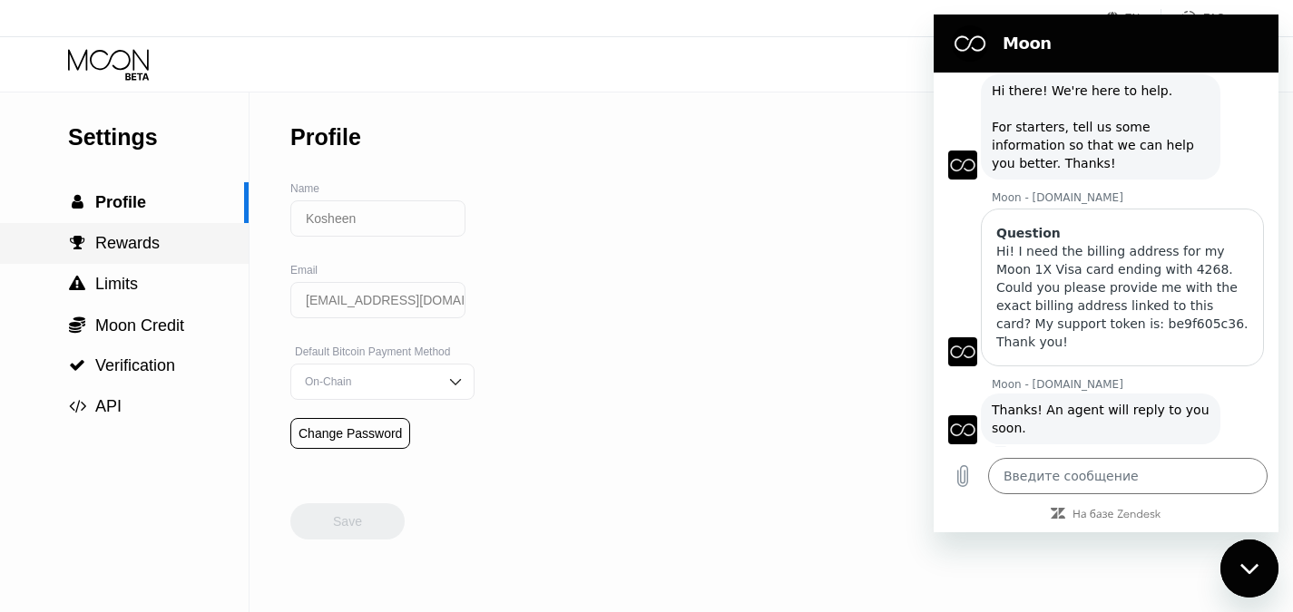
click at [107, 260] on div " Rewards" at bounding box center [124, 243] width 249 height 41
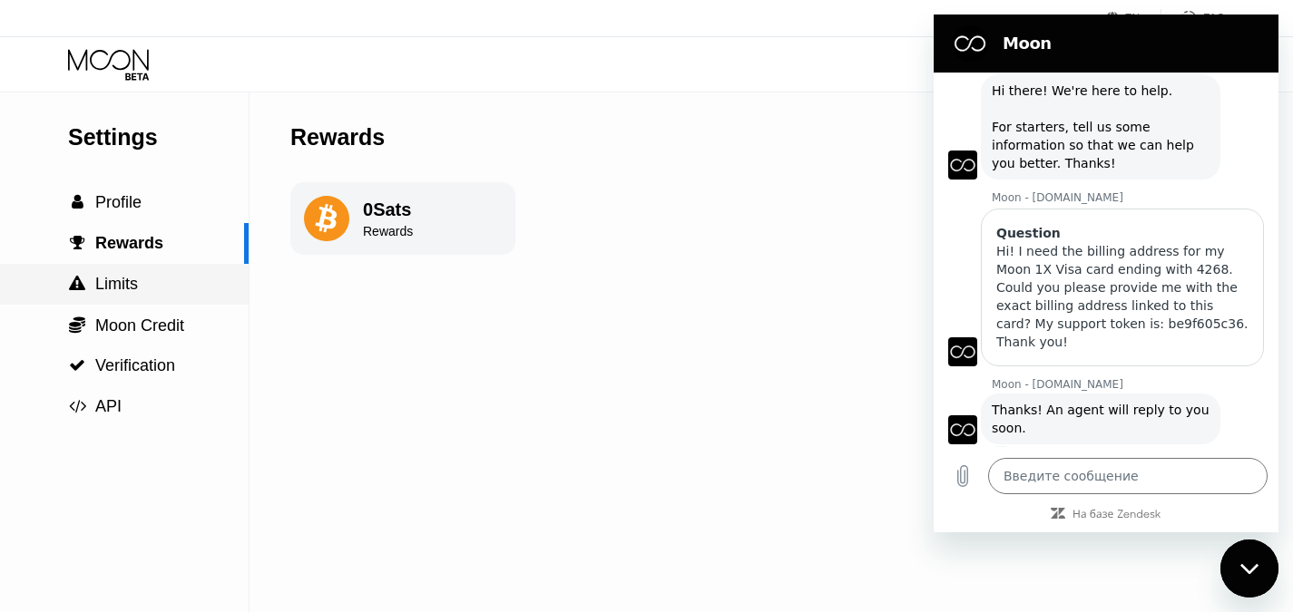
click at [125, 288] on span "Limits" at bounding box center [116, 284] width 43 height 18
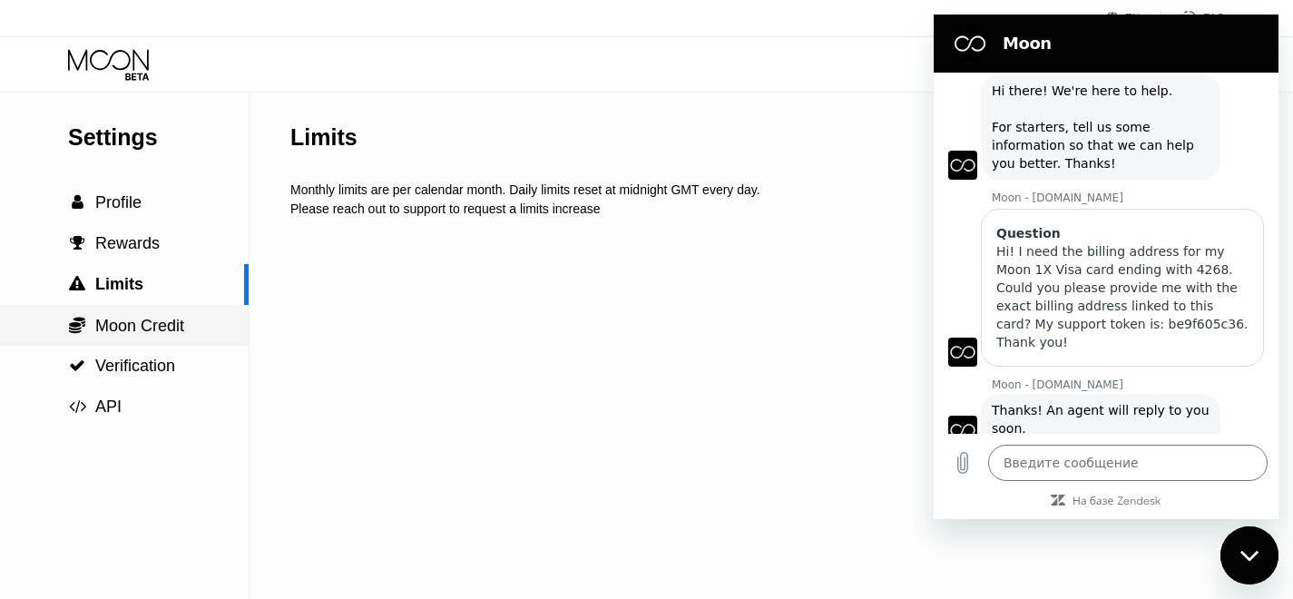
click at [132, 319] on span "Moon Credit" at bounding box center [139, 326] width 89 height 18
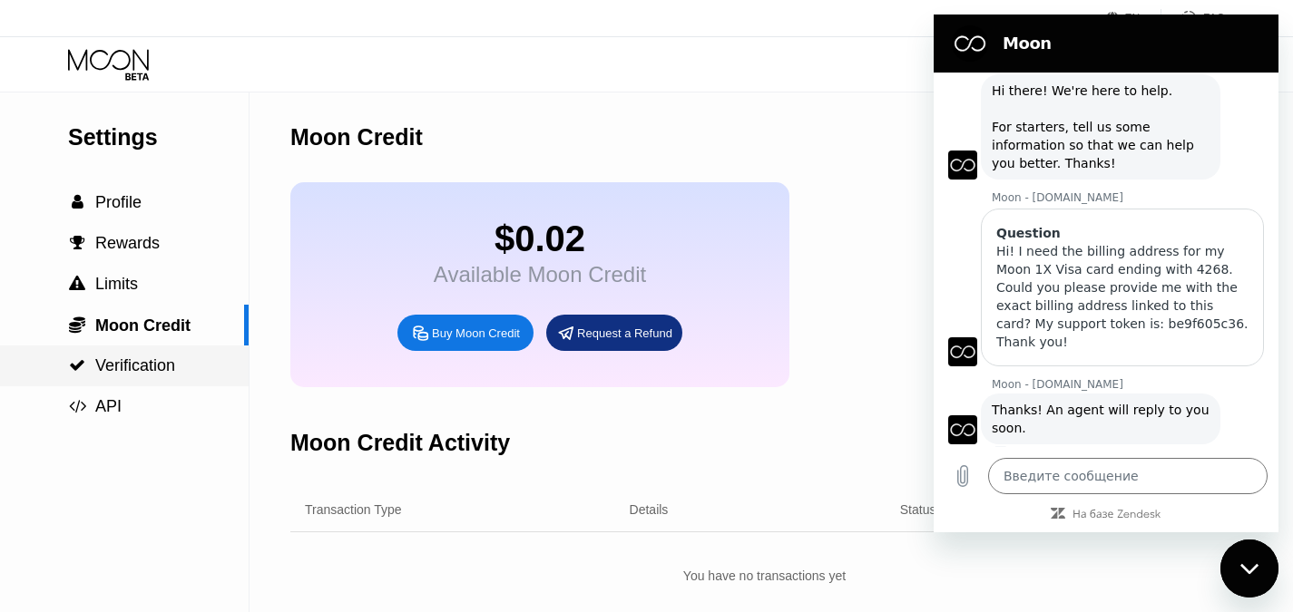
click at [162, 367] on span "Verification" at bounding box center [135, 366] width 80 height 18
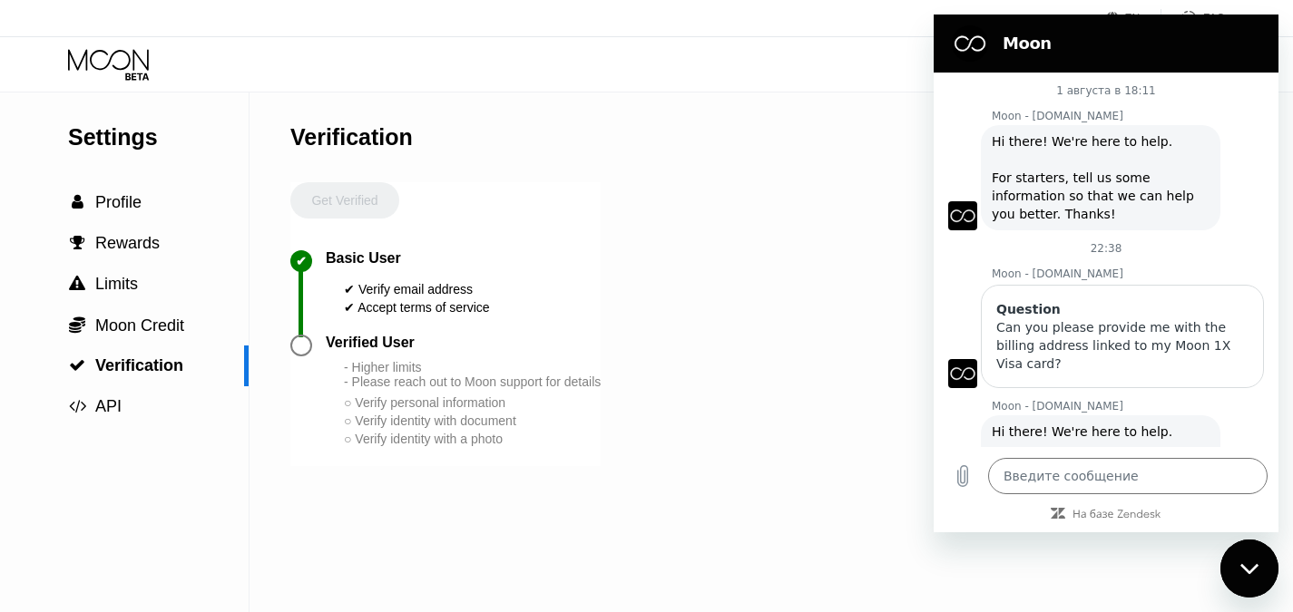
drag, startPoint x: 1267, startPoint y: 403, endPoint x: 2239, endPoint y: 179, distance: 998.2
click at [101, 200] on span "Profile" at bounding box center [118, 202] width 46 height 18
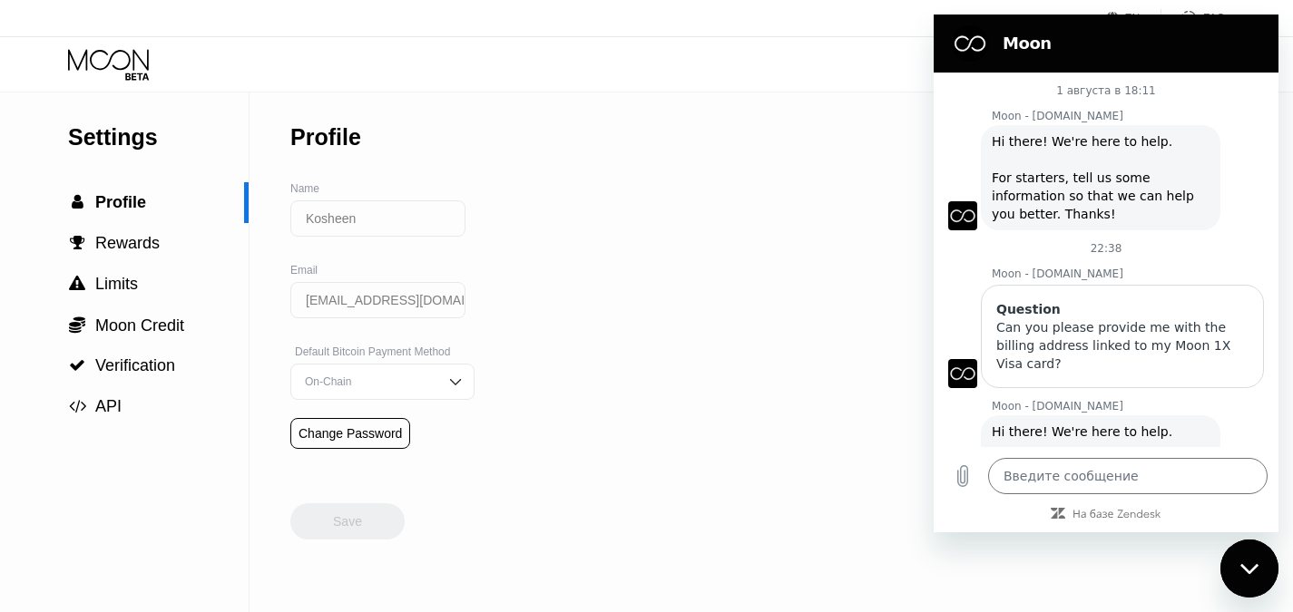
drag, startPoint x: 1275, startPoint y: 378, endPoint x: 2228, endPoint y: 184, distance: 973.2
drag, startPoint x: 147, startPoint y: 56, endPoint x: 101, endPoint y: 54, distance: 46.3
click at [101, 54] on icon at bounding box center [110, 65] width 84 height 32
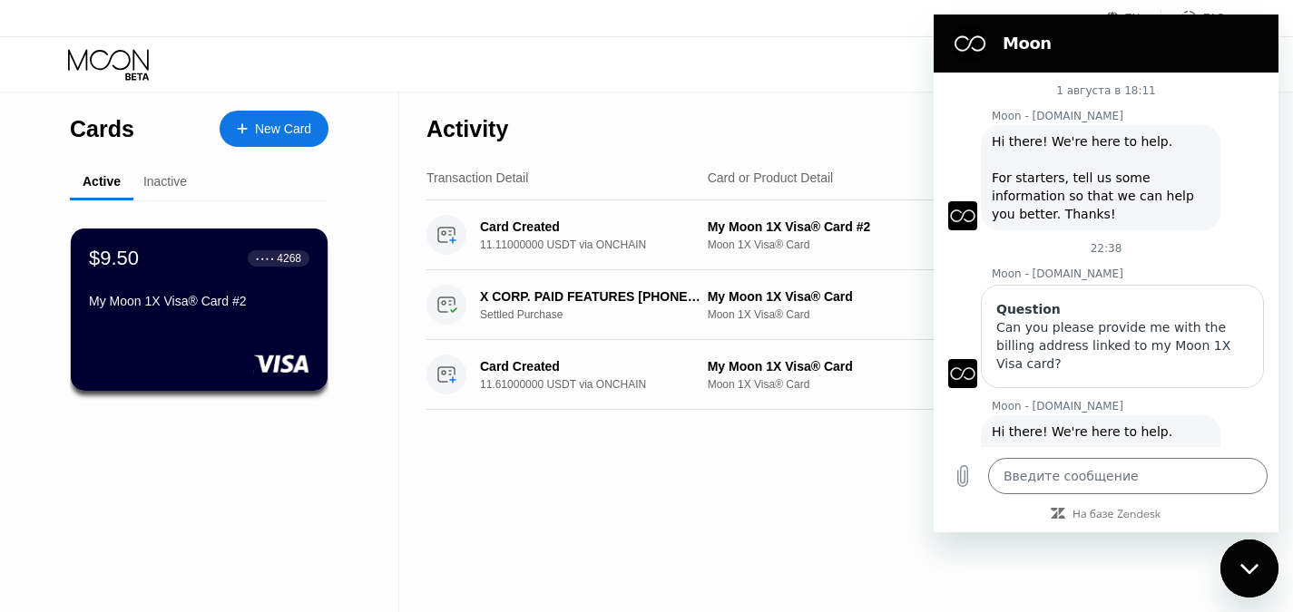
click at [828, 523] on div "Activity Export Transaction Detail Card or Product Detail Date & Time Amount Ca…" at bounding box center [825, 359] width 853 height 532
click at [747, 376] on div "My Moon 1X Visa® Card Moon 1X Visa® Card" at bounding box center [856, 375] width 296 height 32
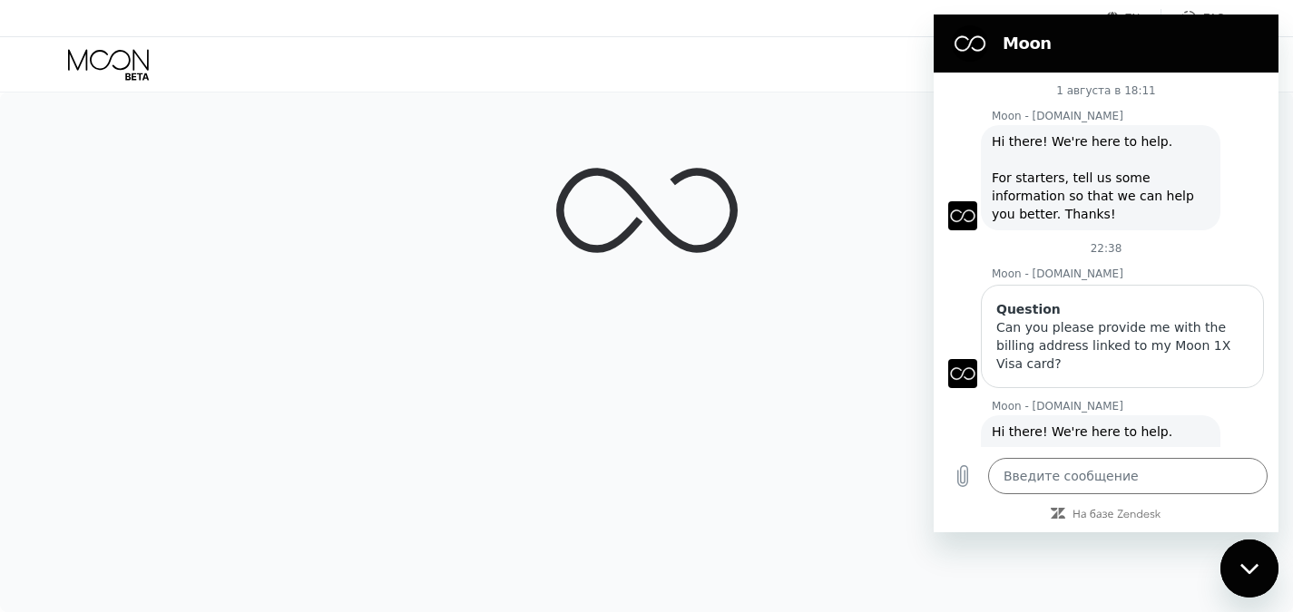
click at [787, 20] on div "EN Language Select an item Save FAQ" at bounding box center [646, 18] width 1293 height 37
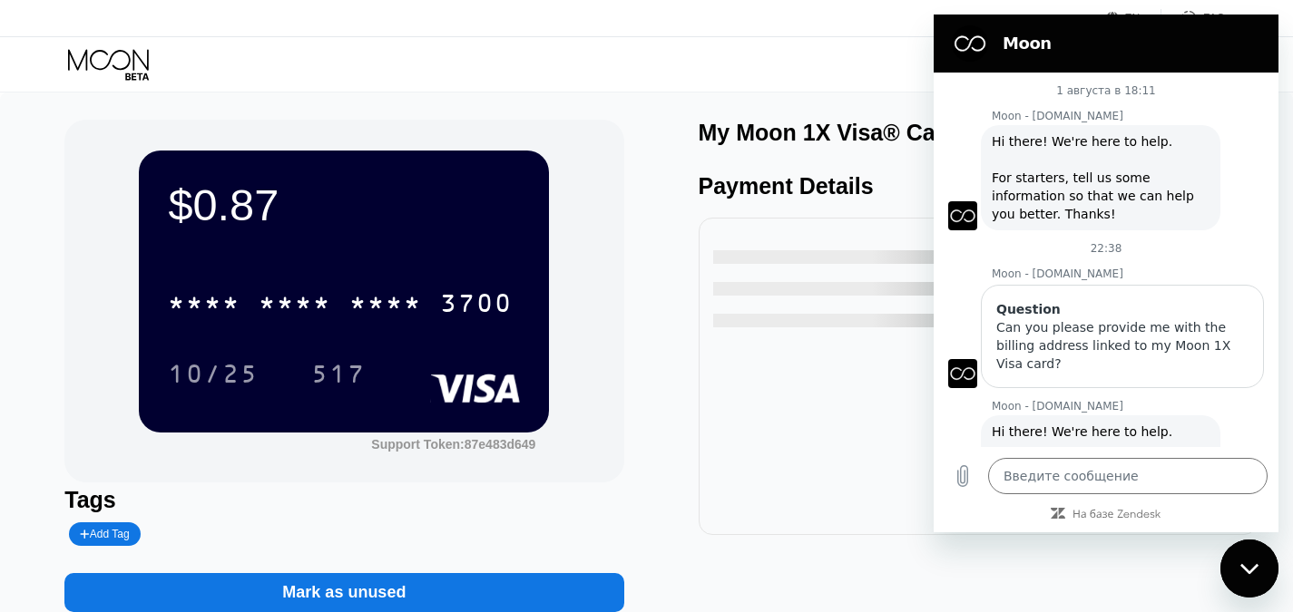
click at [795, 48] on div "Visa Monthly Spend Limit $9.12 / $4,000.00 $0.02 Moon Credit Kosheen rodionovax…" at bounding box center [646, 64] width 1293 height 54
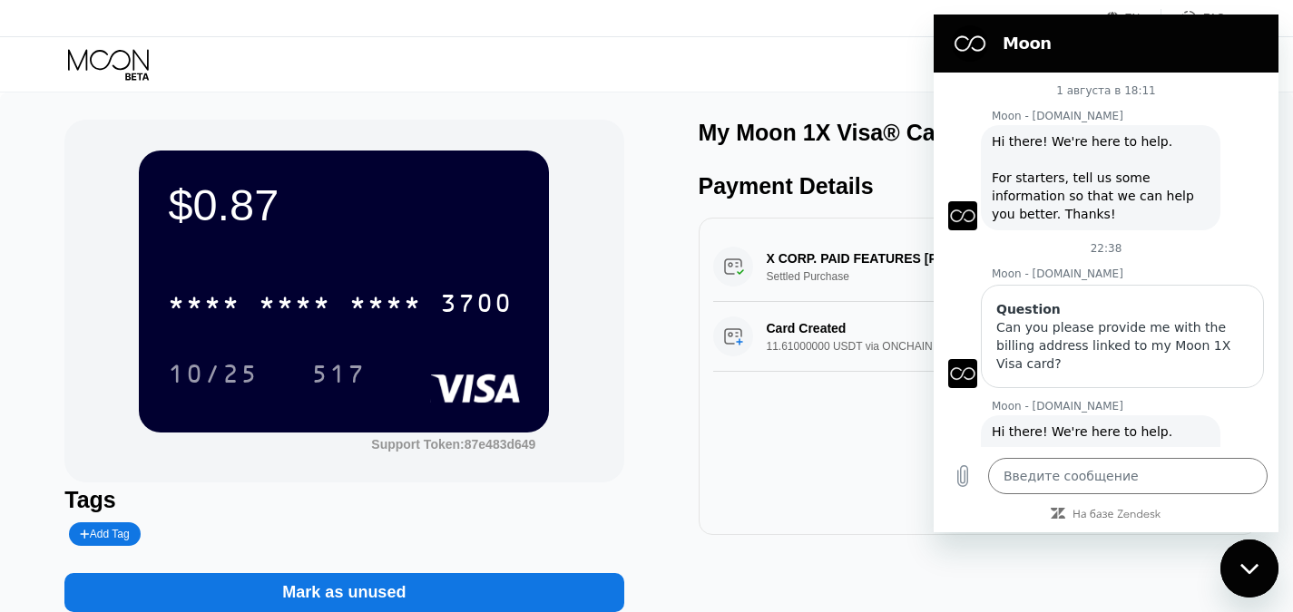
click at [956, 45] on figure at bounding box center [970, 43] width 36 height 36
click at [1260, 552] on div "Закрыть окно обмена сообщениями" at bounding box center [1249, 569] width 54 height 54
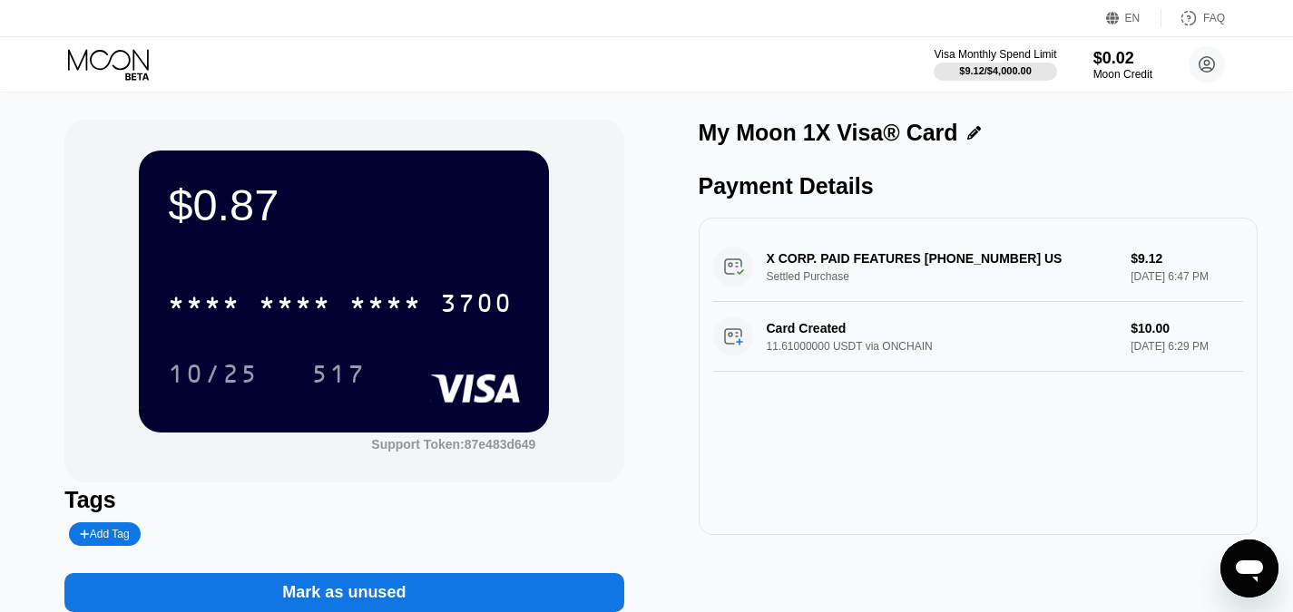
click at [966, 271] on div "X CORP. PAID FEATURES +14156978699 US Settled Purchase $9.12 Aug 01, 2025 6:47 …" at bounding box center [978, 267] width 530 height 70
drag, startPoint x: 943, startPoint y: 251, endPoint x: 849, endPoint y: 252, distance: 93.5
click at [849, 252] on div "X CORP. PAID FEATURES +14156978699 US Settled Purchase $9.12 Aug 01, 2025 6:47 …" at bounding box center [978, 267] width 530 height 70
drag, startPoint x: 998, startPoint y: 271, endPoint x: 918, endPoint y: 259, distance: 80.9
click at [920, 258] on div "X CORP. PAID FEATURES +14156978699 US Settled Purchase $9.12 Aug 01, 2025 6:47 …" at bounding box center [978, 267] width 530 height 70
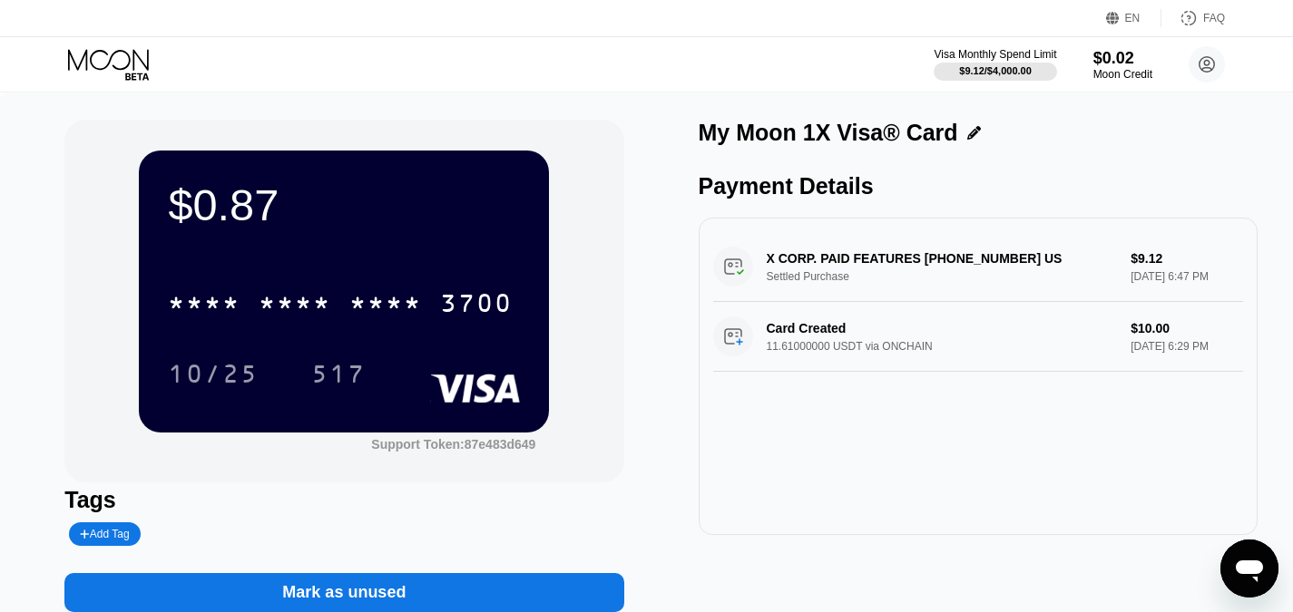
drag, startPoint x: 862, startPoint y: 274, endPoint x: 896, endPoint y: 271, distance: 33.7
click at [896, 271] on div "X CORP. PAID FEATURES +14156978699 US Settled Purchase $9.12 Aug 01, 2025 6:47 …" at bounding box center [978, 267] width 530 height 70
drag, startPoint x: 882, startPoint y: 344, endPoint x: 661, endPoint y: 436, distance: 238.8
click at [661, 436] on div "$0.87 * * * * * * * * * * * * 3700 10/25 517 Support Token: 87e483d649 Tags Add…" at bounding box center [646, 366] width 1164 height 493
click at [971, 133] on icon at bounding box center [974, 133] width 14 height 14
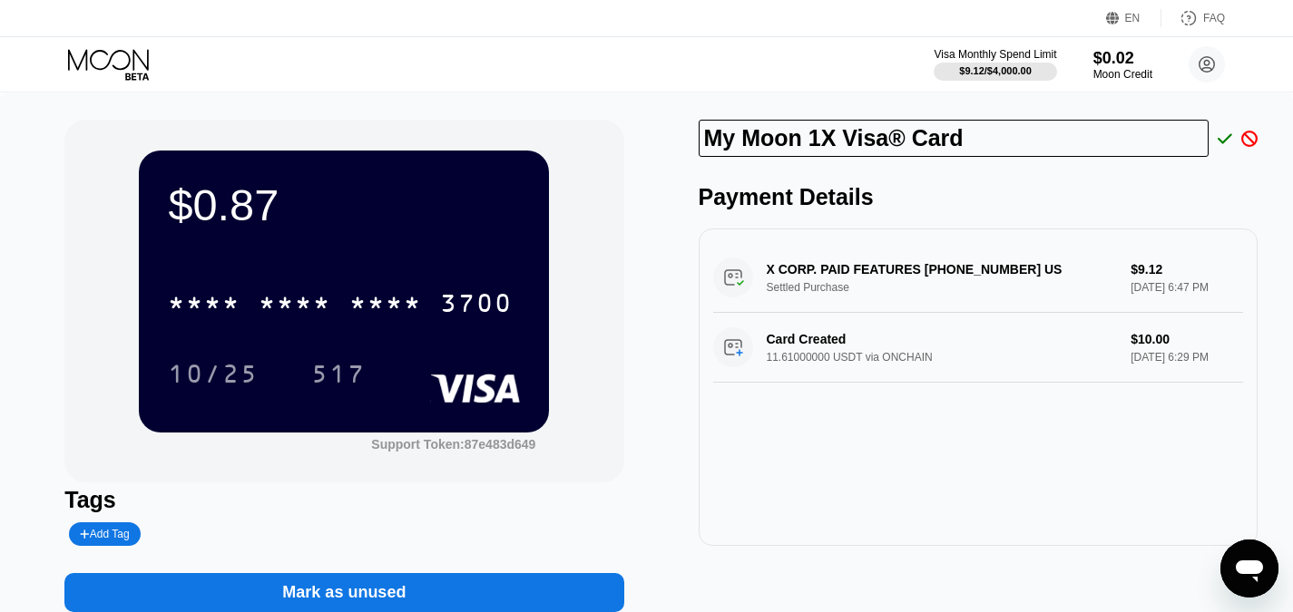
click at [977, 205] on div "Payment Details" at bounding box center [978, 197] width 559 height 26
click at [446, 384] on rect at bounding box center [476, 388] width 90 height 29
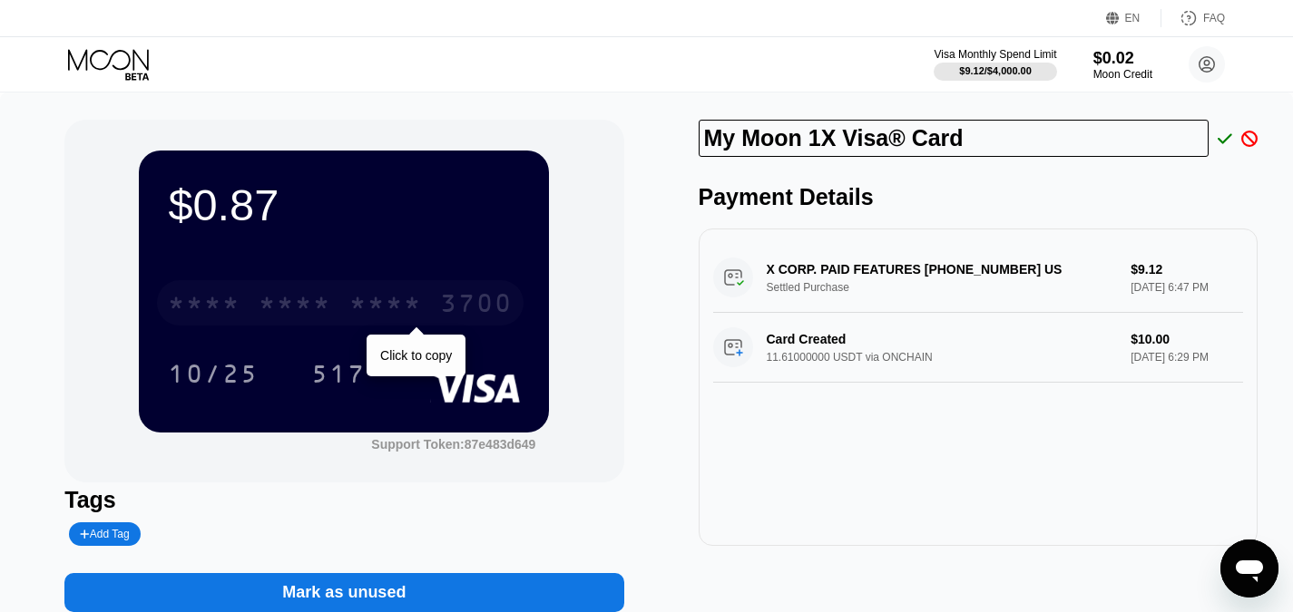
click at [380, 317] on div "* * * *" at bounding box center [385, 305] width 73 height 29
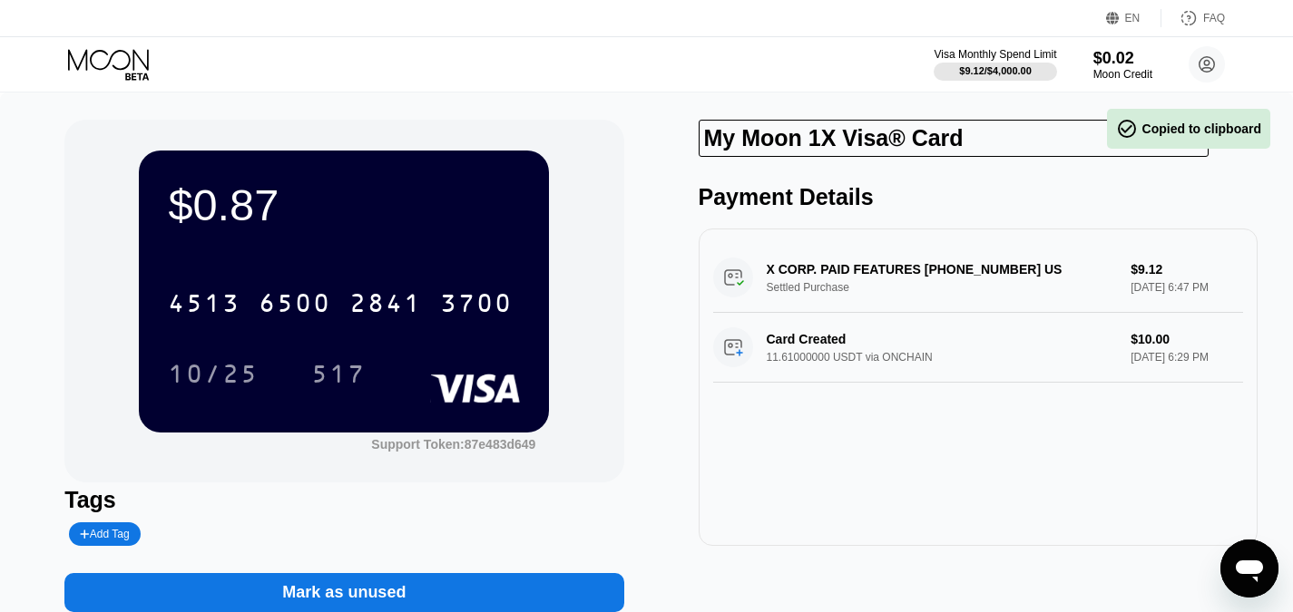
drag, startPoint x: 485, startPoint y: 237, endPoint x: 459, endPoint y: 239, distance: 25.5
click at [459, 239] on div "$0.87 4513 6500 2841 3700 10/25 517" at bounding box center [344, 291] width 410 height 281
click at [818, 202] on div "Payment Details" at bounding box center [978, 197] width 559 height 26
drag, startPoint x: 1241, startPoint y: 543, endPoint x: 1231, endPoint y: 569, distance: 28.1
click at [1246, 571] on div "Открыть окно обмена сообщениями" at bounding box center [1249, 569] width 54 height 54
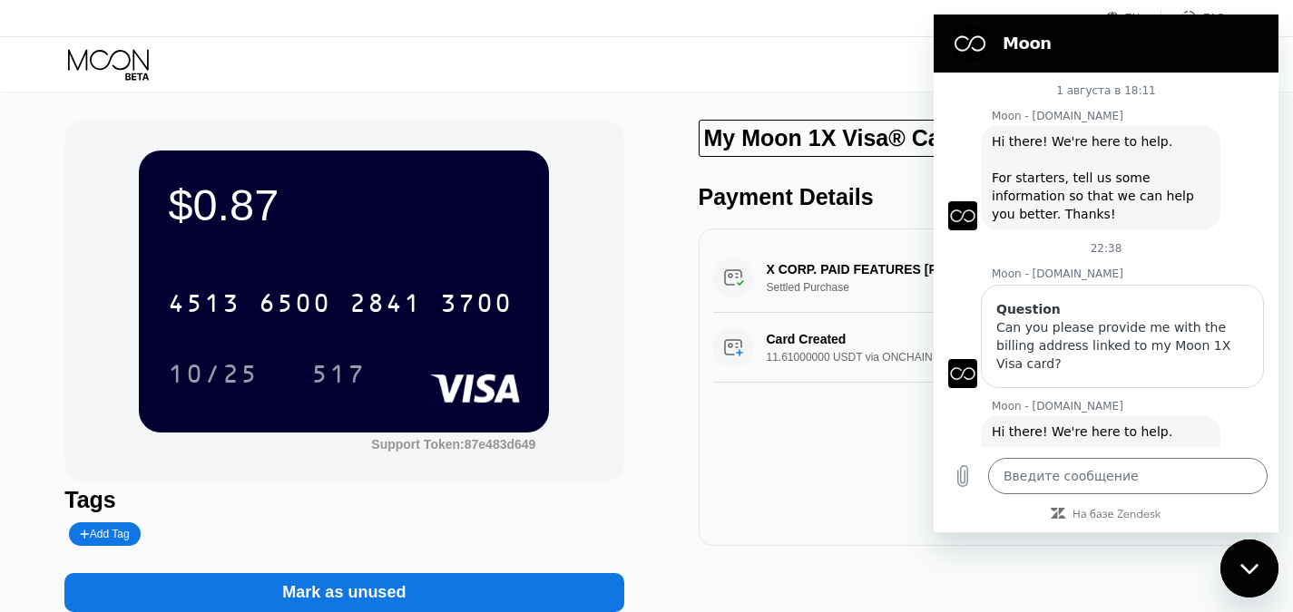
click at [877, 288] on div "X CORP. PAID FEATURES +14156978699 US Settled Purchase $9.12 Aug 01, 2025 6:47 …" at bounding box center [978, 278] width 530 height 70
click at [868, 275] on div "X CORP. PAID FEATURES +14156978699 US Settled Purchase $9.12 Aug 01, 2025 6:47 …" at bounding box center [978, 278] width 530 height 70
click at [857, 103] on div "$0.87 4513 6500 2841 3700 10/25 517 Support Token: 87e483d649 Tags Add Tag Mark…" at bounding box center [646, 375] width 1293 height 565
click at [1251, 565] on icon "Закрыть окно обмена сообщениями" at bounding box center [1249, 569] width 19 height 12
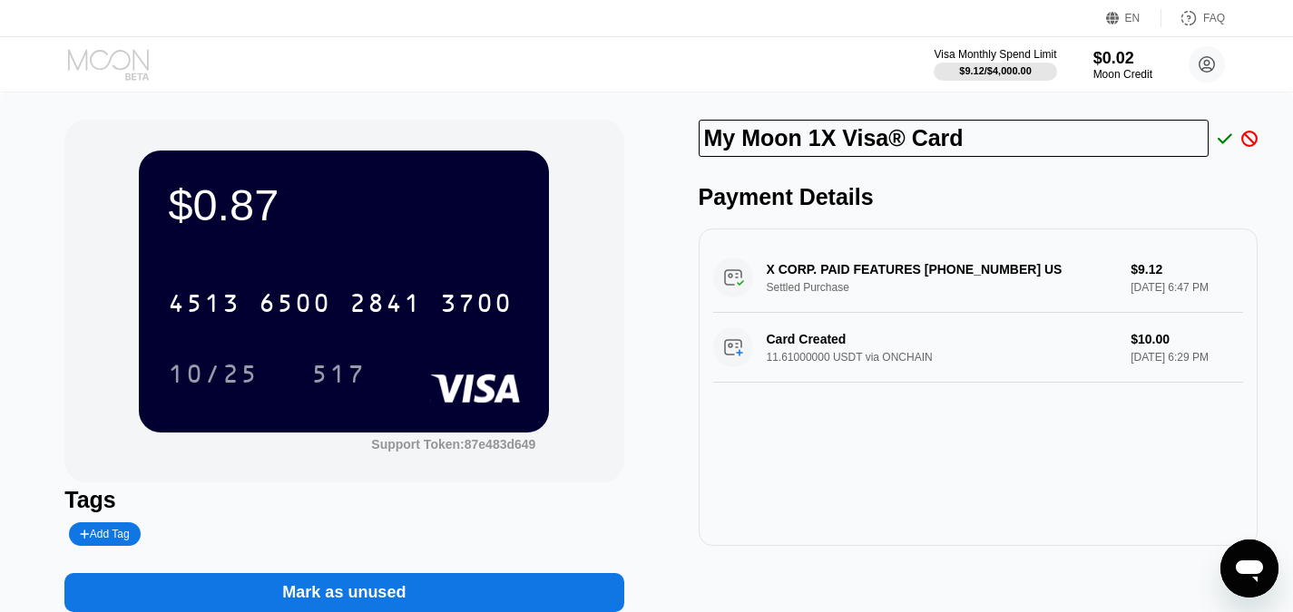
click at [111, 58] on icon at bounding box center [108, 59] width 81 height 21
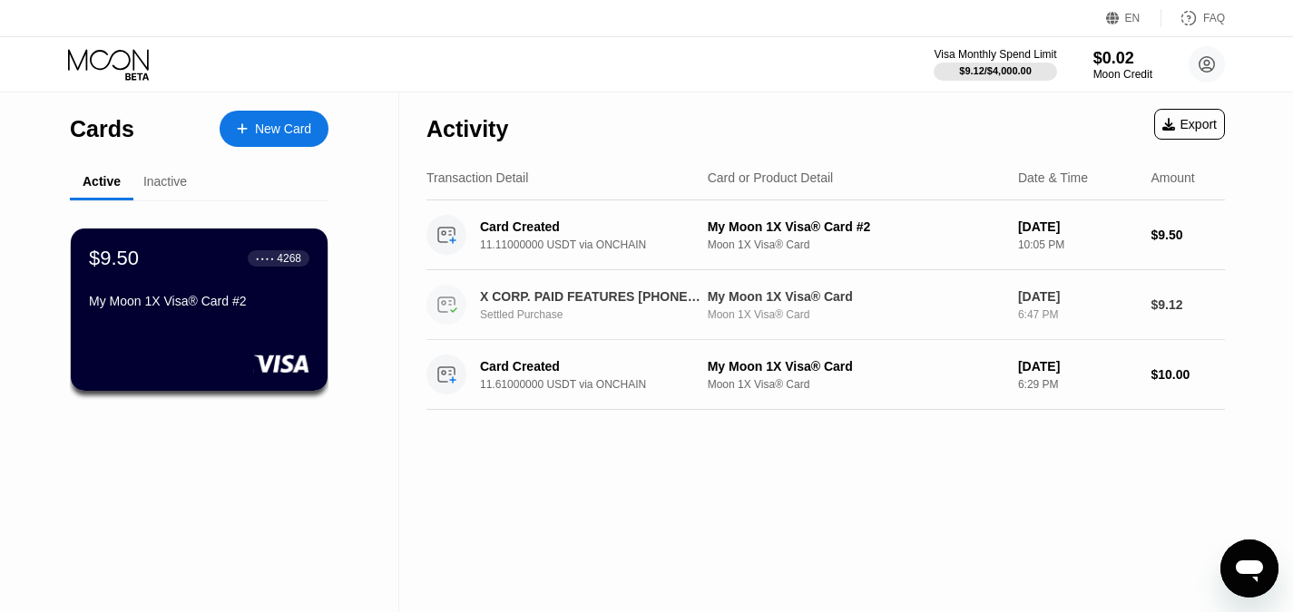
click at [628, 295] on div "X CORP. PAID FEATURES +14156978699 US" at bounding box center [591, 296] width 223 height 15
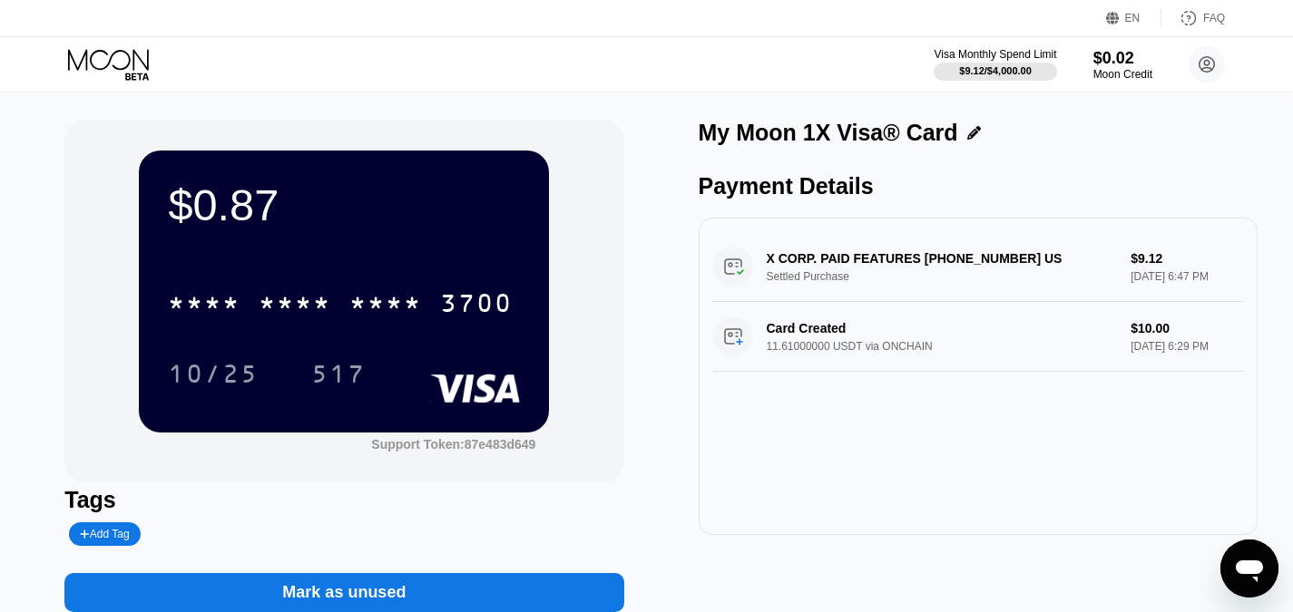
click at [1001, 268] on div "X CORP. PAID FEATURES +14156978699 US Settled Purchase $9.12 Aug 01, 2025 6:47 …" at bounding box center [978, 267] width 530 height 70
click at [826, 198] on div "Payment Details" at bounding box center [978, 186] width 559 height 26
click at [1209, 57] on icon at bounding box center [1207, 64] width 15 height 15
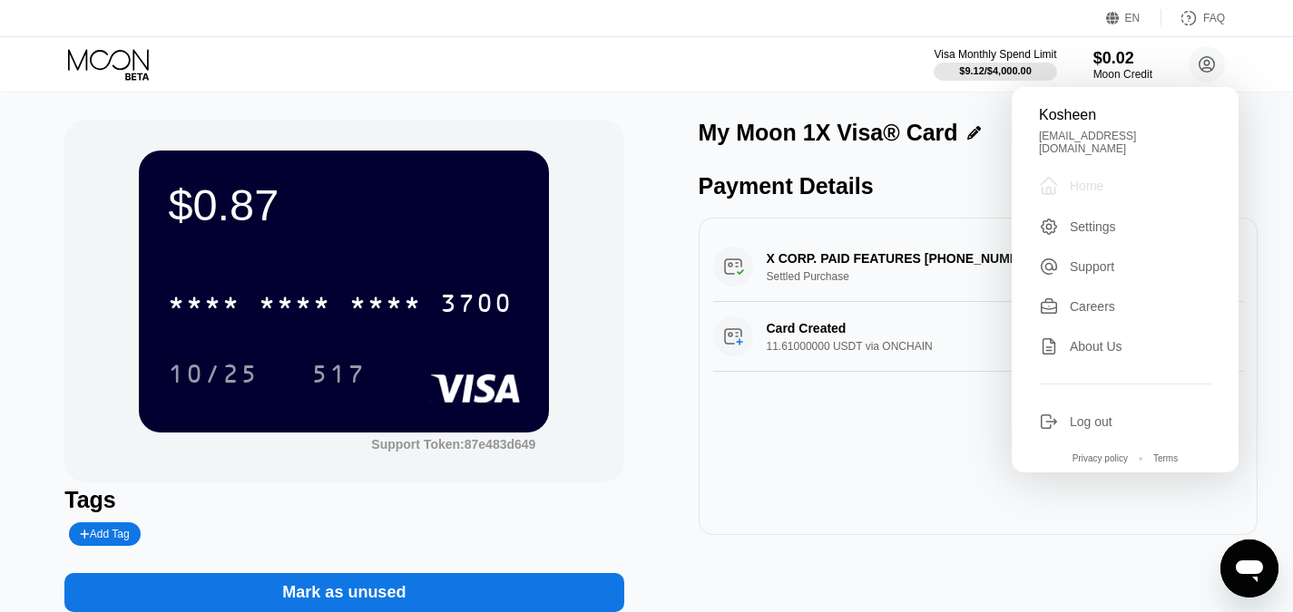
click at [1096, 179] on div "Home" at bounding box center [1087, 186] width 34 height 15
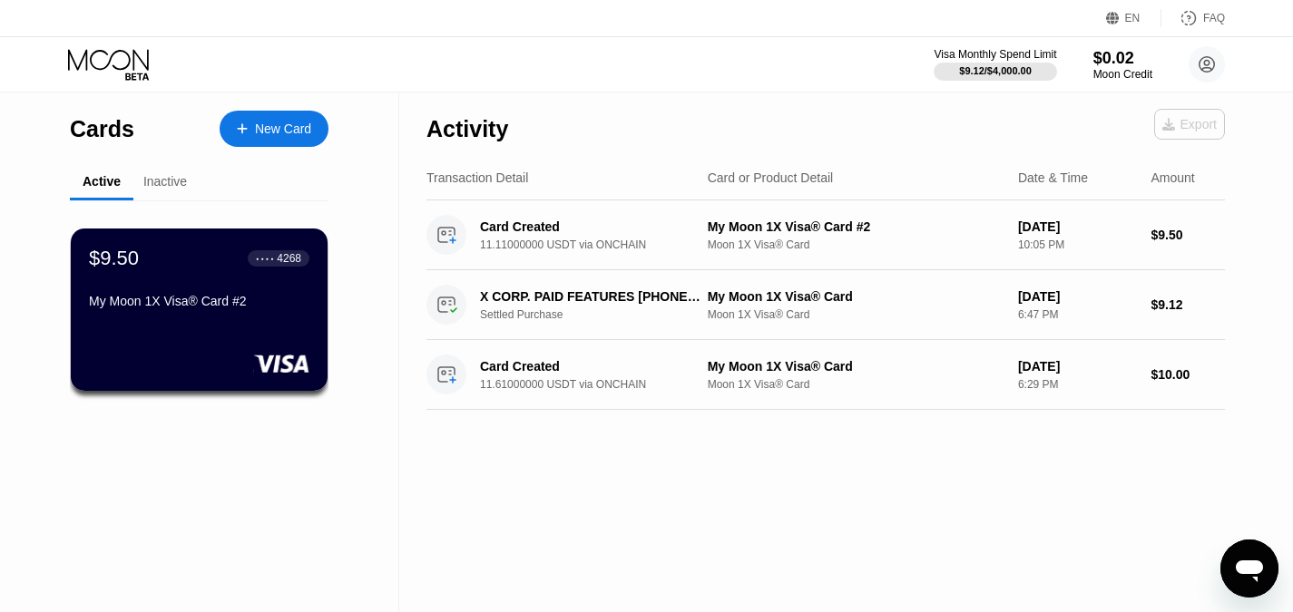
click at [1186, 129] on div "Export" at bounding box center [1189, 124] width 54 height 15
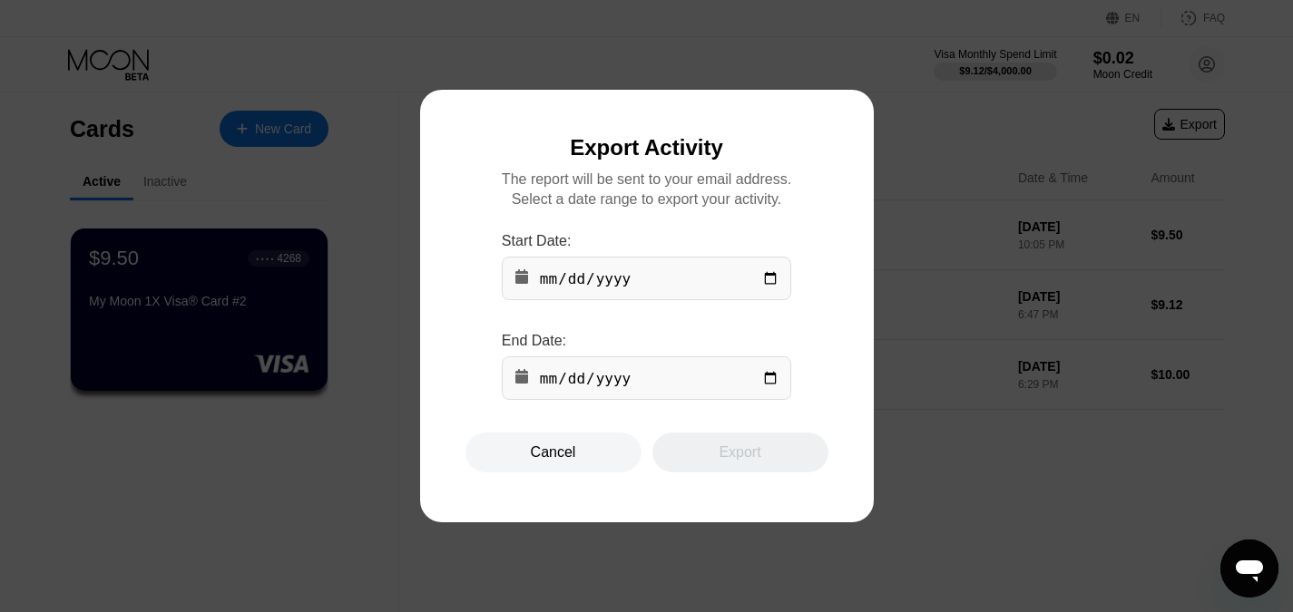
click at [793, 59] on div at bounding box center [653, 306] width 1307 height 612
click at [579, 461] on div "Cancel" at bounding box center [553, 453] width 176 height 40
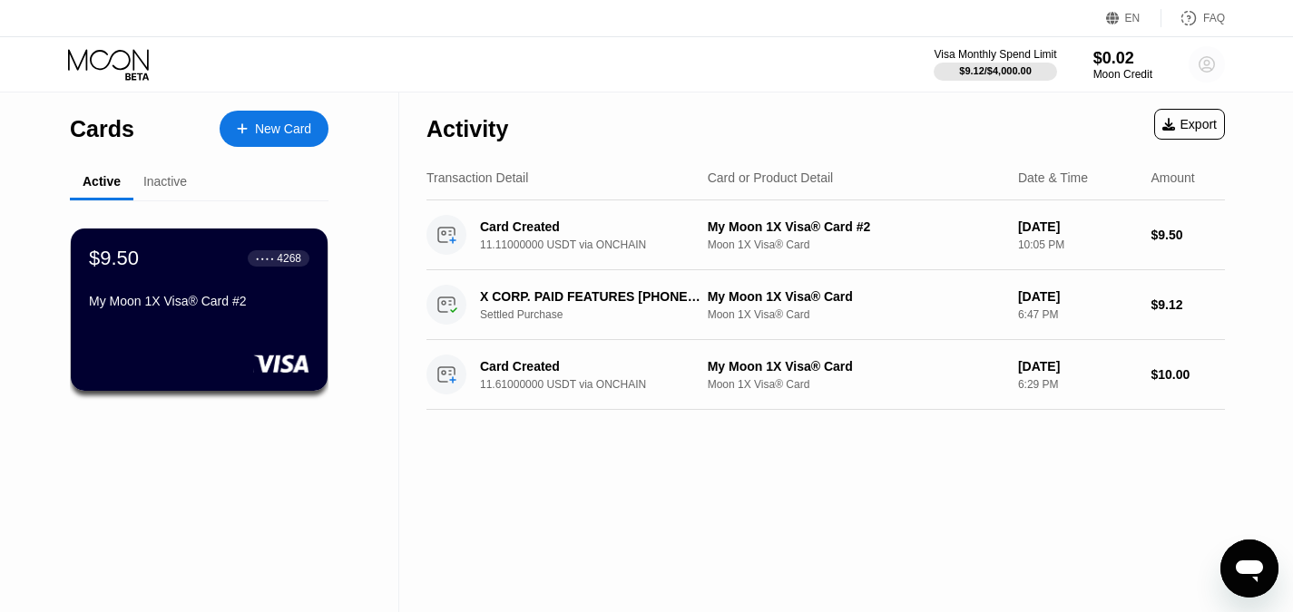
click at [1202, 64] on circle at bounding box center [1207, 64] width 36 height 36
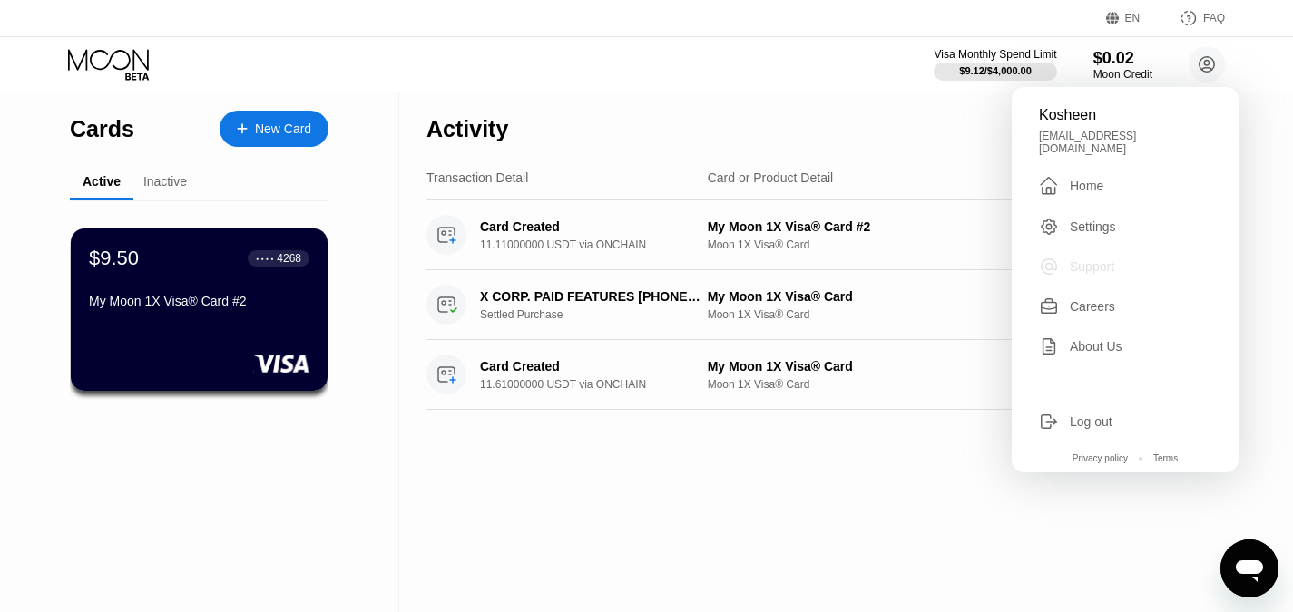
click at [1102, 260] on div "Support" at bounding box center [1092, 267] width 44 height 15
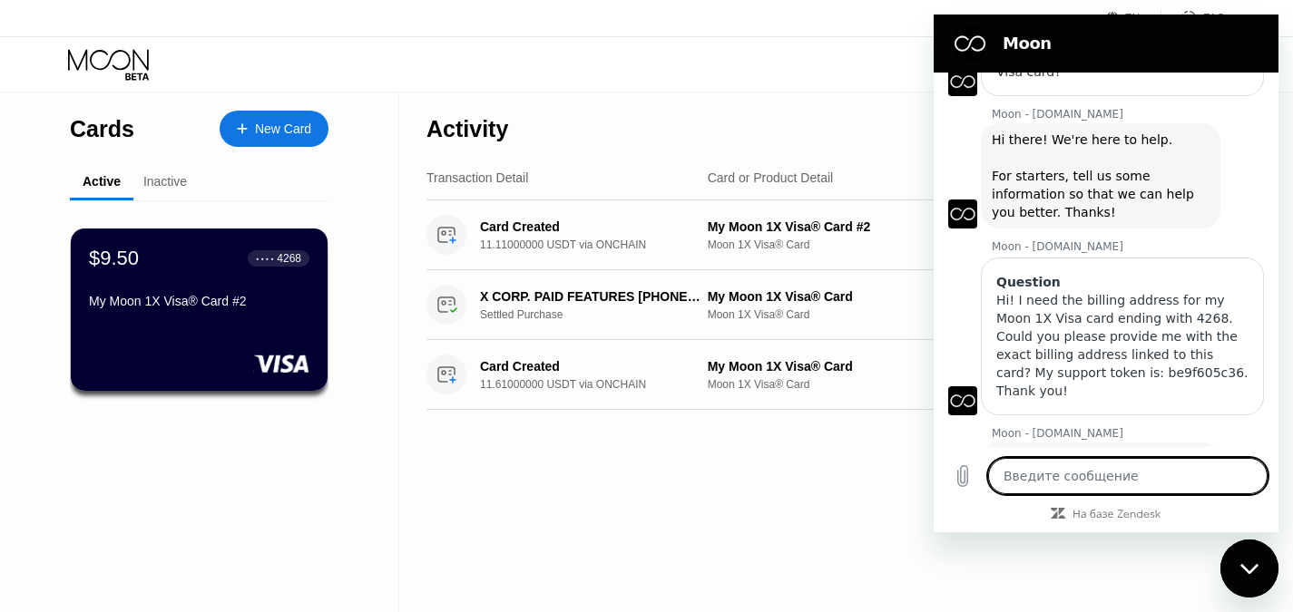
scroll to position [341, 0]
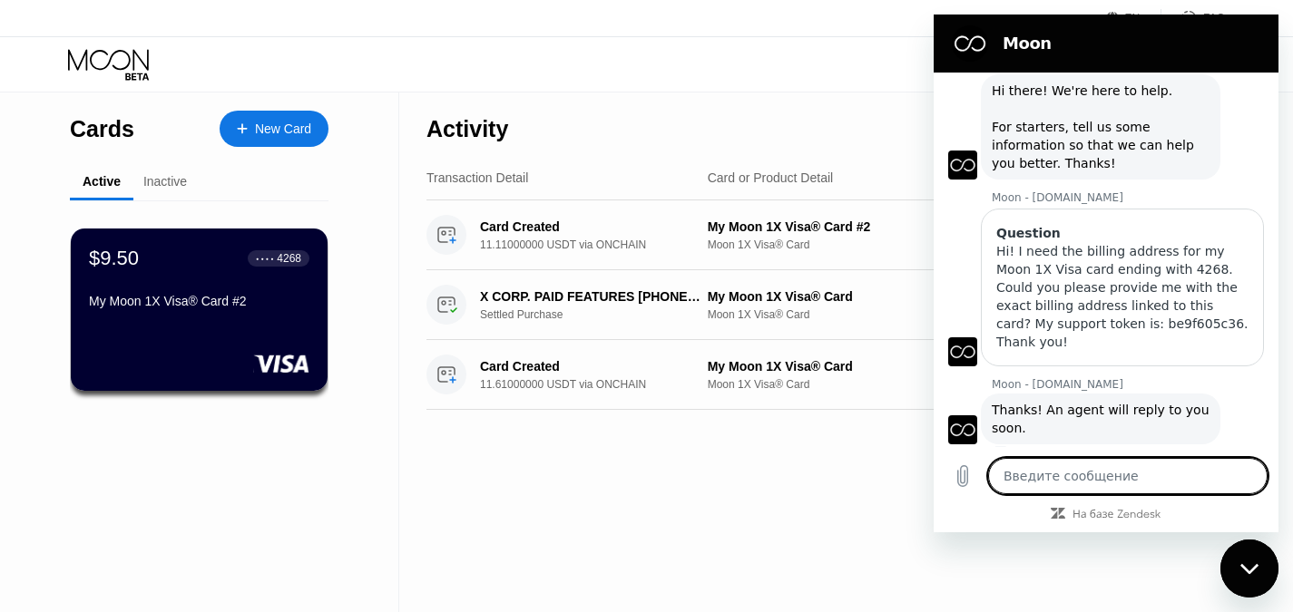
click at [393, 529] on div "Cards New Card Active Inactive $9.50 ● ● ● ● 4268 My Moon 1X Visa® Card #2 $0.8…" at bounding box center [199, 359] width 399 height 532
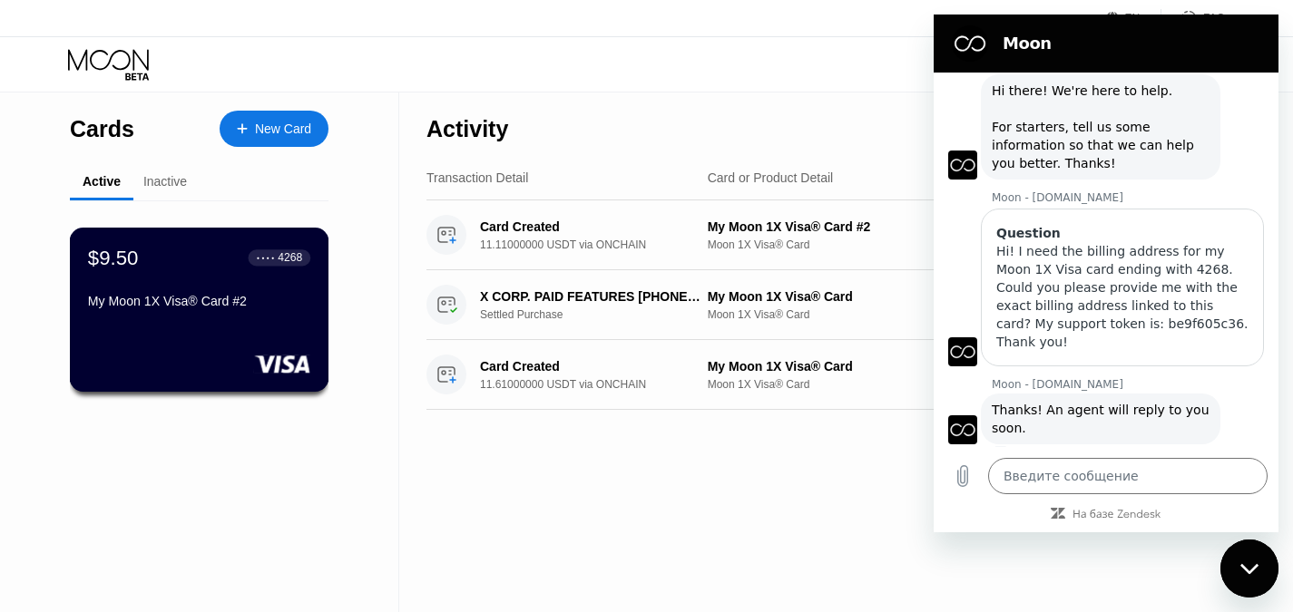
click at [216, 308] on div "My Moon 1X Visa® Card #2" at bounding box center [199, 301] width 222 height 15
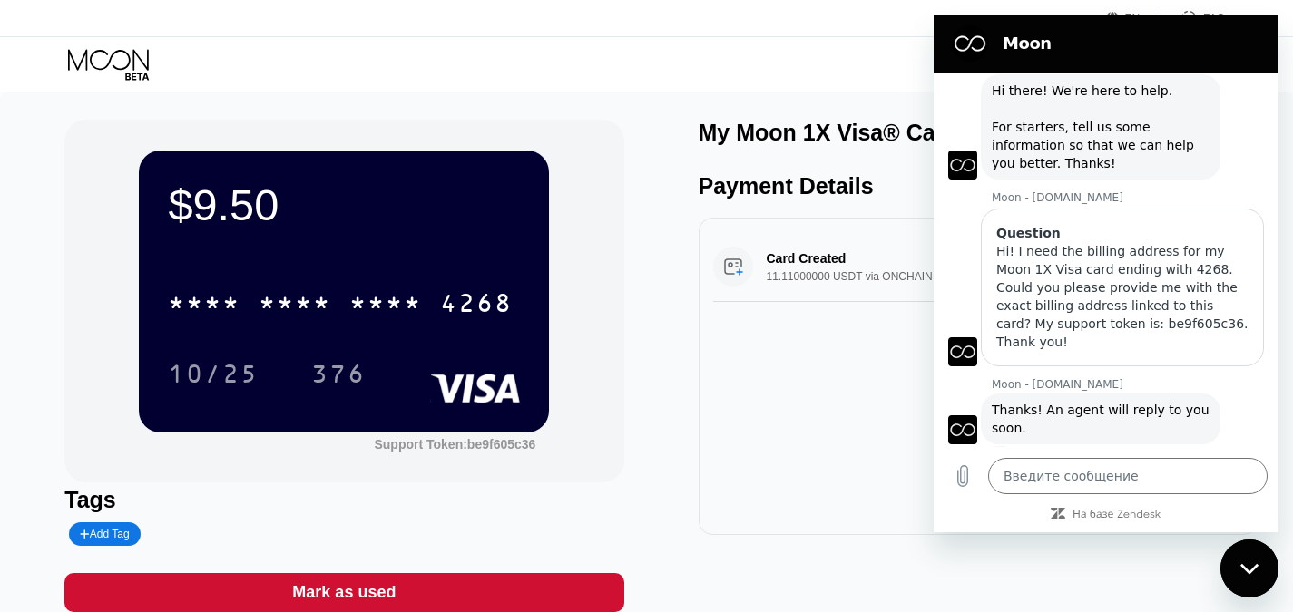
click at [1259, 582] on div "Закрыть окно обмена сообщениями" at bounding box center [1249, 569] width 54 height 54
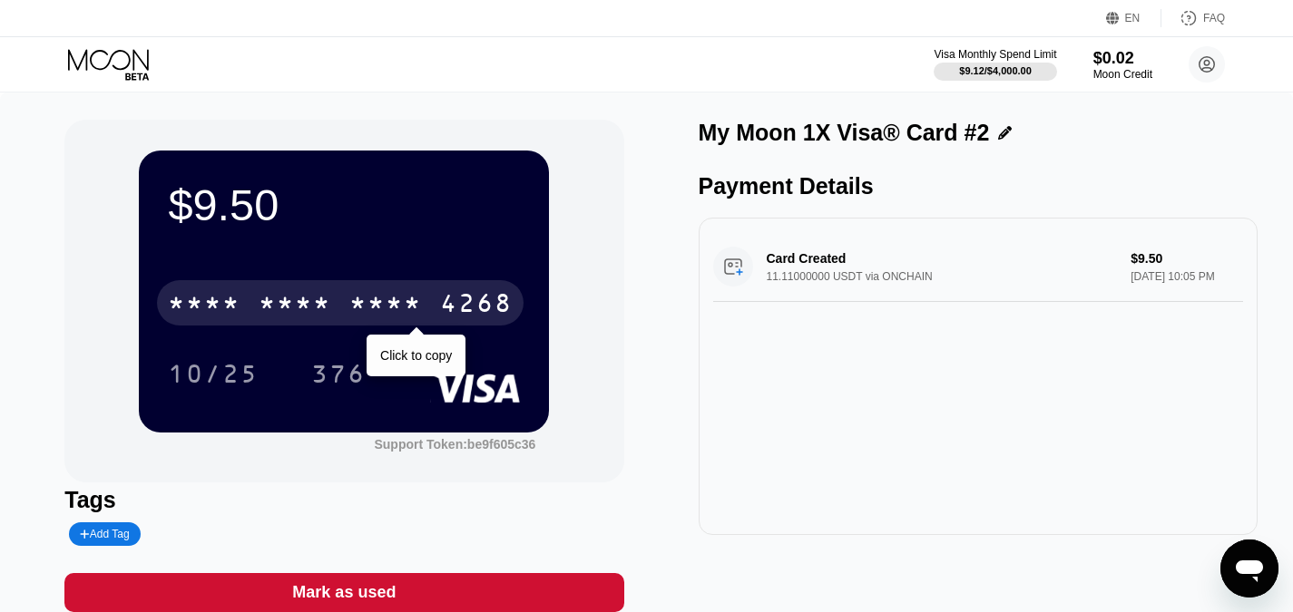
click at [355, 320] on div "* * * *" at bounding box center [385, 305] width 73 height 29
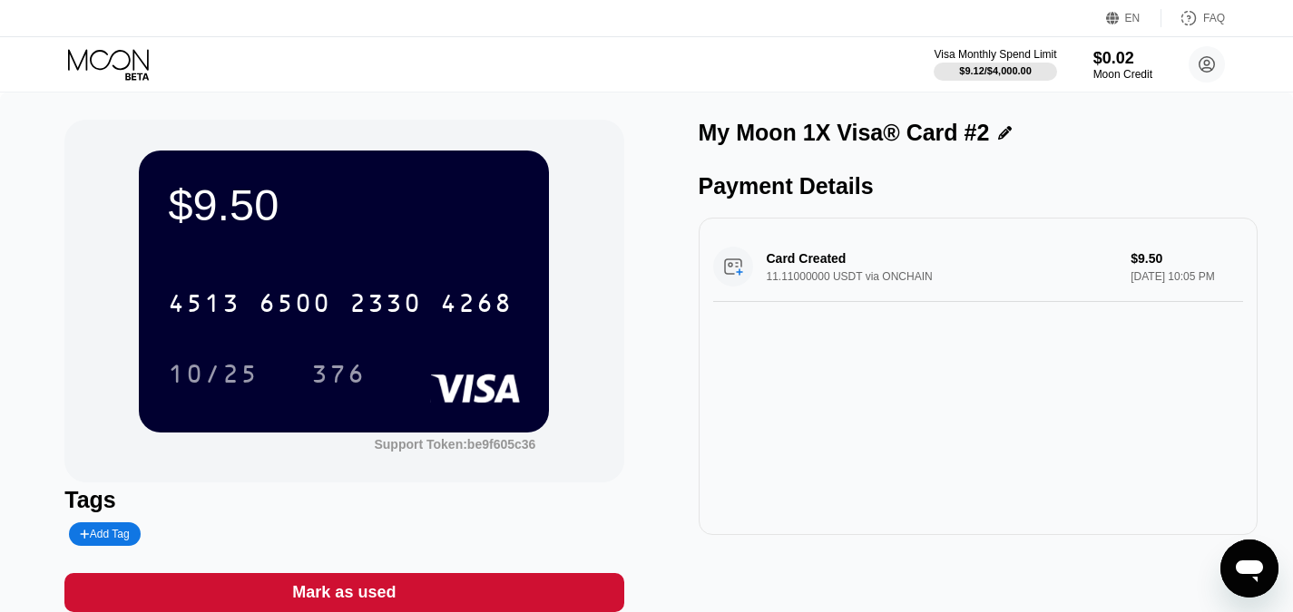
type textarea "x"
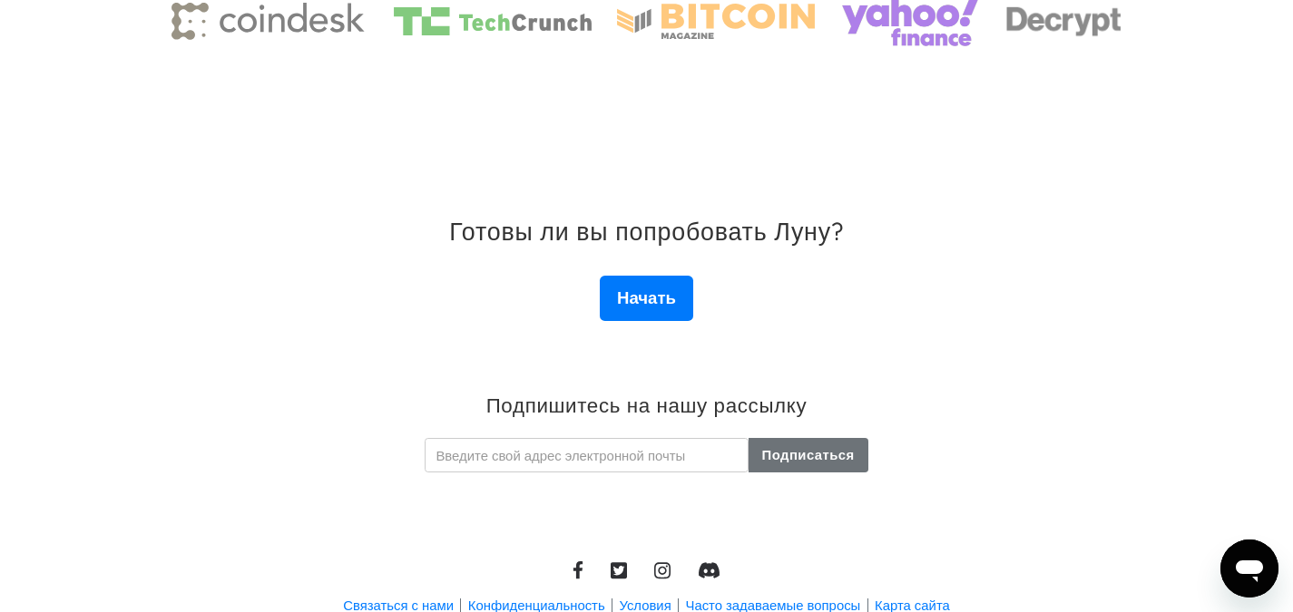
scroll to position [3065, 0]
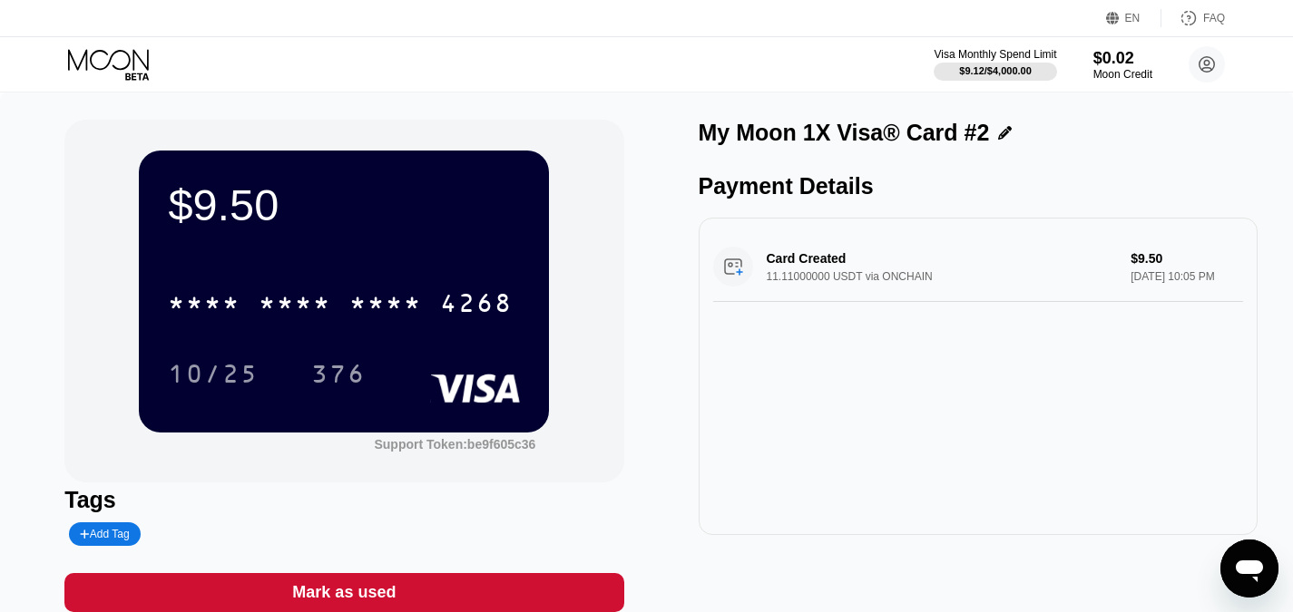
click at [1252, 558] on icon "Открыть окно обмена сообщениями" at bounding box center [1249, 569] width 33 height 33
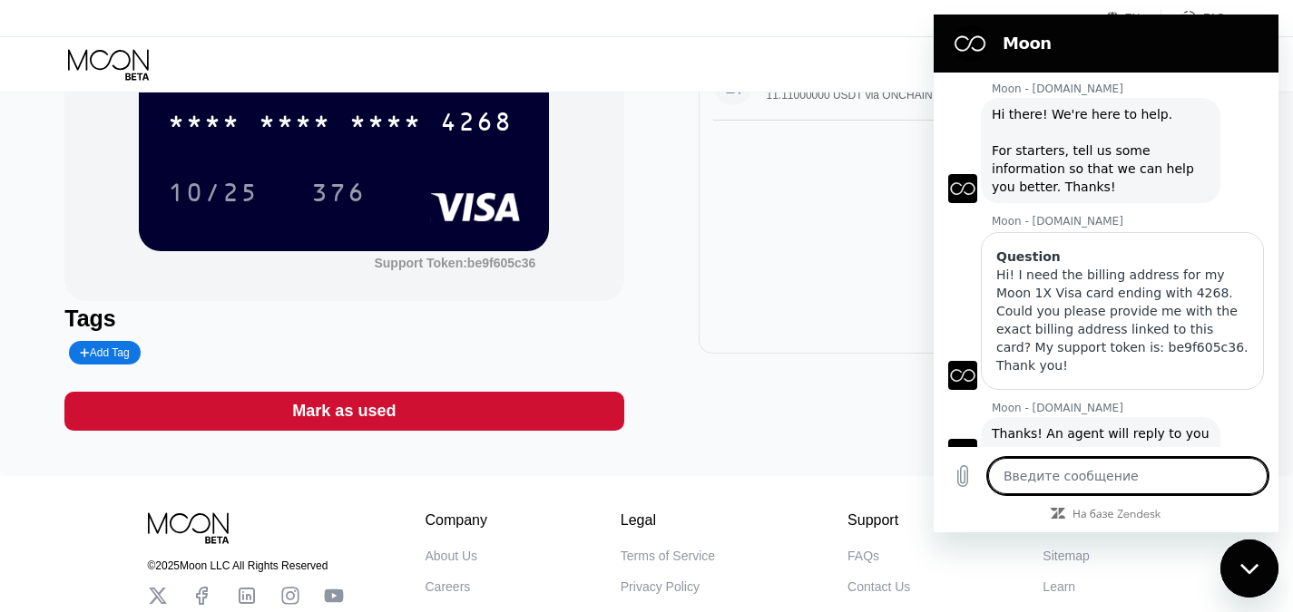
scroll to position [341, 0]
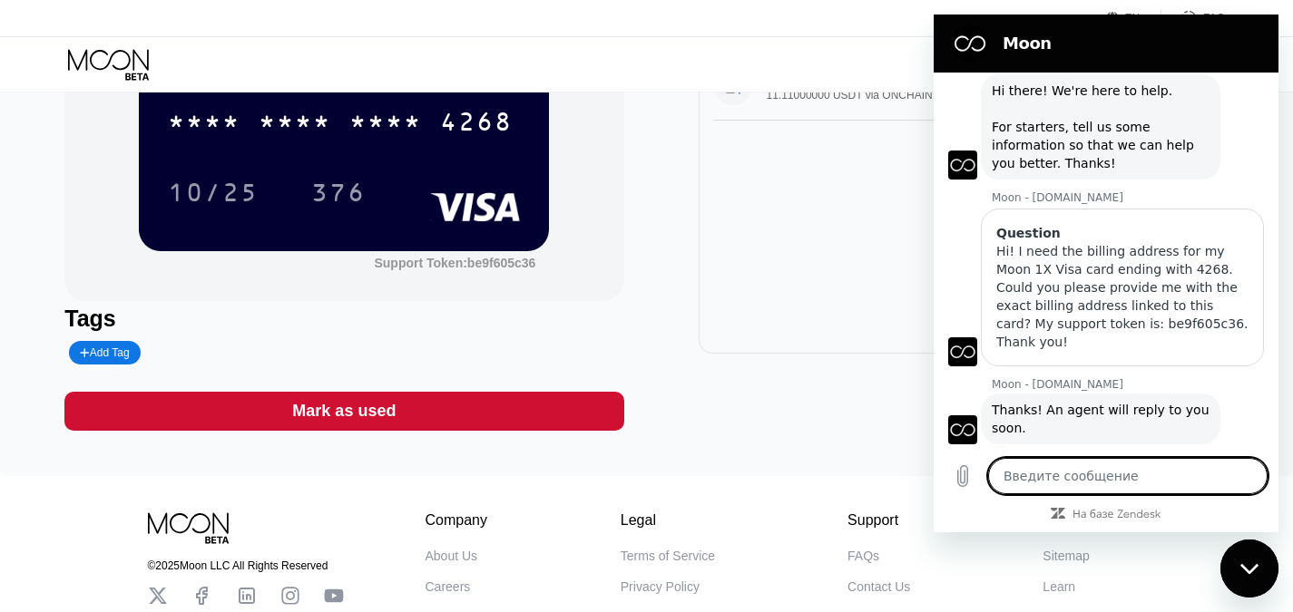
click at [677, 312] on div "$9.50 * * * * * * * * * * * * 4268 10/25 376 Support Token: be9f605c36 Tags Add…" at bounding box center [646, 184] width 1164 height 493
click at [1238, 553] on div "Закрыть окно обмена сообщениями" at bounding box center [1249, 569] width 54 height 54
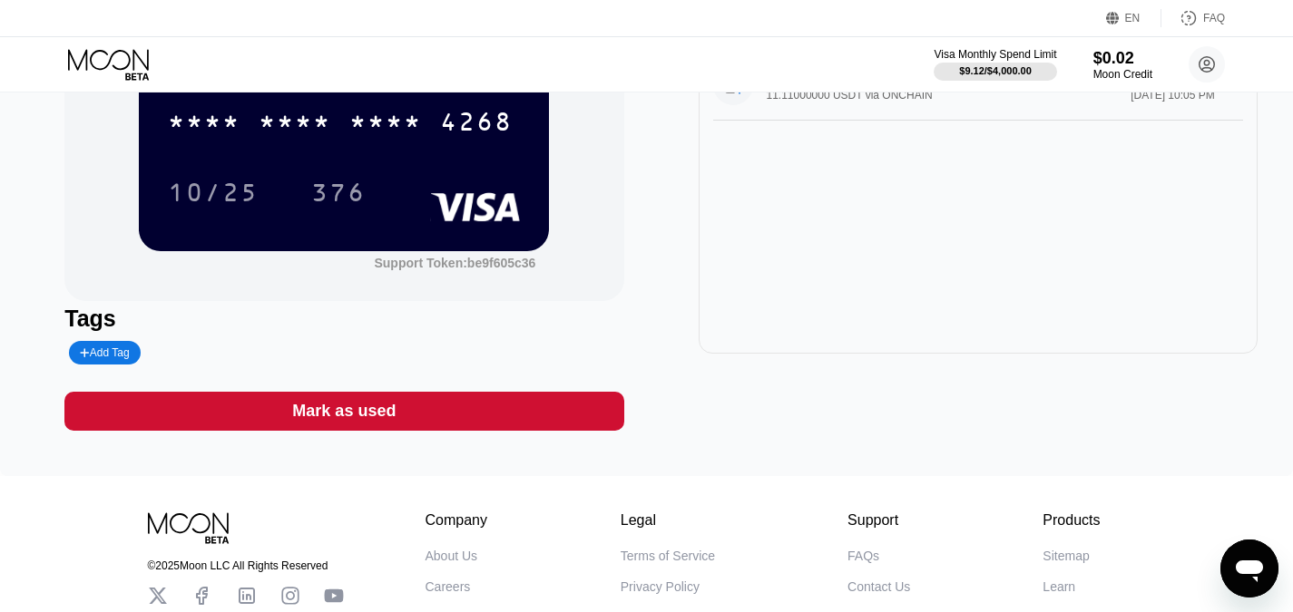
click at [1249, 580] on icon "Открыть окно обмена сообщениями" at bounding box center [1249, 569] width 33 height 33
type textarea "x"
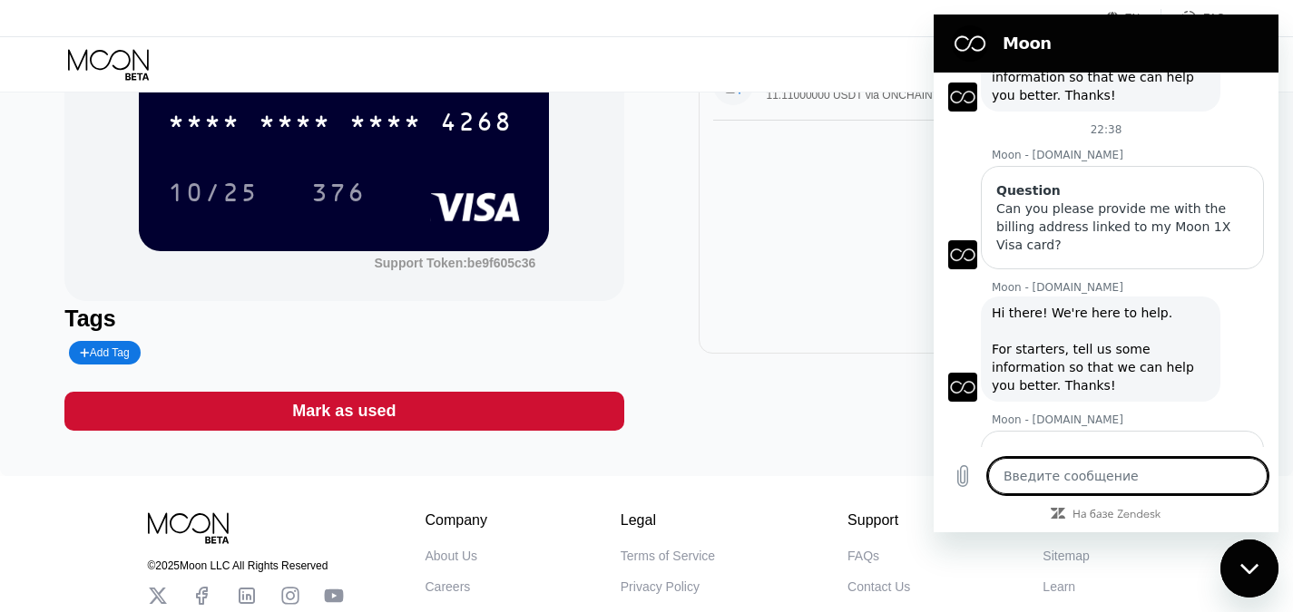
scroll to position [69, 0]
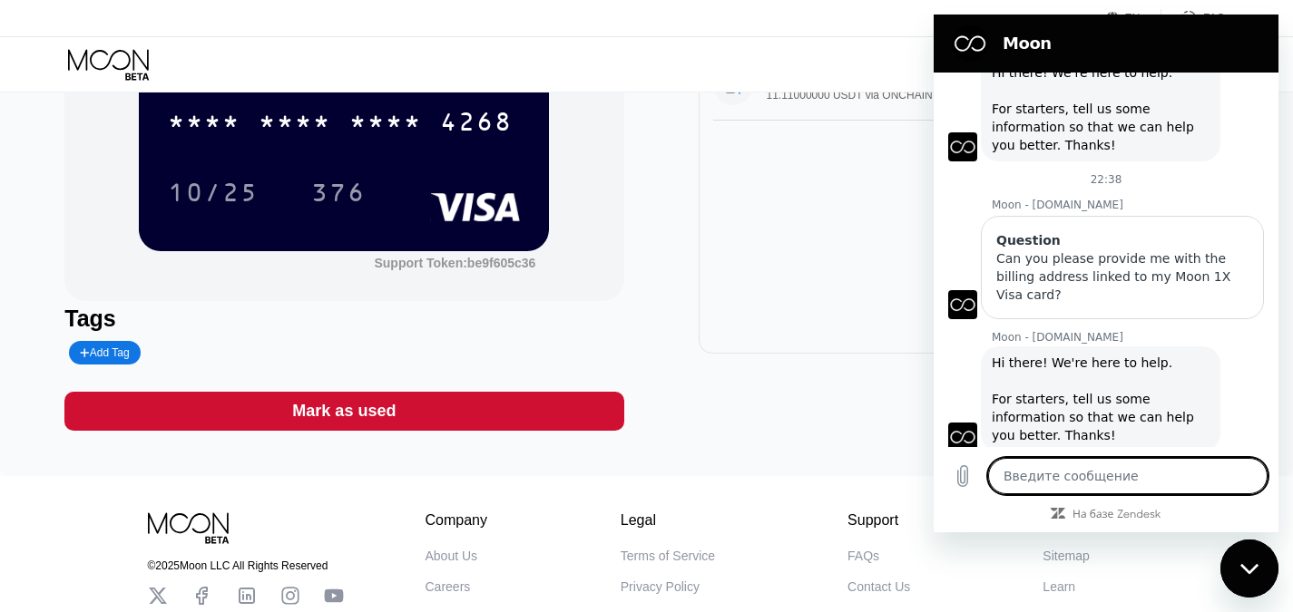
click at [700, 257] on div "Card Created 11.11000000 USDT via ONCHAIN $9.50 [DATE] 10:05 PM" at bounding box center [978, 195] width 559 height 318
